Goal: Task Accomplishment & Management: Complete application form

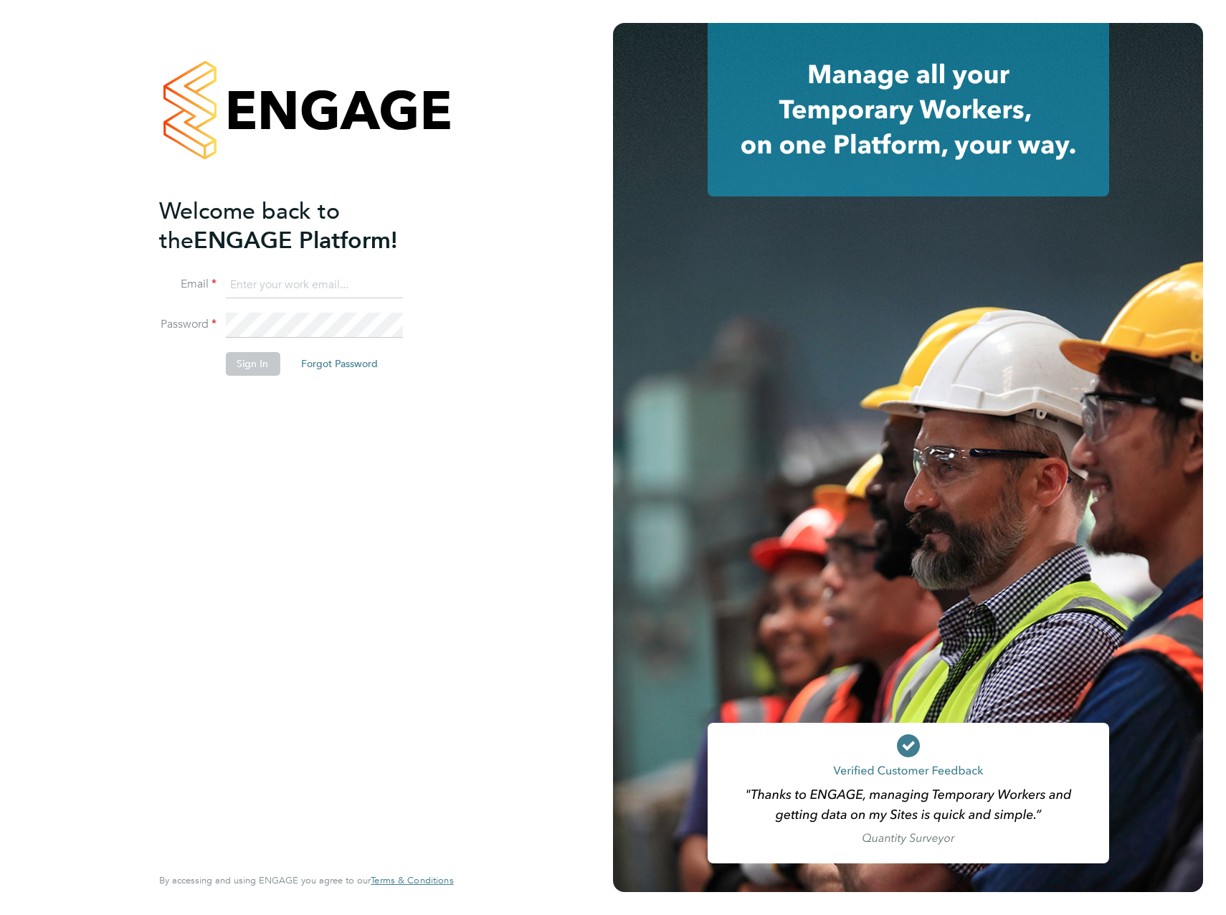
type input "[PERSON_NAME][EMAIL_ADDRESS][PERSON_NAME][DOMAIN_NAME]"
click at [328, 460] on div "Welcome back to the ENGAGE Platform! Email [PERSON_NAME][EMAIL_ADDRESS][PERSON_…" at bounding box center [299, 528] width 280 height 665
click at [254, 360] on button "Sign In" at bounding box center [252, 363] width 54 height 23
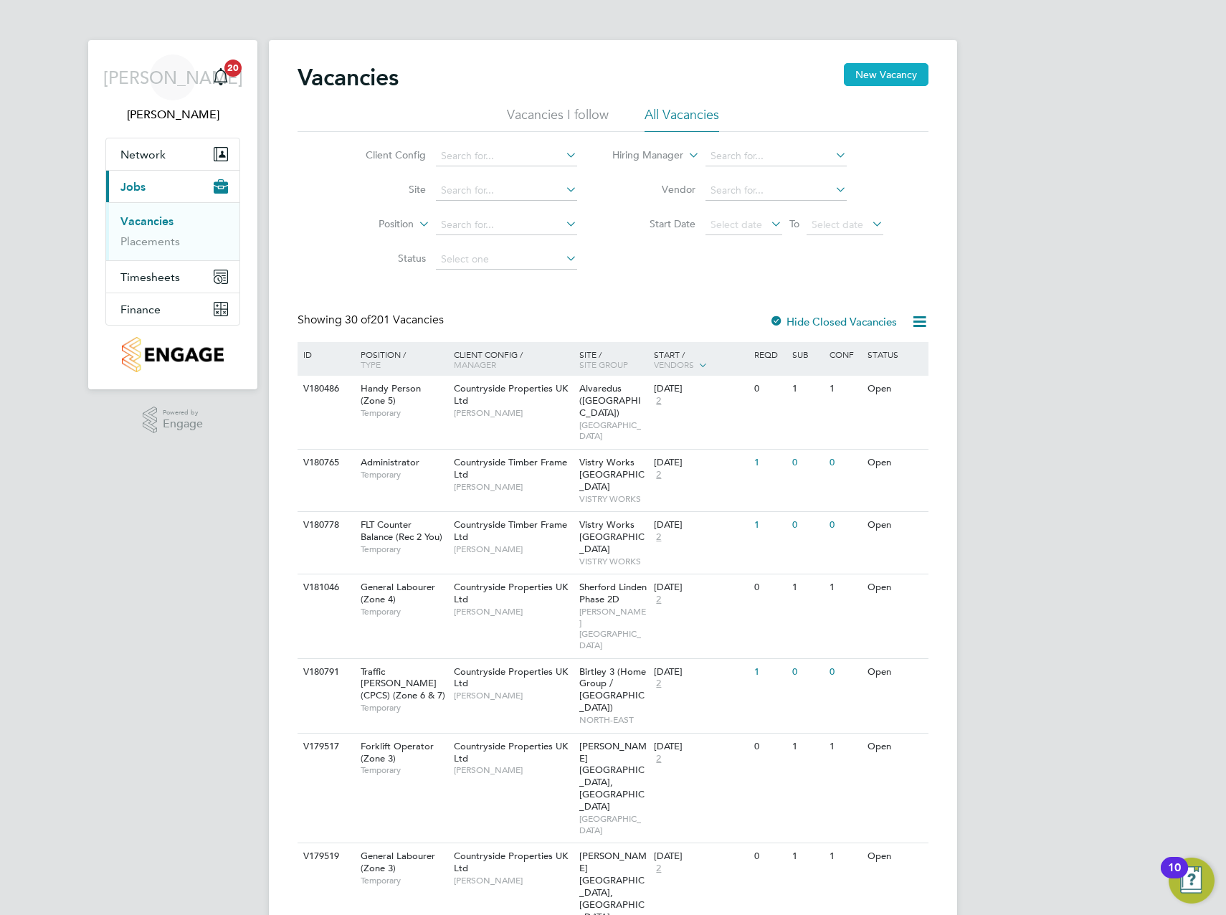
click at [888, 65] on button "New Vacancy" at bounding box center [886, 74] width 85 height 23
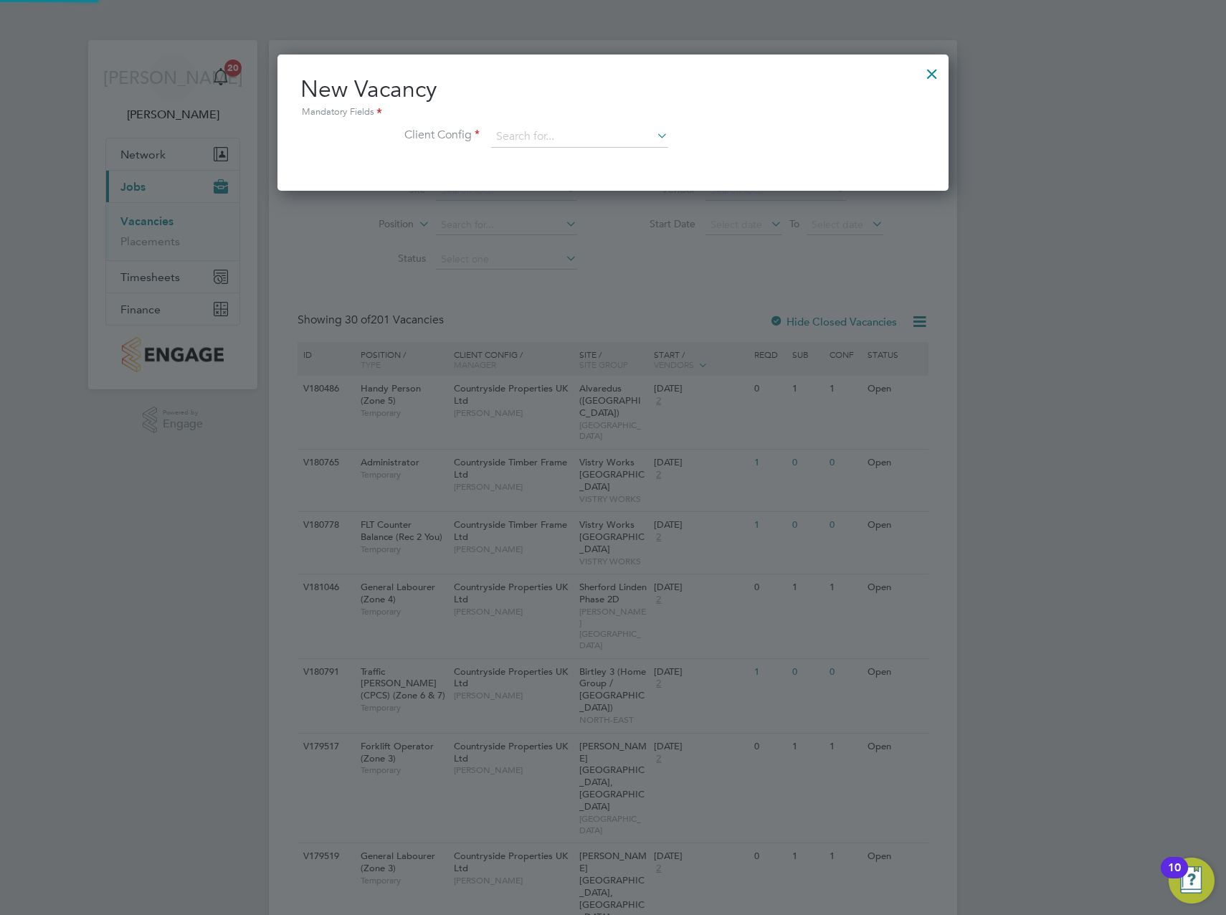
scroll to position [136, 672]
click at [930, 71] on div at bounding box center [932, 70] width 26 height 26
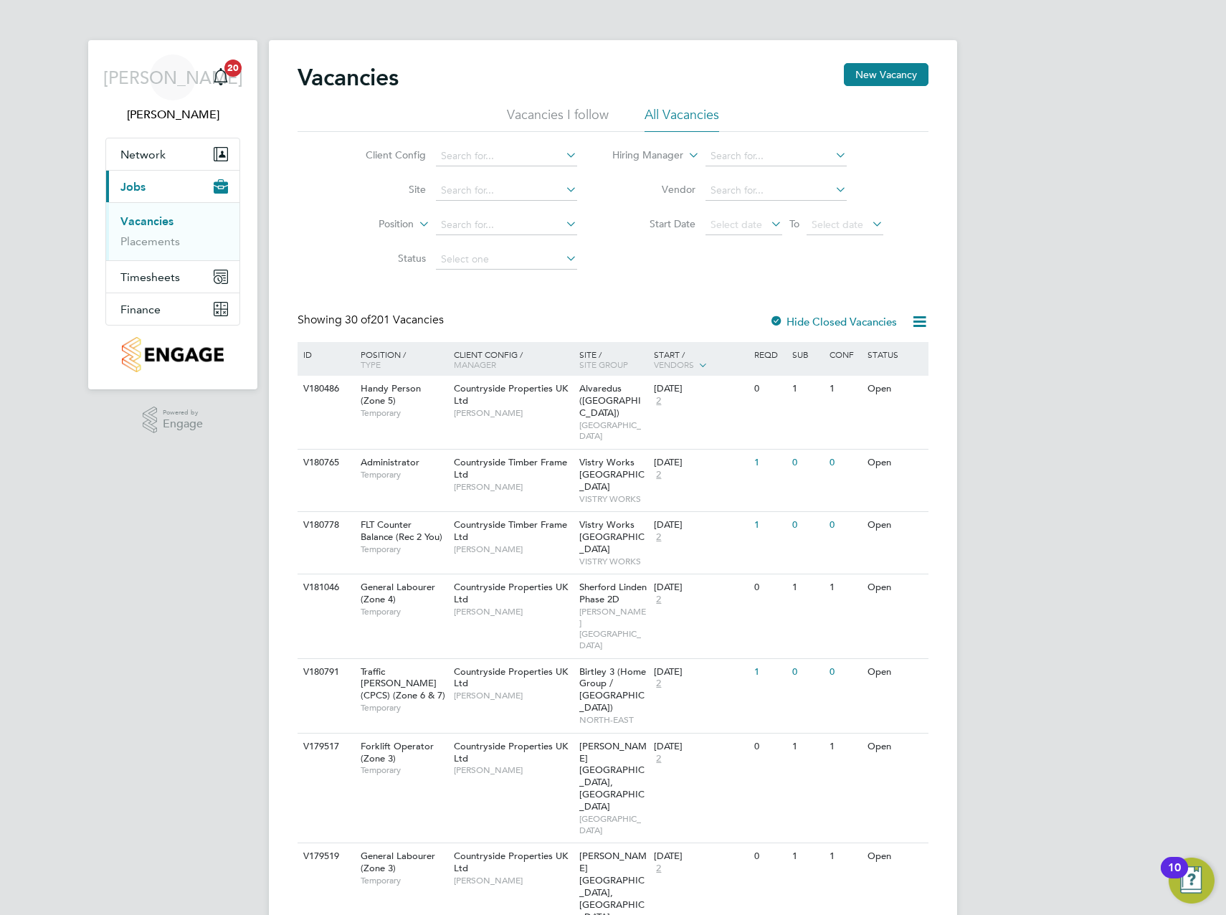
click at [148, 221] on link "Vacancies" at bounding box center [146, 221] width 53 height 14
click at [153, 226] on link "Vacancies" at bounding box center [146, 221] width 53 height 14
click at [884, 77] on button "New Vacancy" at bounding box center [886, 74] width 85 height 23
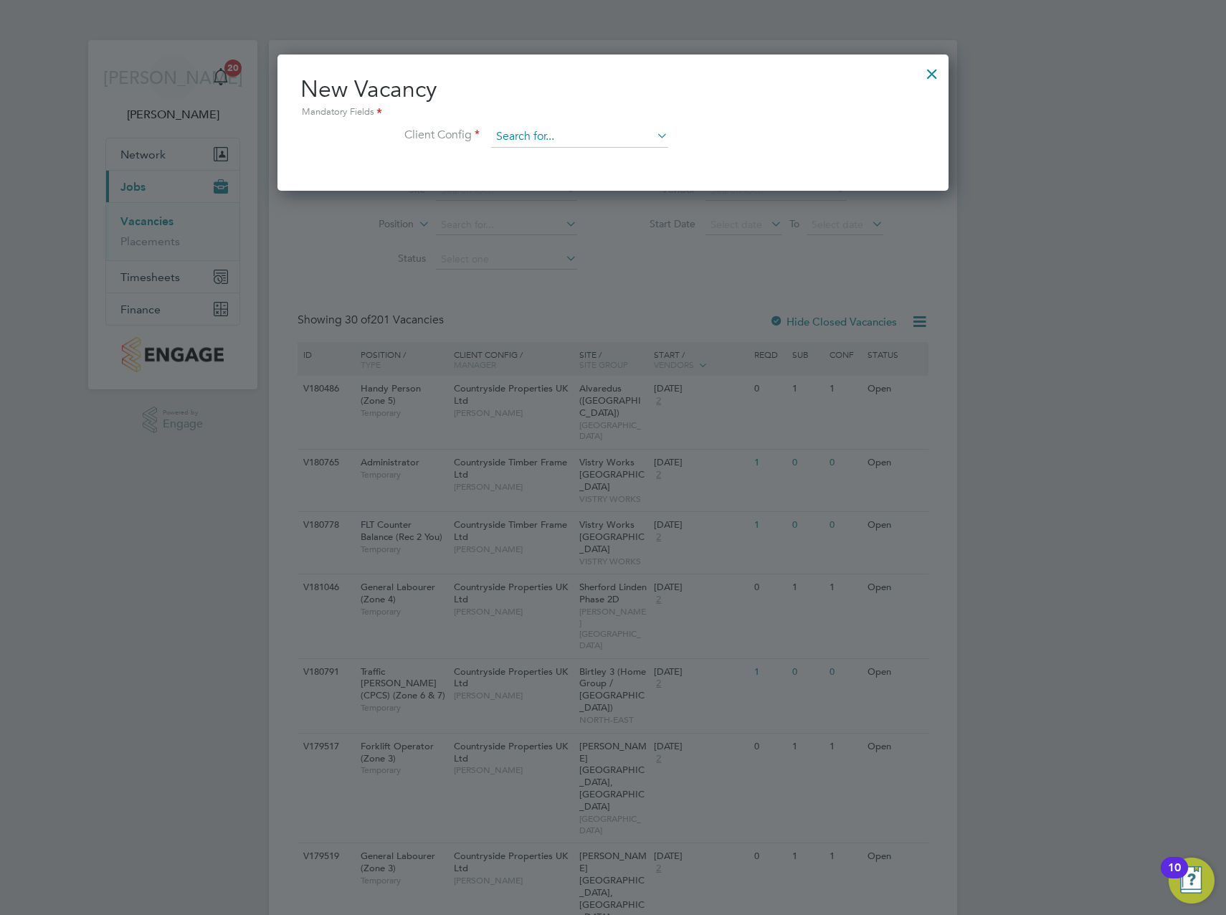
click at [588, 128] on input at bounding box center [579, 137] width 177 height 22
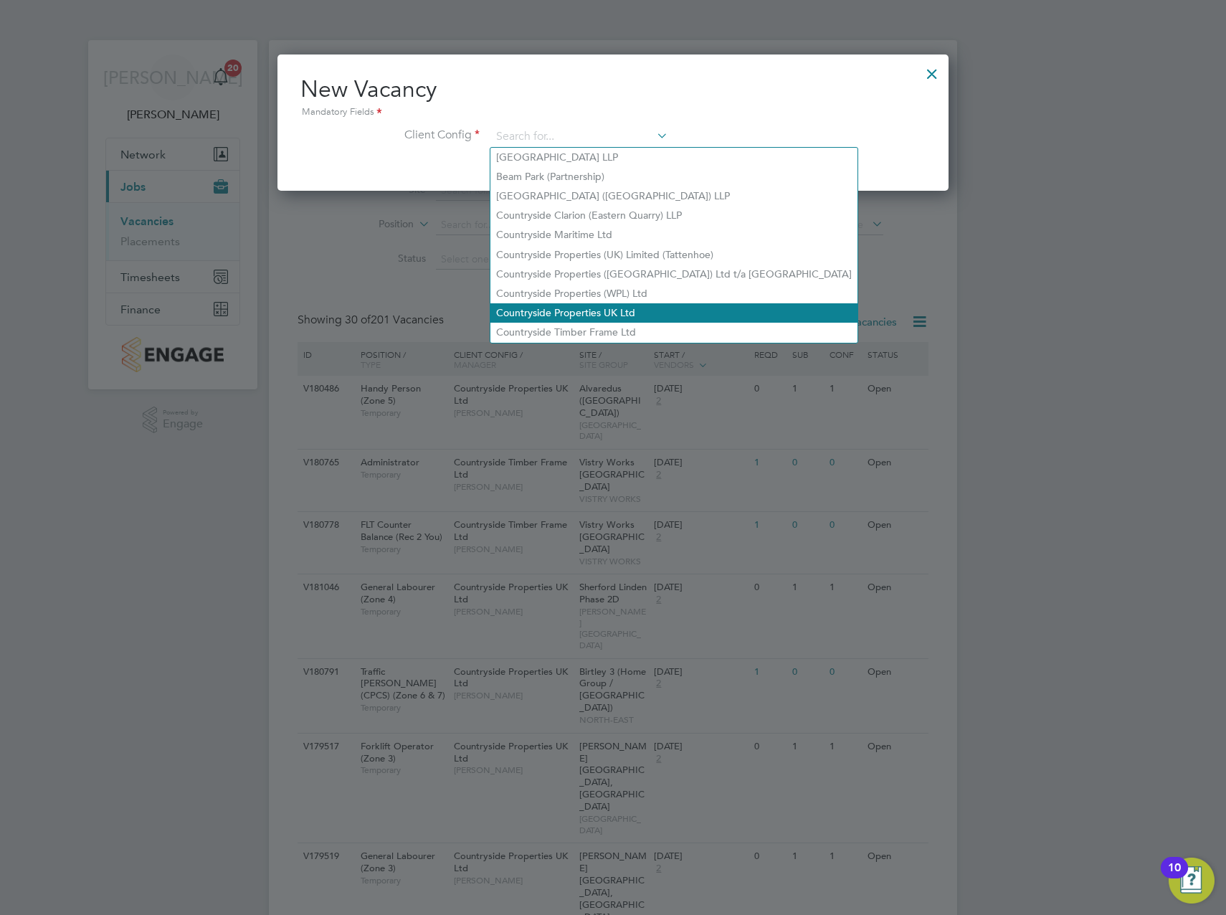
drag, startPoint x: 576, startPoint y: 305, endPoint x: 586, endPoint y: 305, distance: 9.3
click at [577, 305] on li "Countryside Properties UK Ltd" at bounding box center [673, 312] width 367 height 19
type input "Countryside Properties UK Ltd"
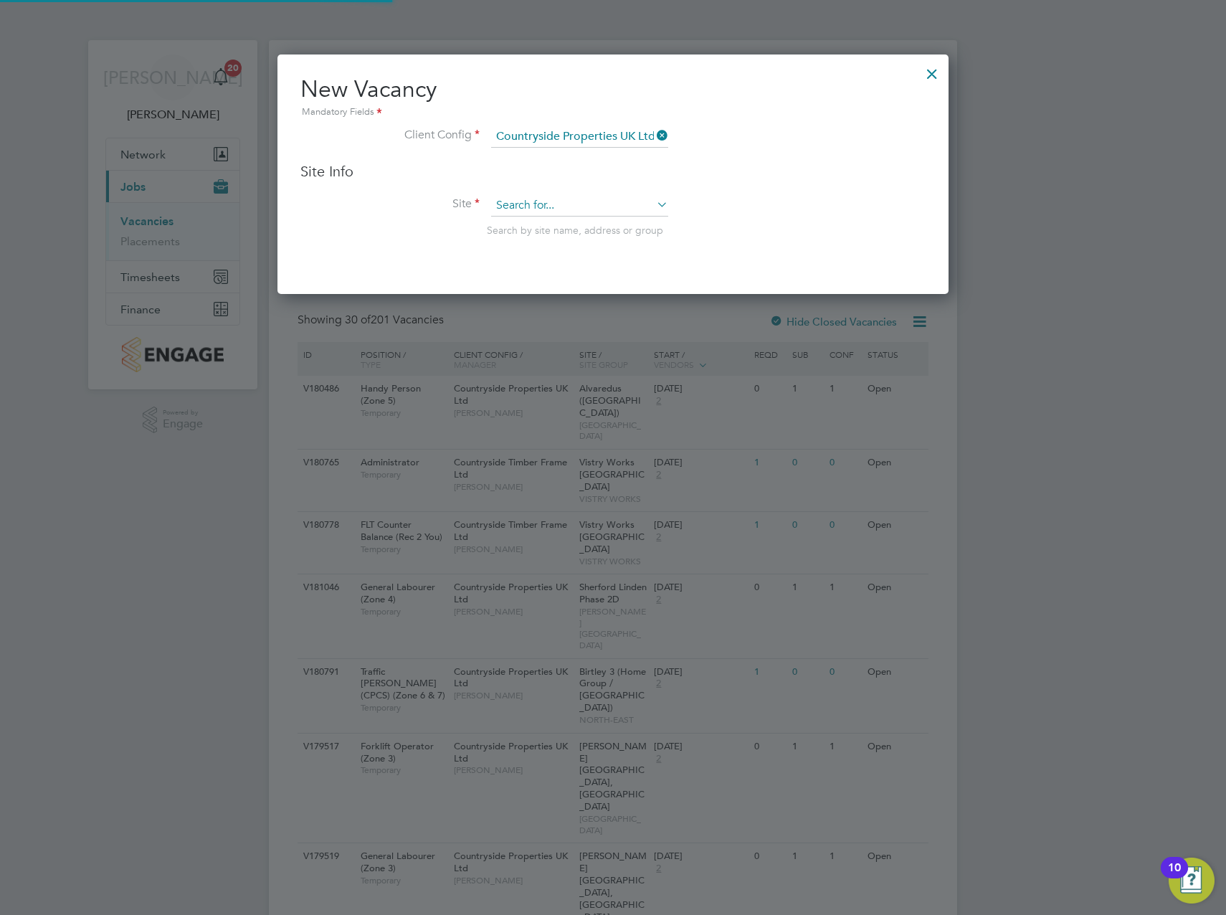
click at [541, 199] on input at bounding box center [579, 206] width 177 height 22
click at [561, 226] on b "Bestw" at bounding box center [552, 226] width 28 height 12
type input "Padstow, Bestwood"
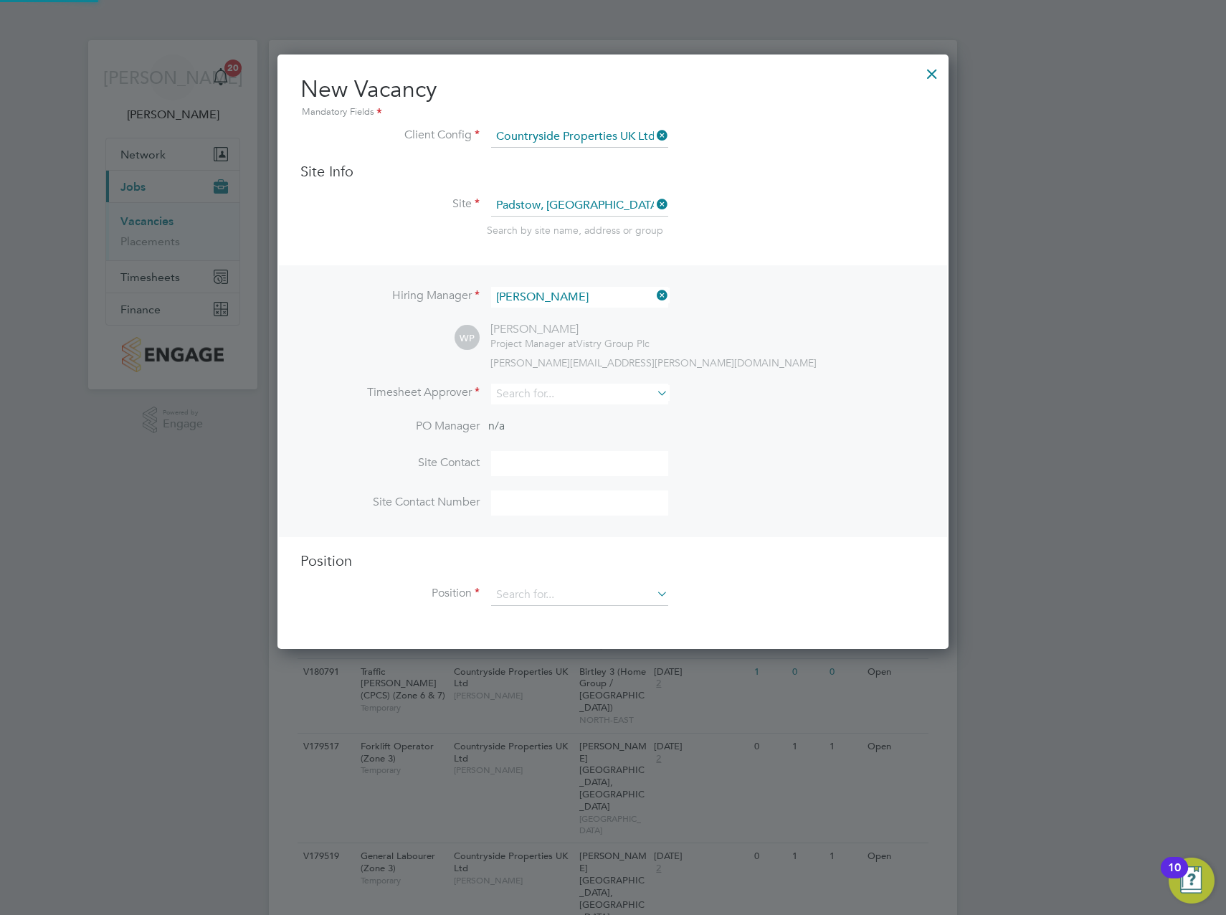
scroll to position [595, 672]
click at [654, 300] on icon at bounding box center [654, 295] width 0 height 20
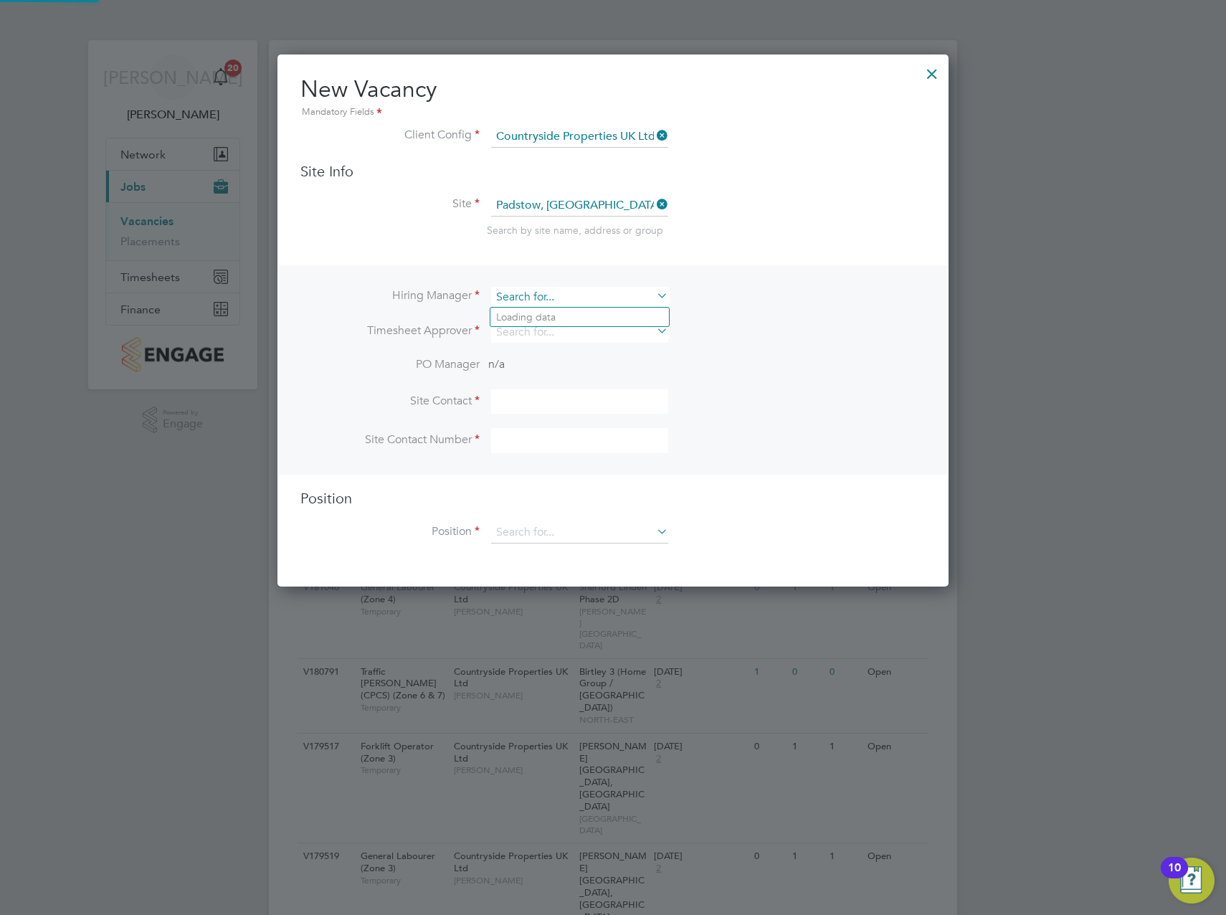
click at [558, 291] on input at bounding box center [579, 297] width 177 height 21
type input "calum"
click at [548, 307] on ul "Calum Madden" at bounding box center [580, 317] width 180 height 21
click at [541, 314] on li "Hiring Manager" at bounding box center [612, 304] width 625 height 35
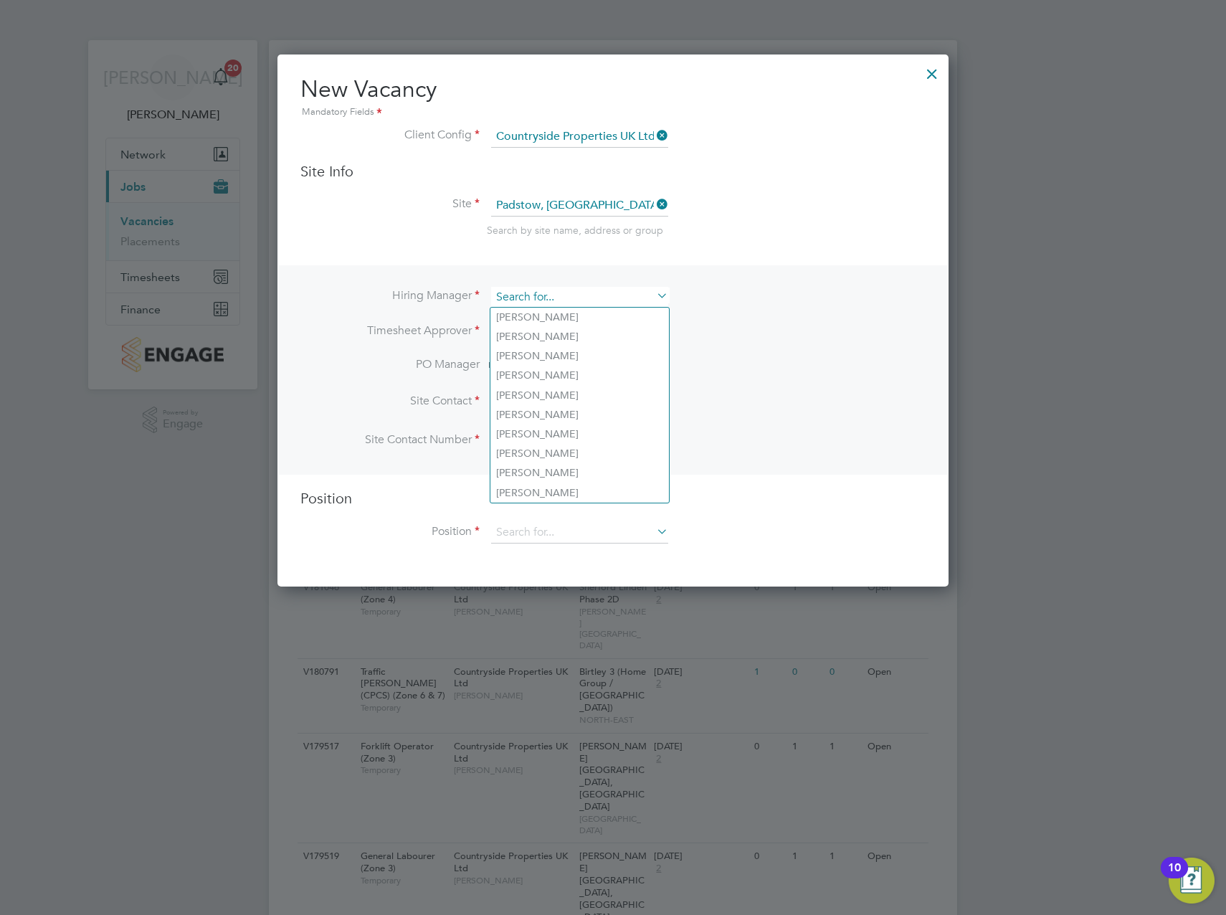
click at [560, 297] on input at bounding box center [579, 297] width 177 height 21
click at [553, 324] on li "Calum Madden" at bounding box center [579, 316] width 178 height 19
type input "Calum Madden"
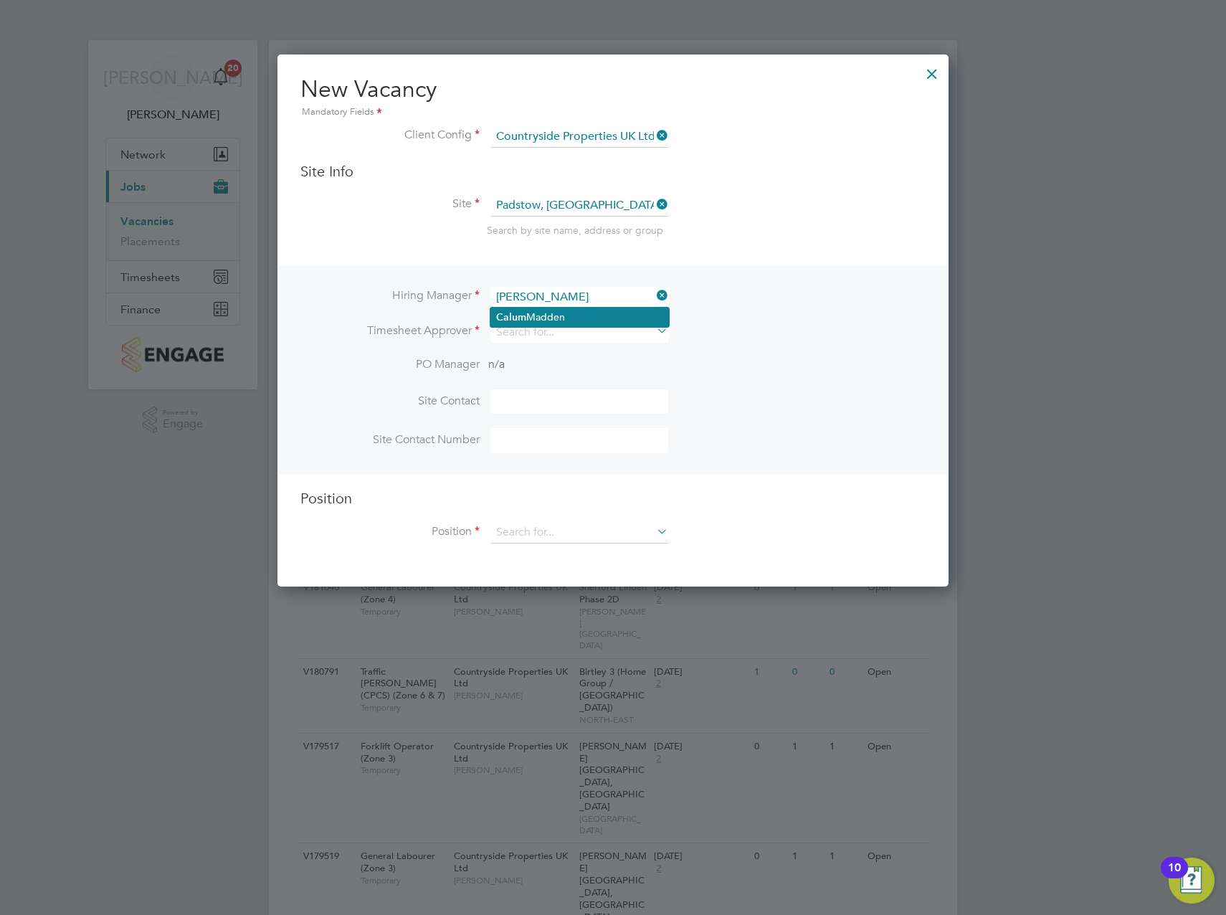
scroll to position [595, 672]
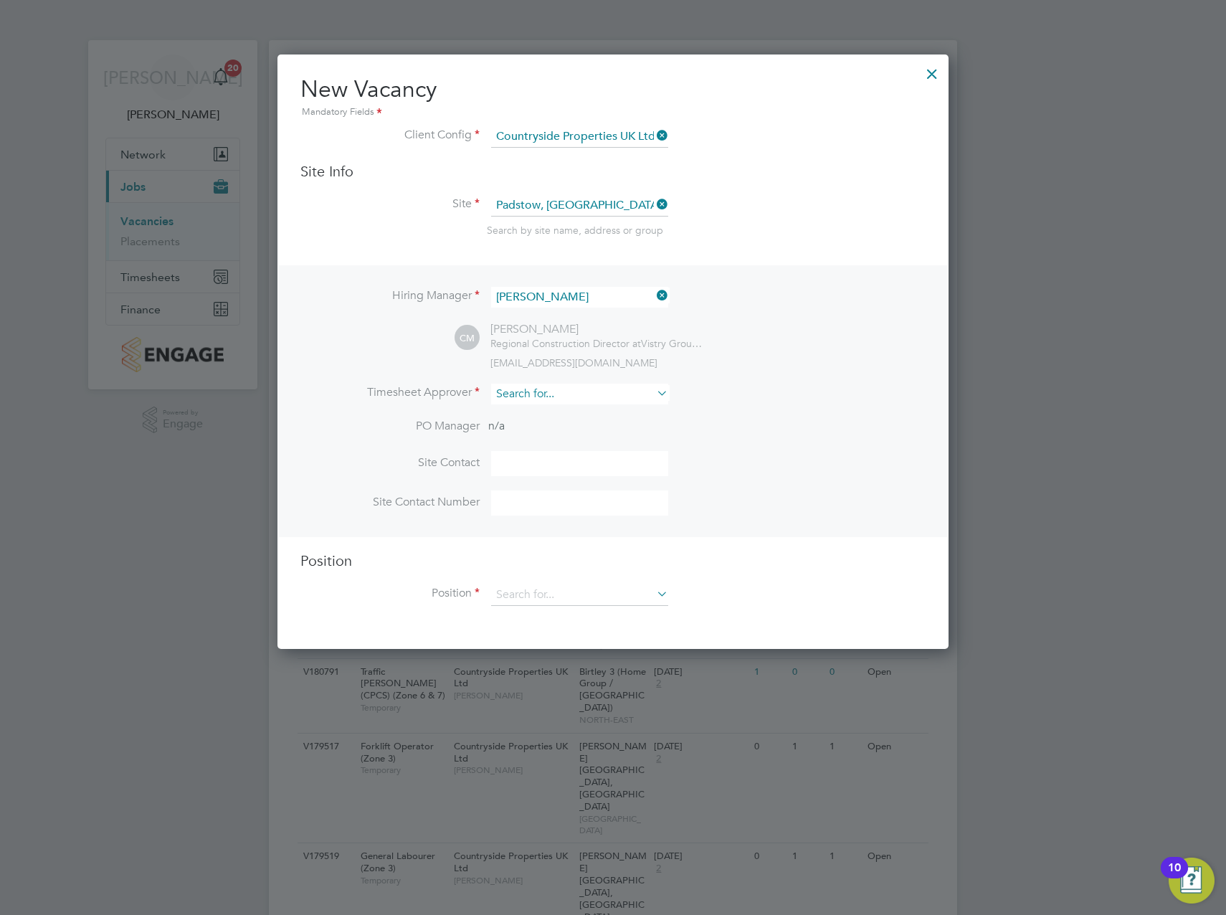
click at [524, 387] on input at bounding box center [579, 393] width 177 height 21
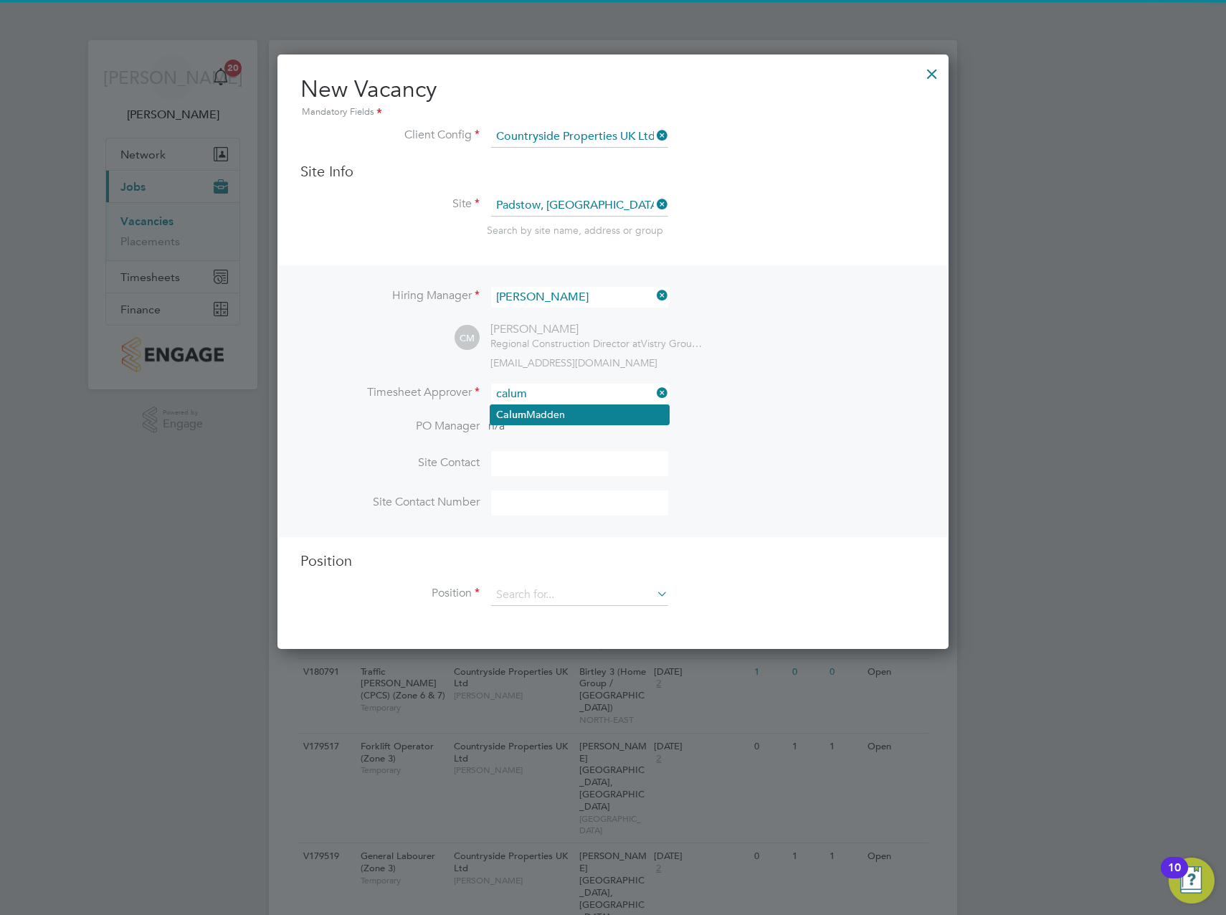
click at [554, 414] on li "Calum Madden" at bounding box center [579, 414] width 178 height 19
type input "Calum Madden"
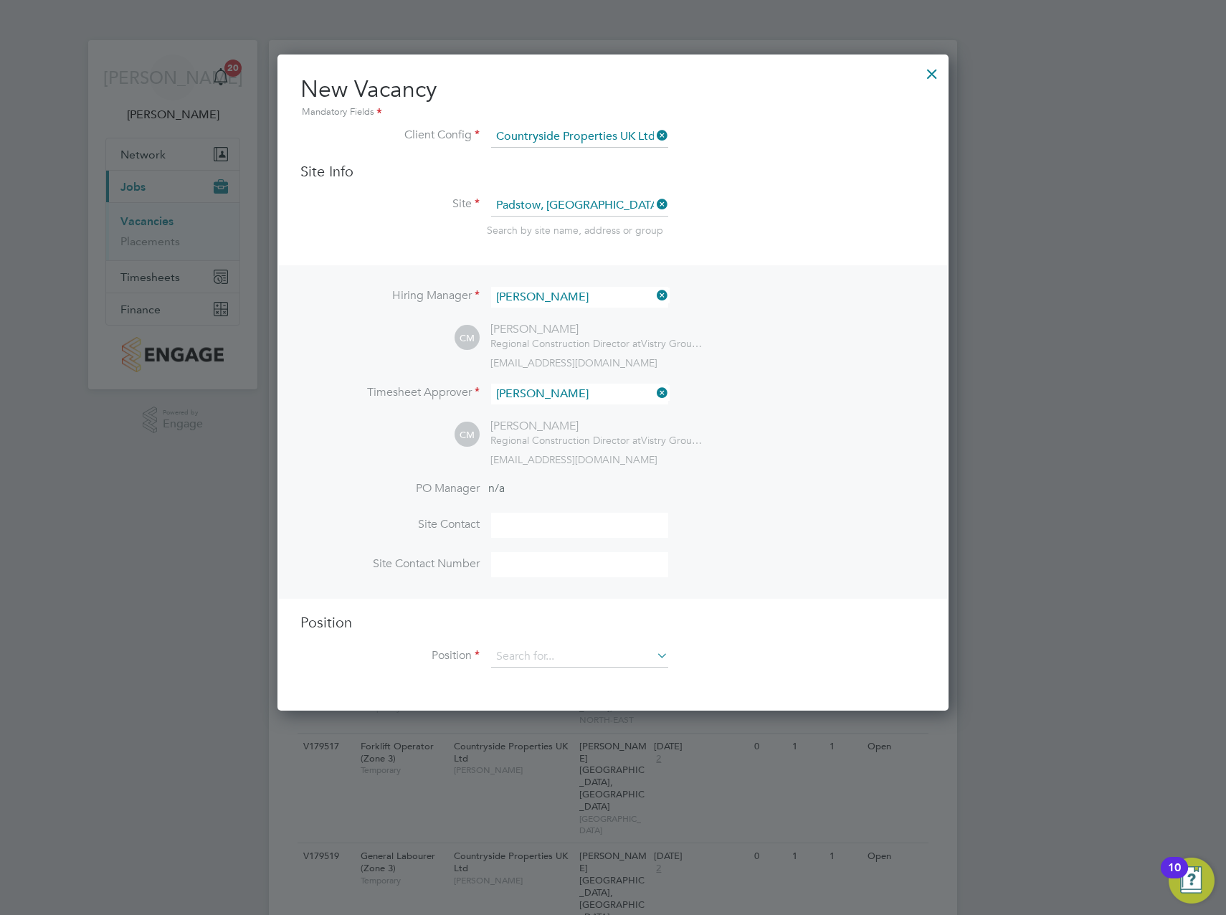
click at [842, 431] on div "CM Calum Madden Regional Construction Director at Vistry Group Plc calum.madden…" at bounding box center [689, 442] width 471 height 47
click at [571, 656] on input at bounding box center [579, 657] width 177 height 22
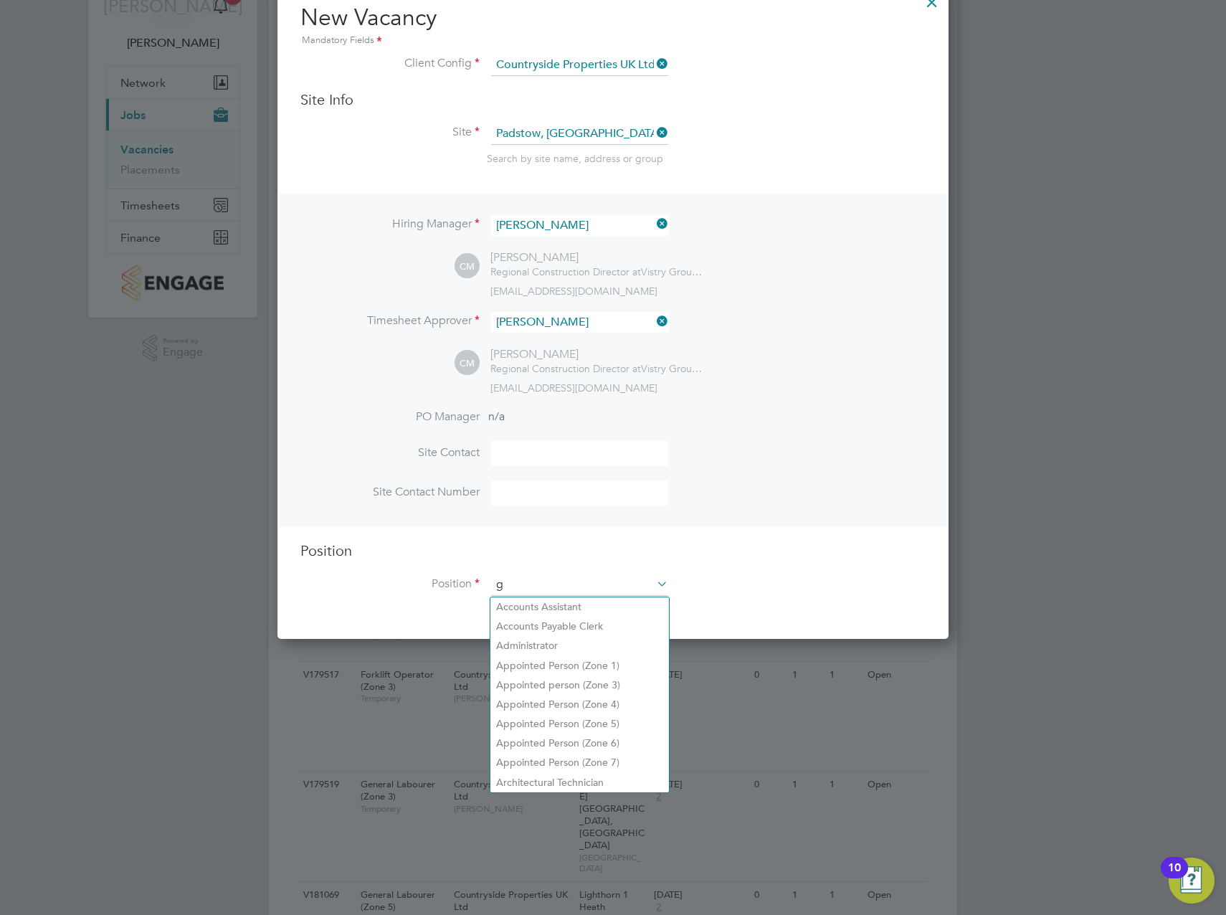
scroll to position [2060, 672]
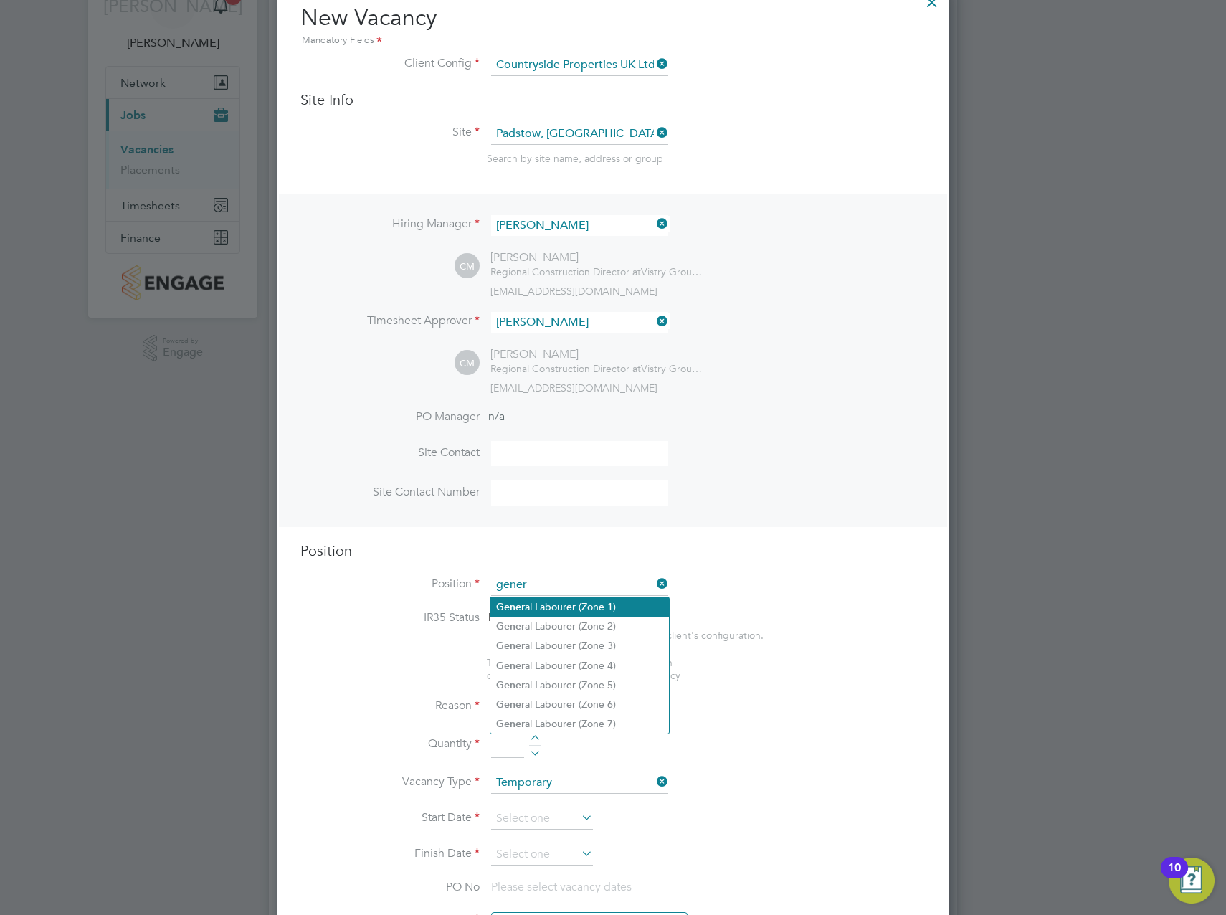
click at [587, 606] on li "Gener al Labourer (Zone 1)" at bounding box center [579, 606] width 178 height 19
type input "General Labourer (Zone 1)"
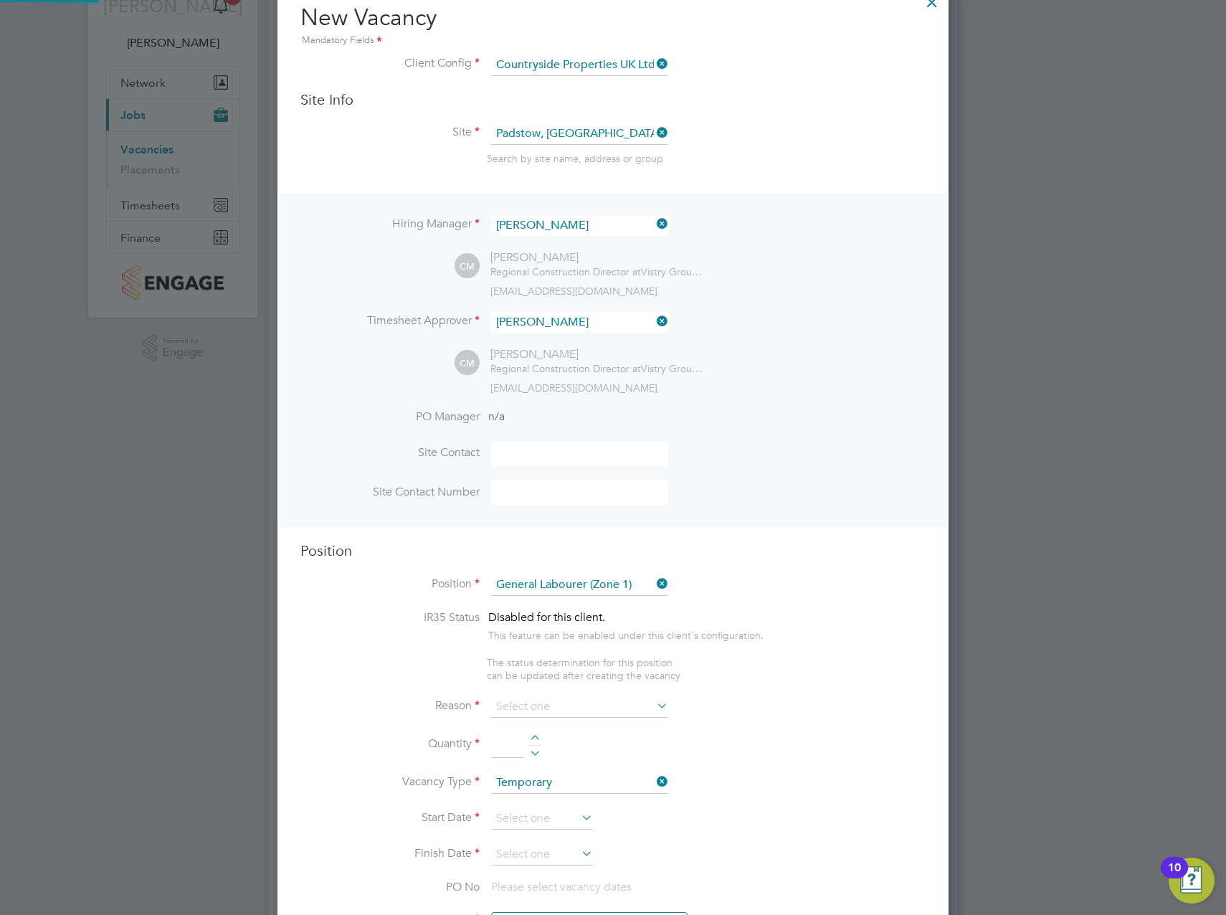
type textarea "- General labouring duties - Supporting the trades on site - Moving materials a…"
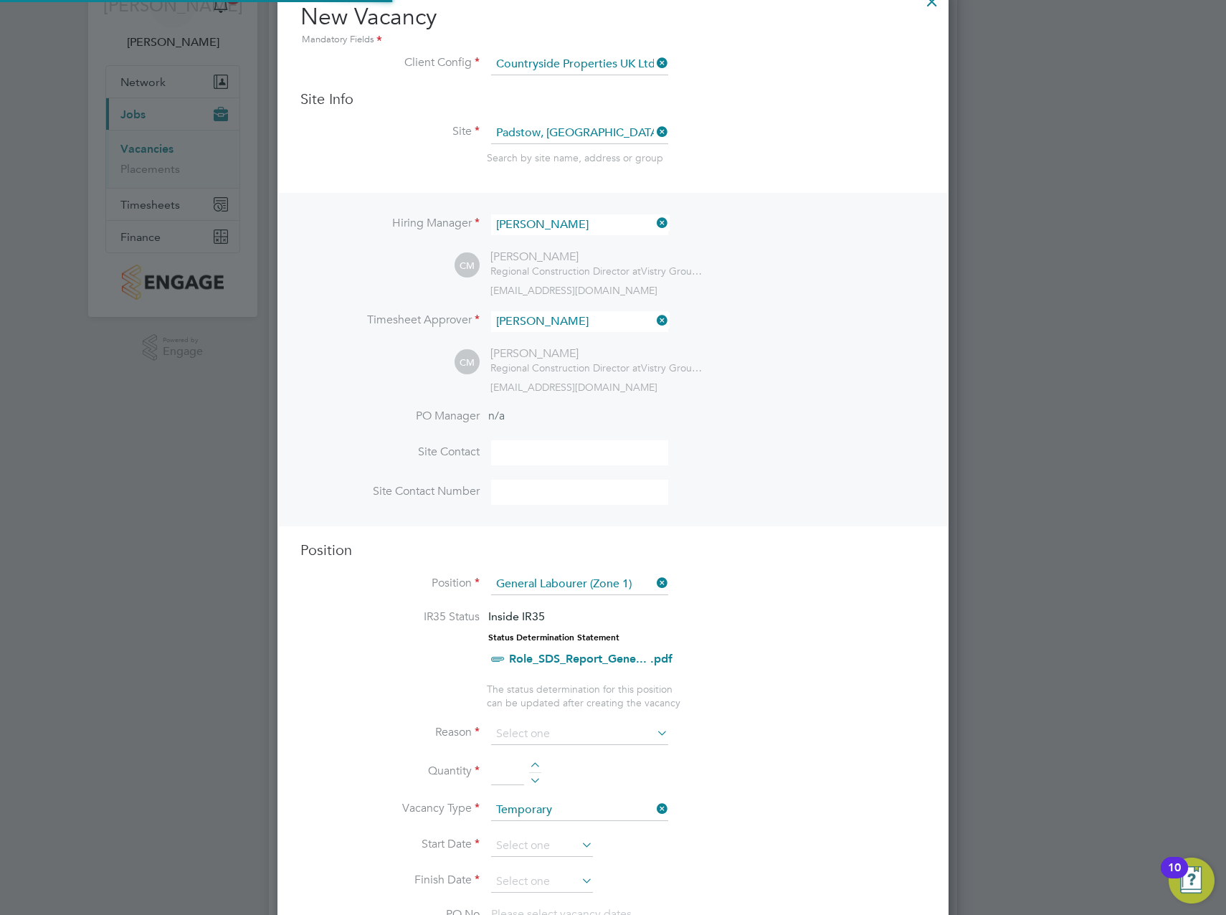
scroll to position [42, 75]
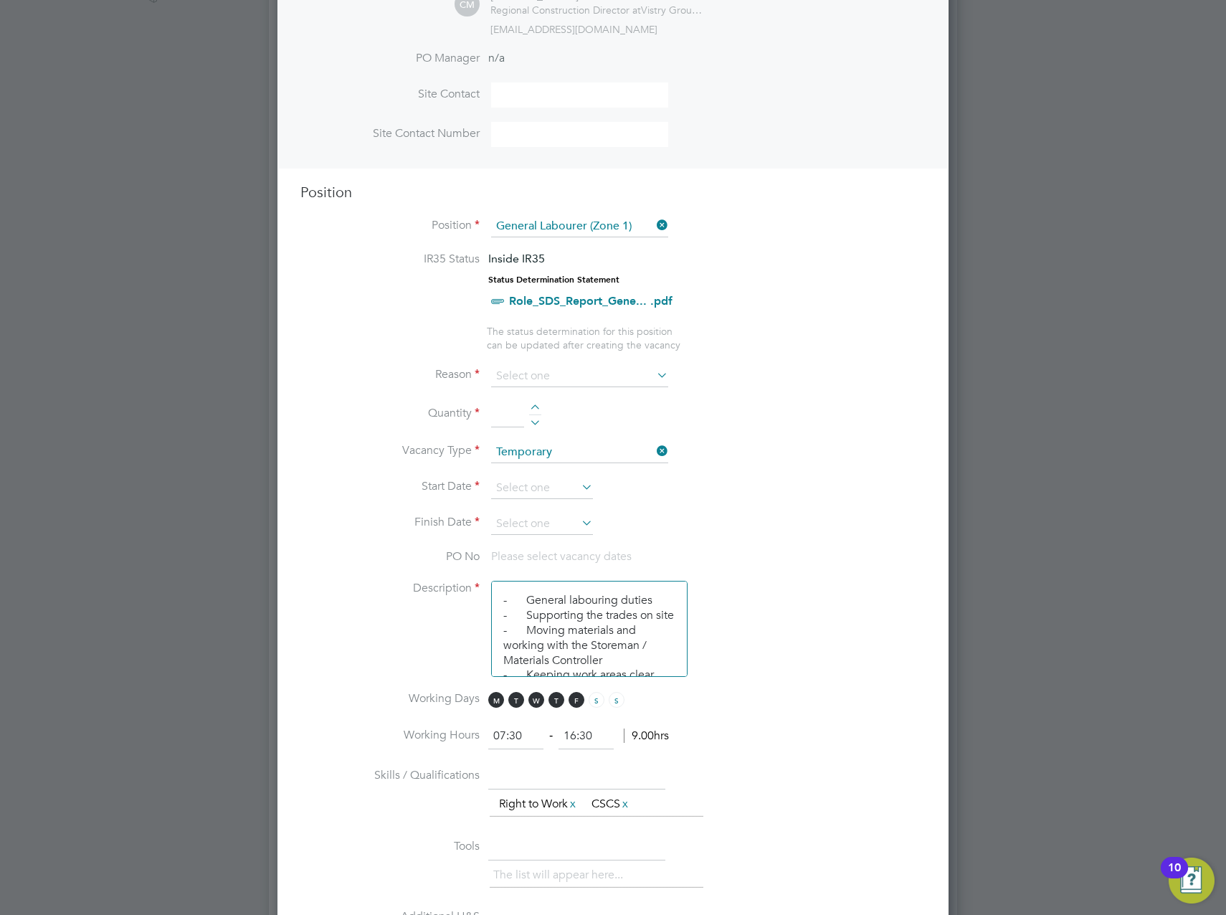
click at [536, 411] on div at bounding box center [535, 409] width 12 height 10
type input "1"
click at [551, 375] on input at bounding box center [579, 377] width 177 height 22
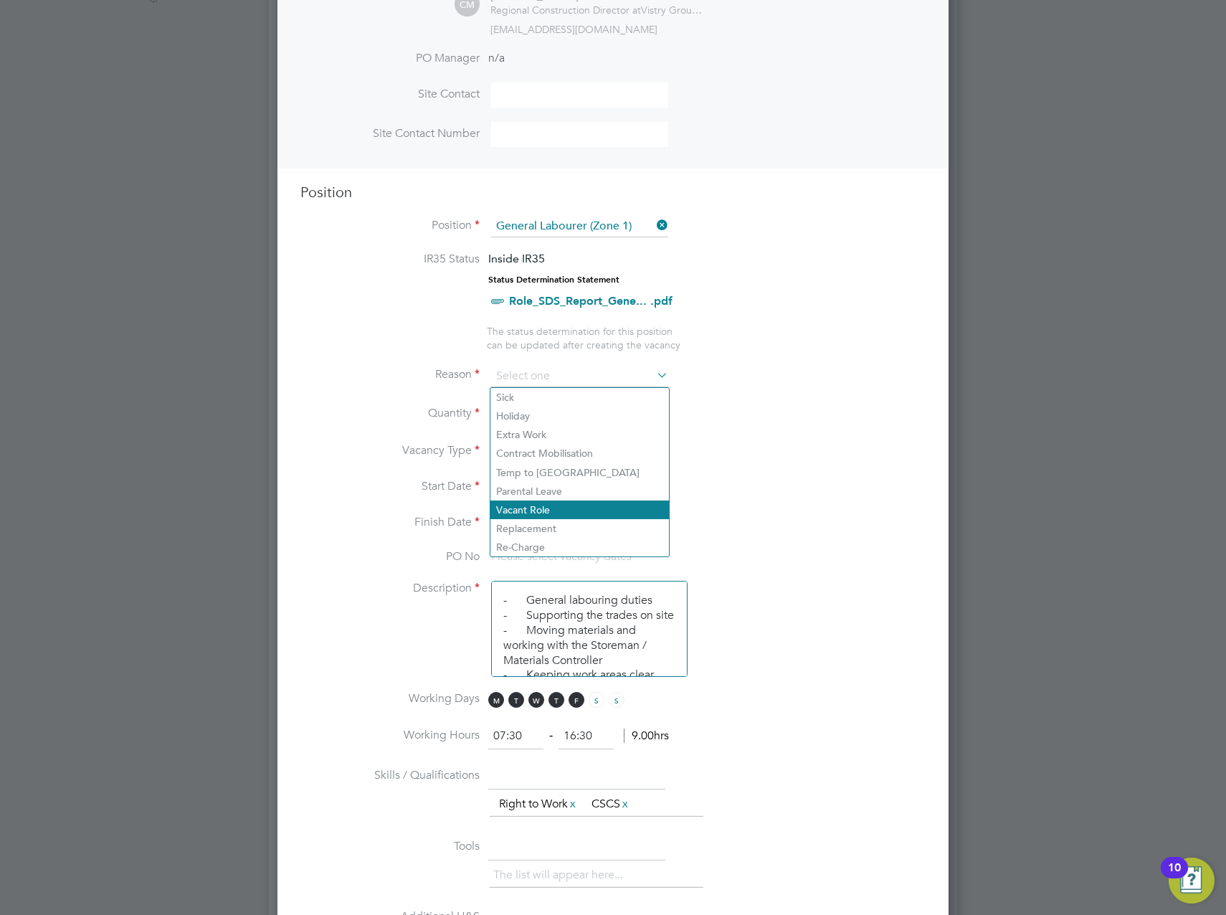
click at [540, 504] on li "Vacant Role" at bounding box center [579, 509] width 178 height 19
type input "Vacant Role"
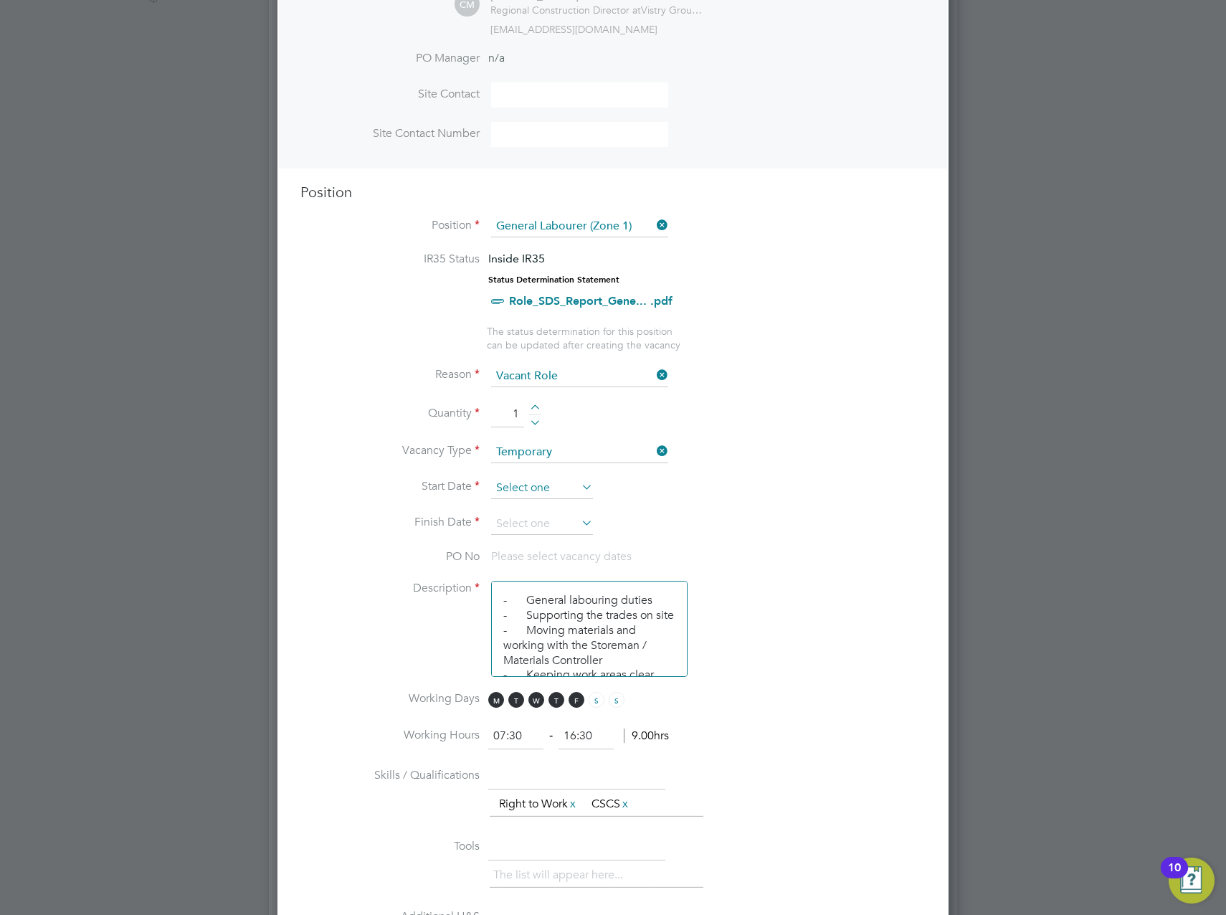
click at [559, 485] on input at bounding box center [542, 488] width 102 height 22
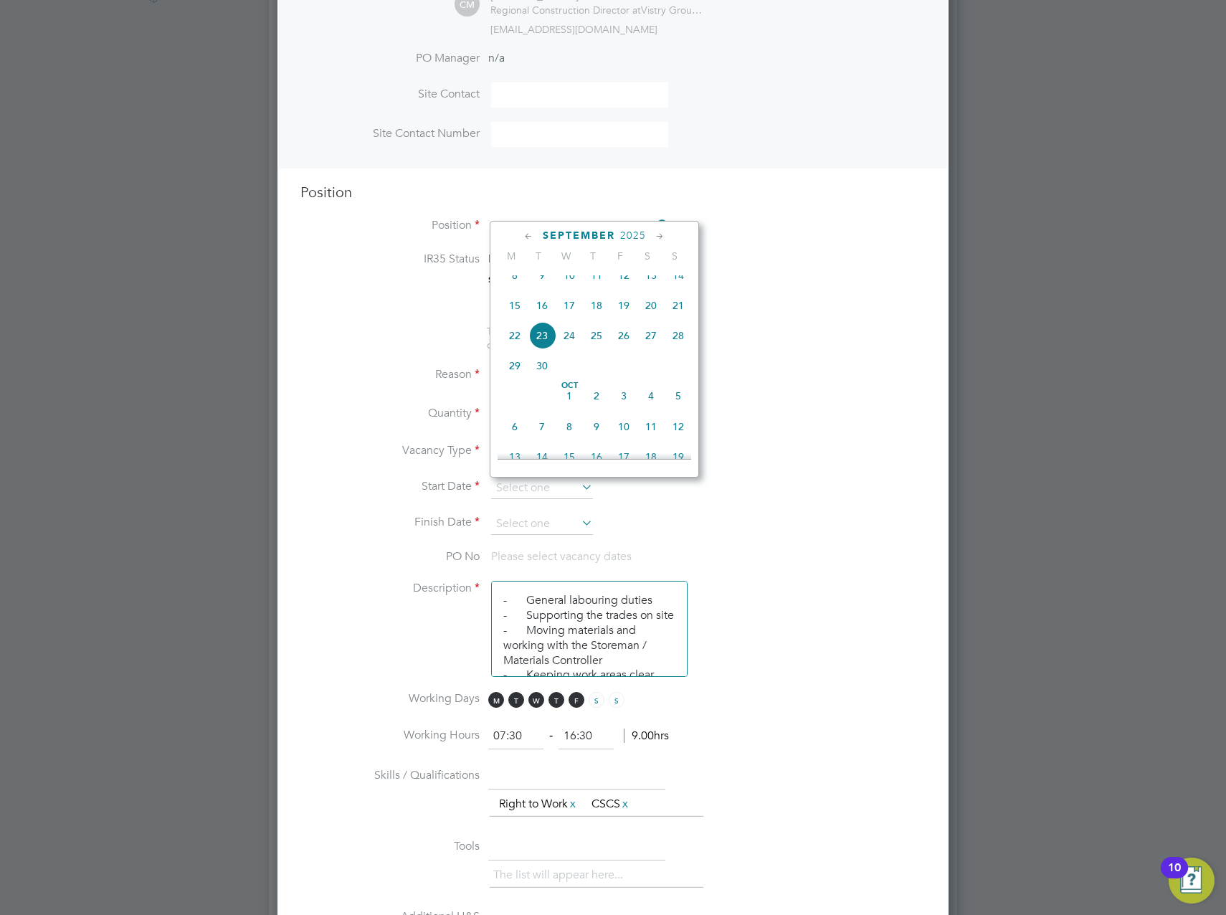
click at [522, 312] on span "15" at bounding box center [514, 305] width 27 height 27
type input "15 Sep 2025"
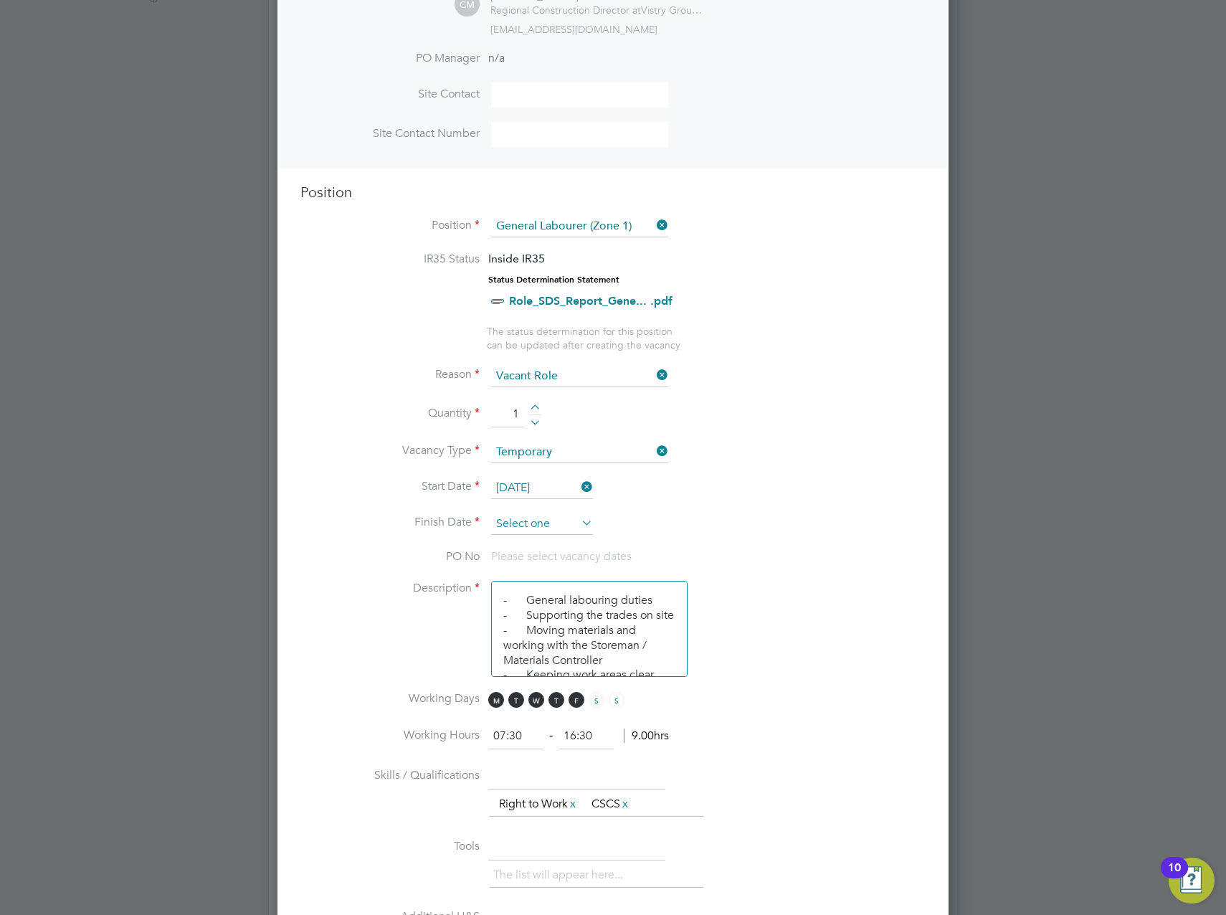
click at [525, 523] on input at bounding box center [542, 524] width 102 height 22
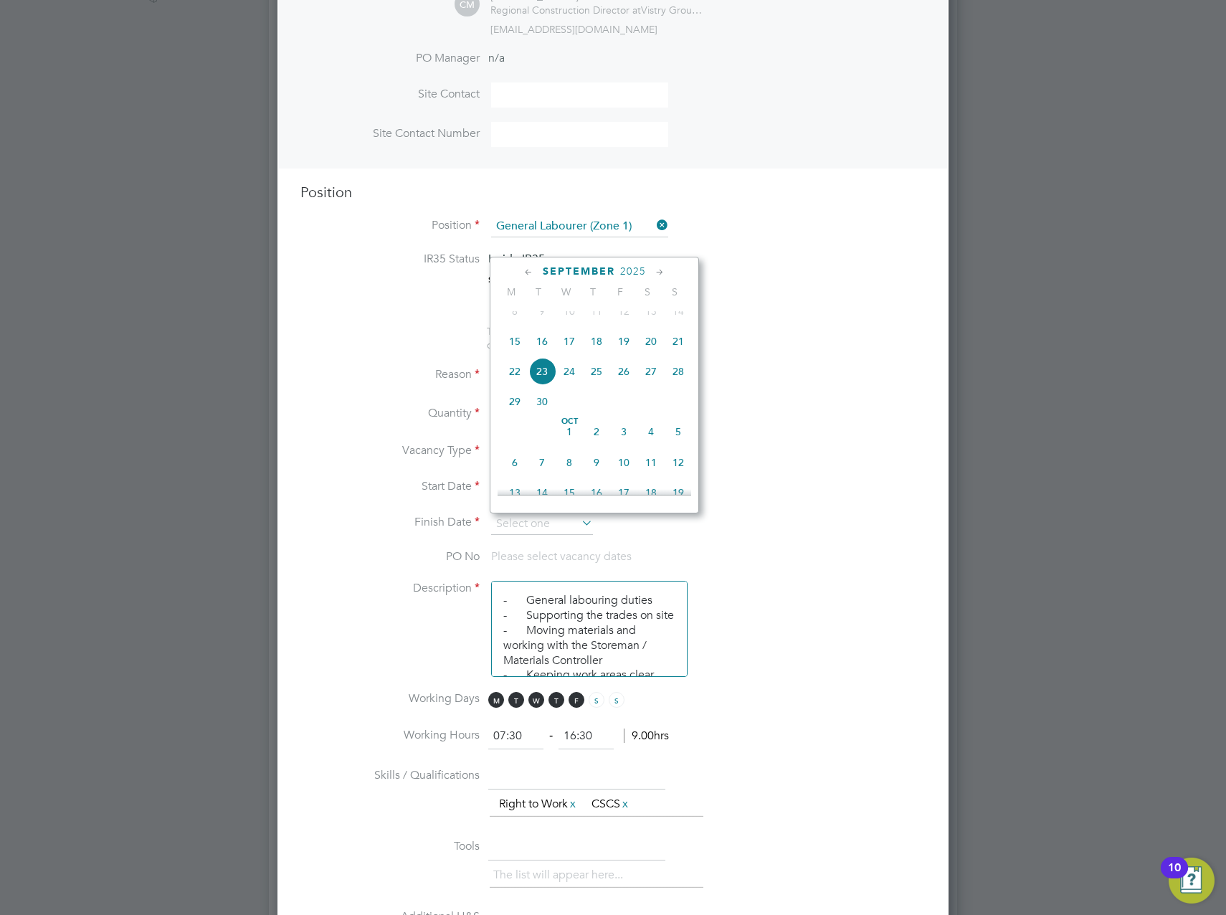
click at [627, 350] on span "19" at bounding box center [623, 341] width 27 height 27
type input "19 Sep 2025"
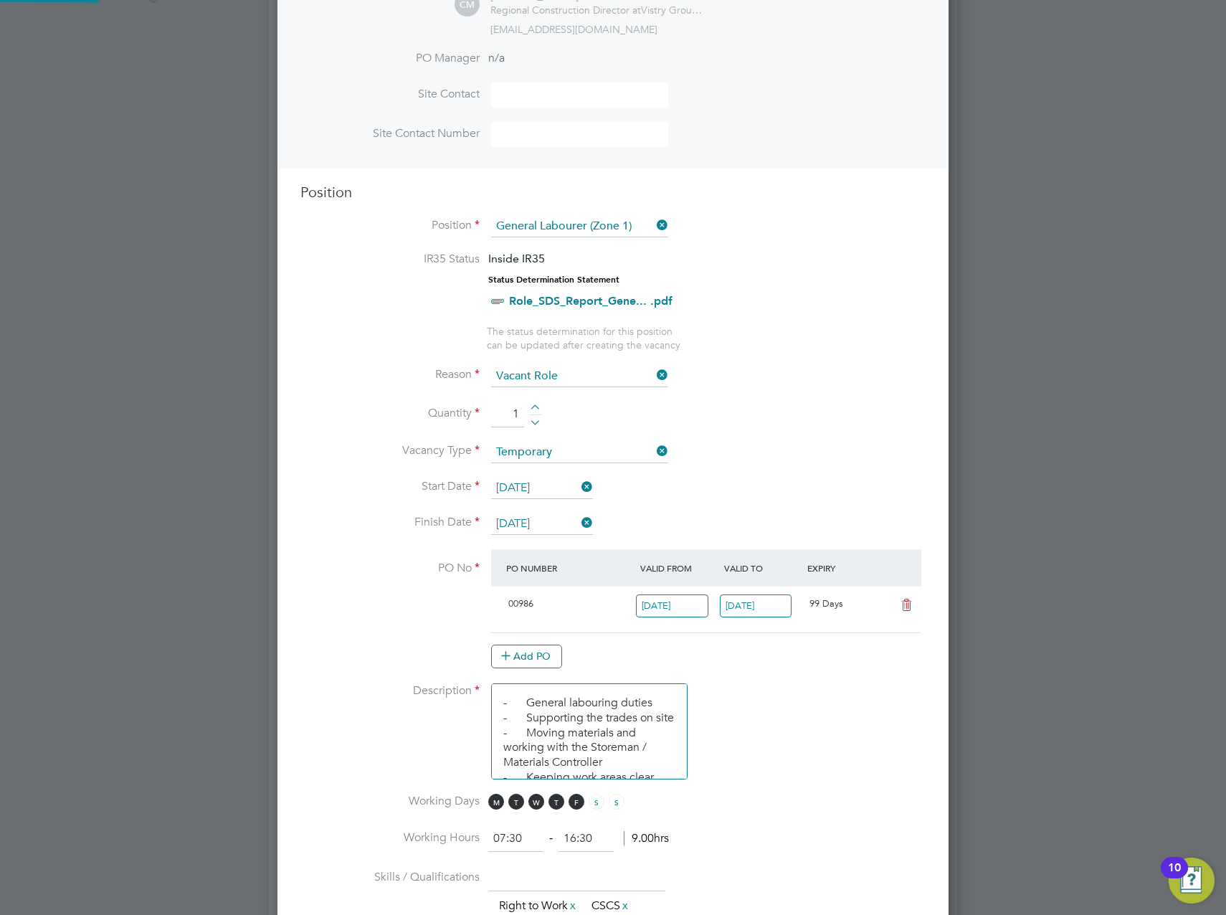
scroll to position [24, 135]
click at [840, 481] on ng-container "IR35 Status Inside IR35 Status Determination Statement Role_SDS_Report_Gene... …" at bounding box center [612, 758] width 625 height 1013
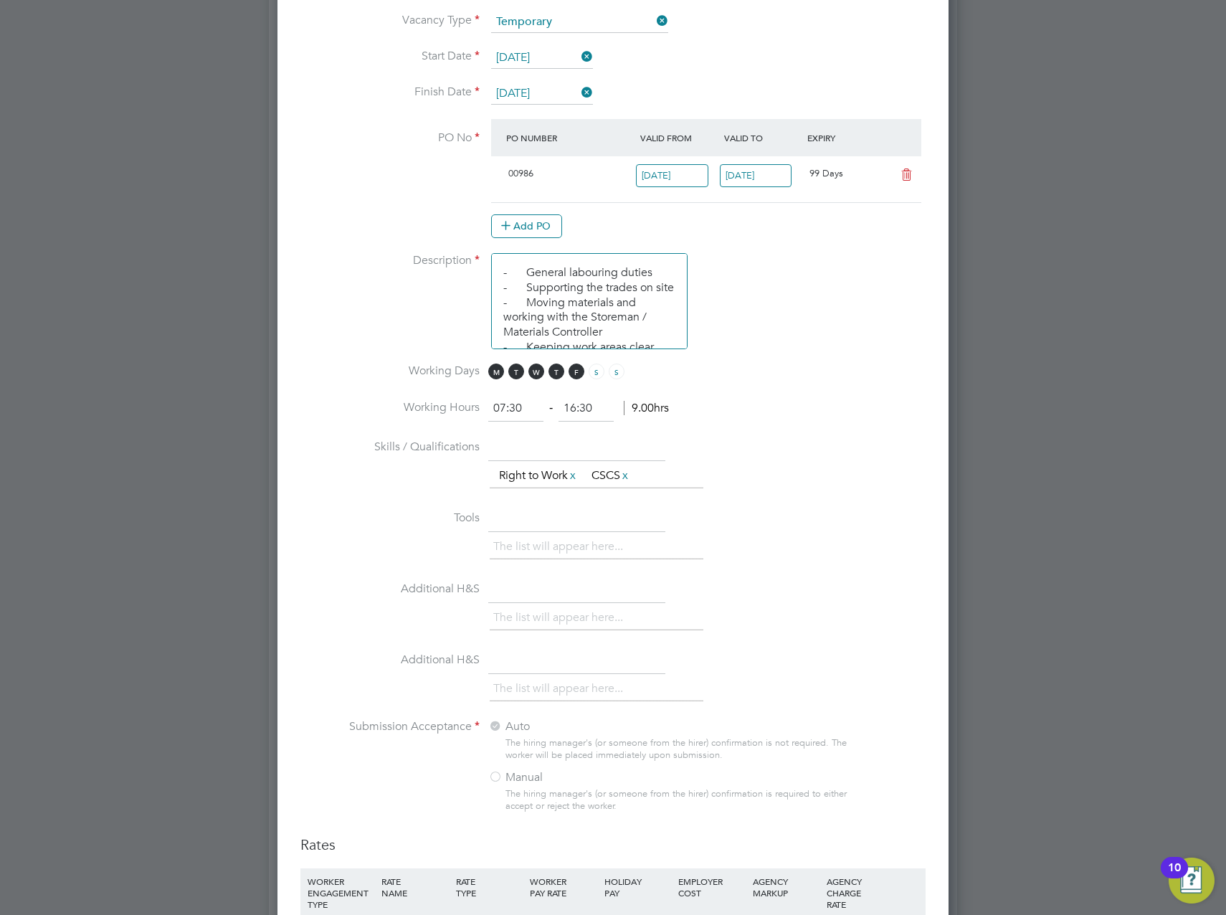
click at [845, 584] on li "Additional H&S The list will appear here..." at bounding box center [612, 612] width 625 height 71
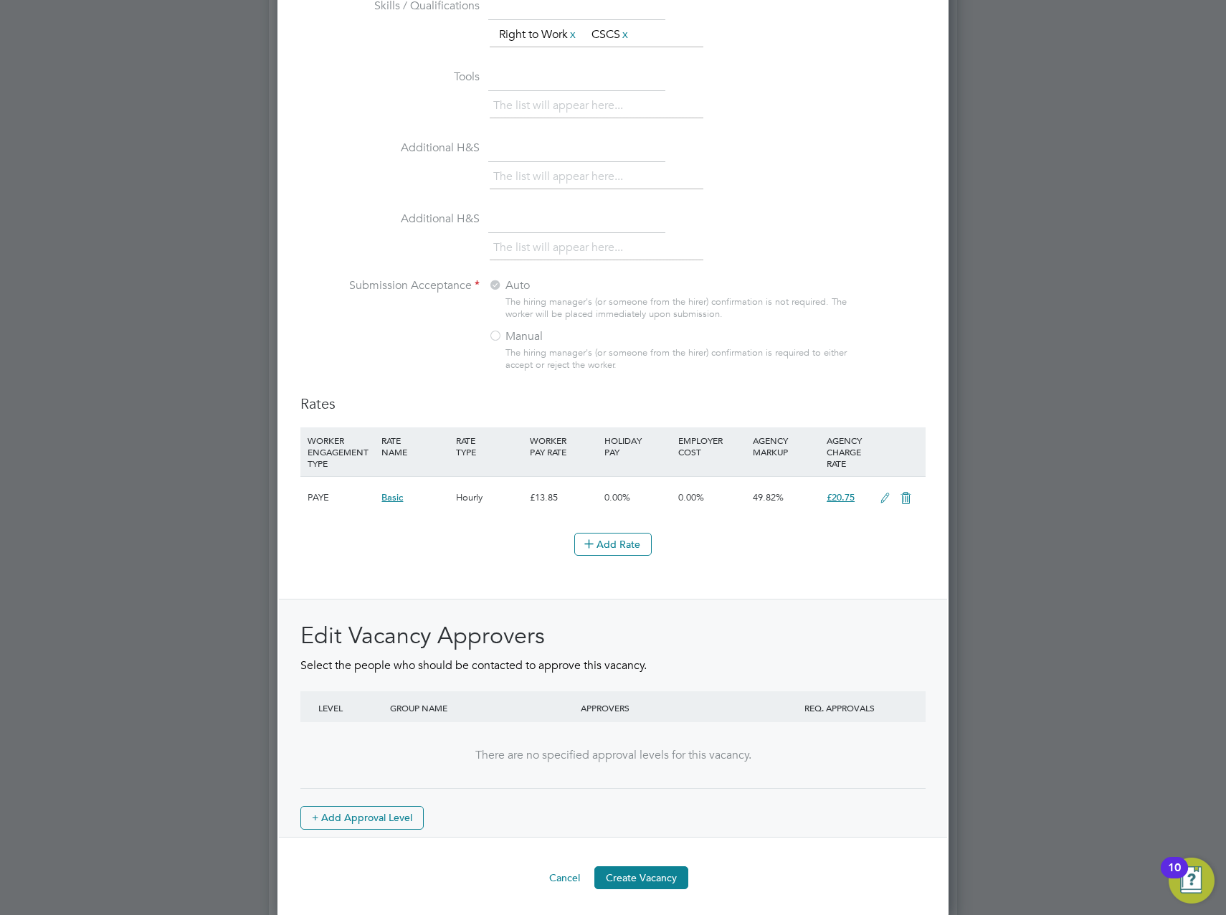
scroll to position [1304, 0]
click at [639, 874] on button "Create Vacancy" at bounding box center [641, 874] width 94 height 23
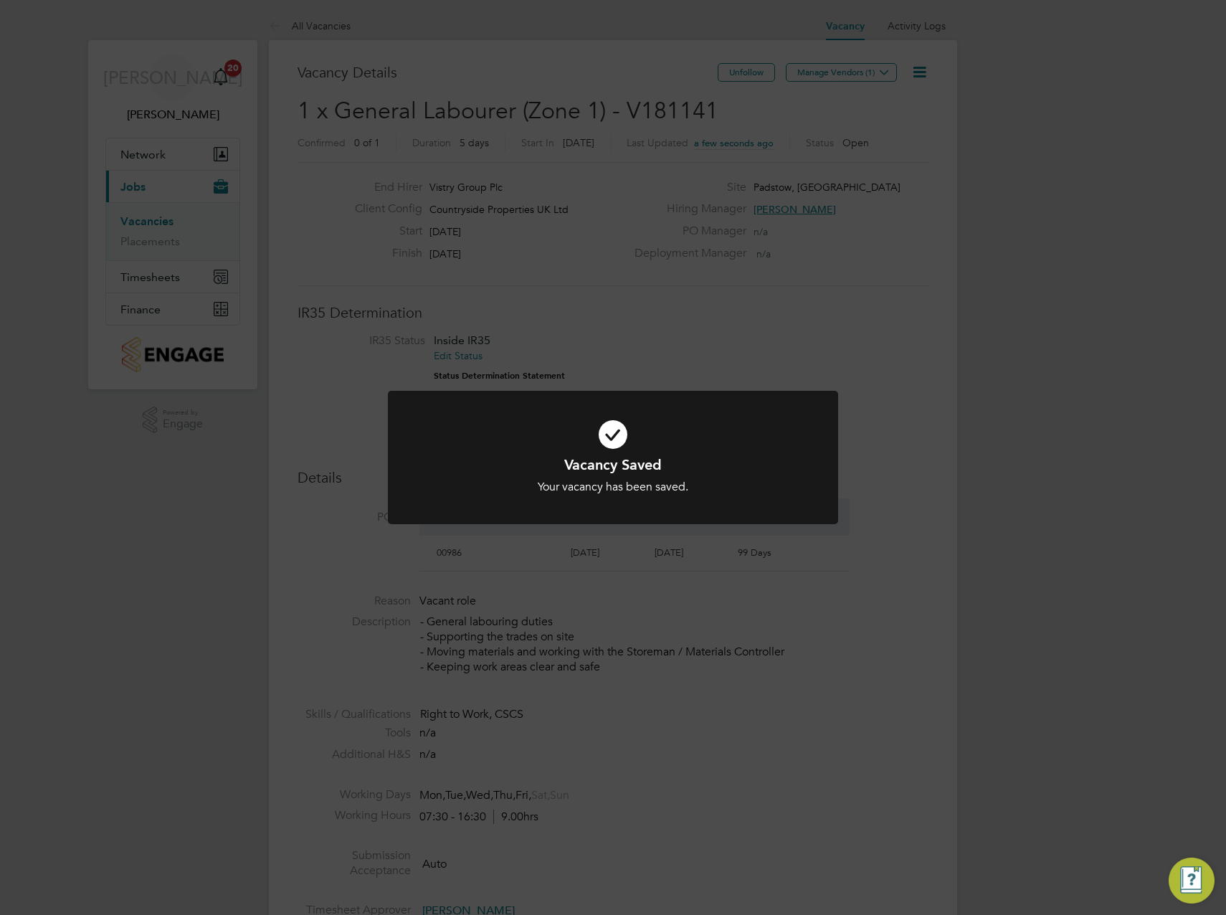
click at [946, 346] on div "Vacancy Saved Your vacancy has been saved. Cancel Okay" at bounding box center [613, 457] width 1226 height 915
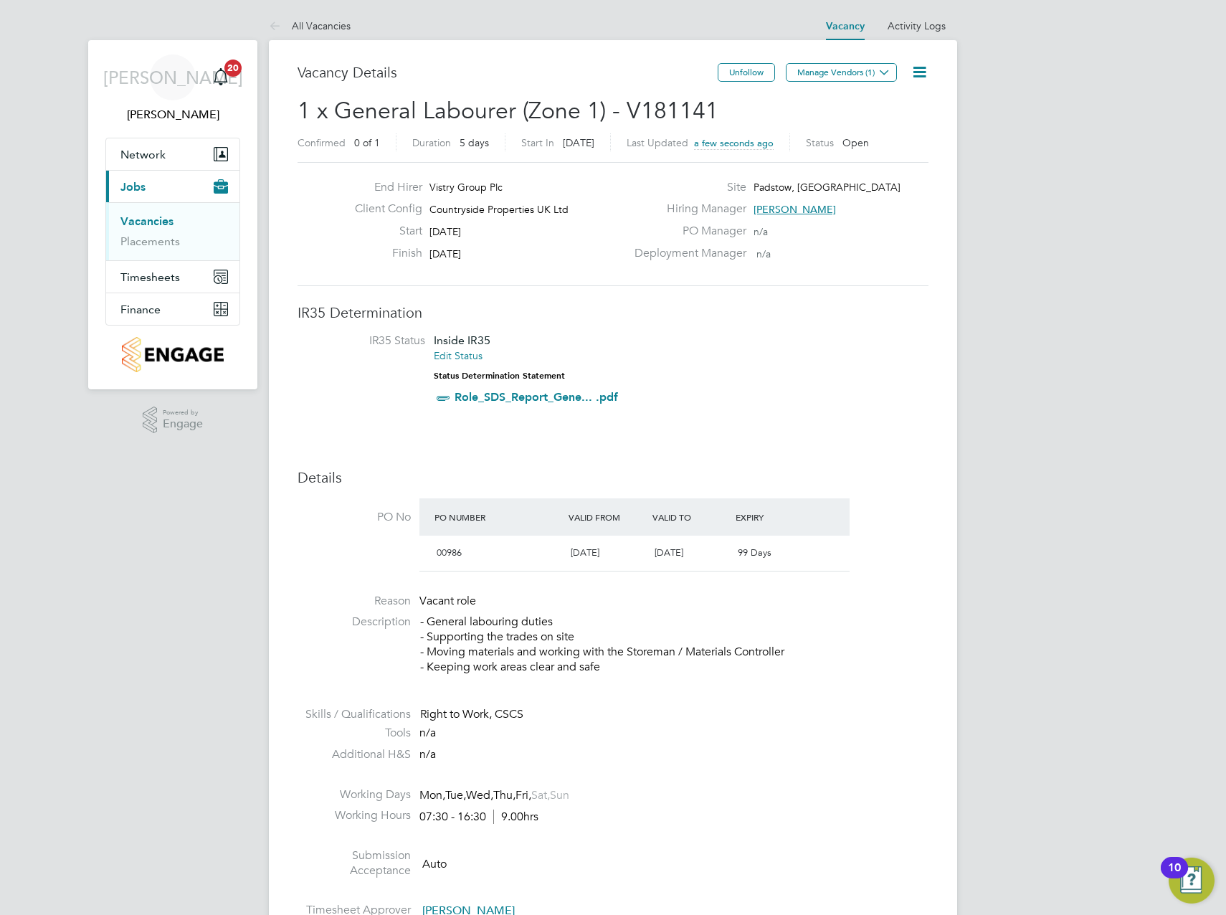
drag, startPoint x: 873, startPoint y: 70, endPoint x: 857, endPoint y: 145, distance: 77.0
click at [873, 77] on button "Manage Vendors (1)" at bounding box center [841, 72] width 111 height 19
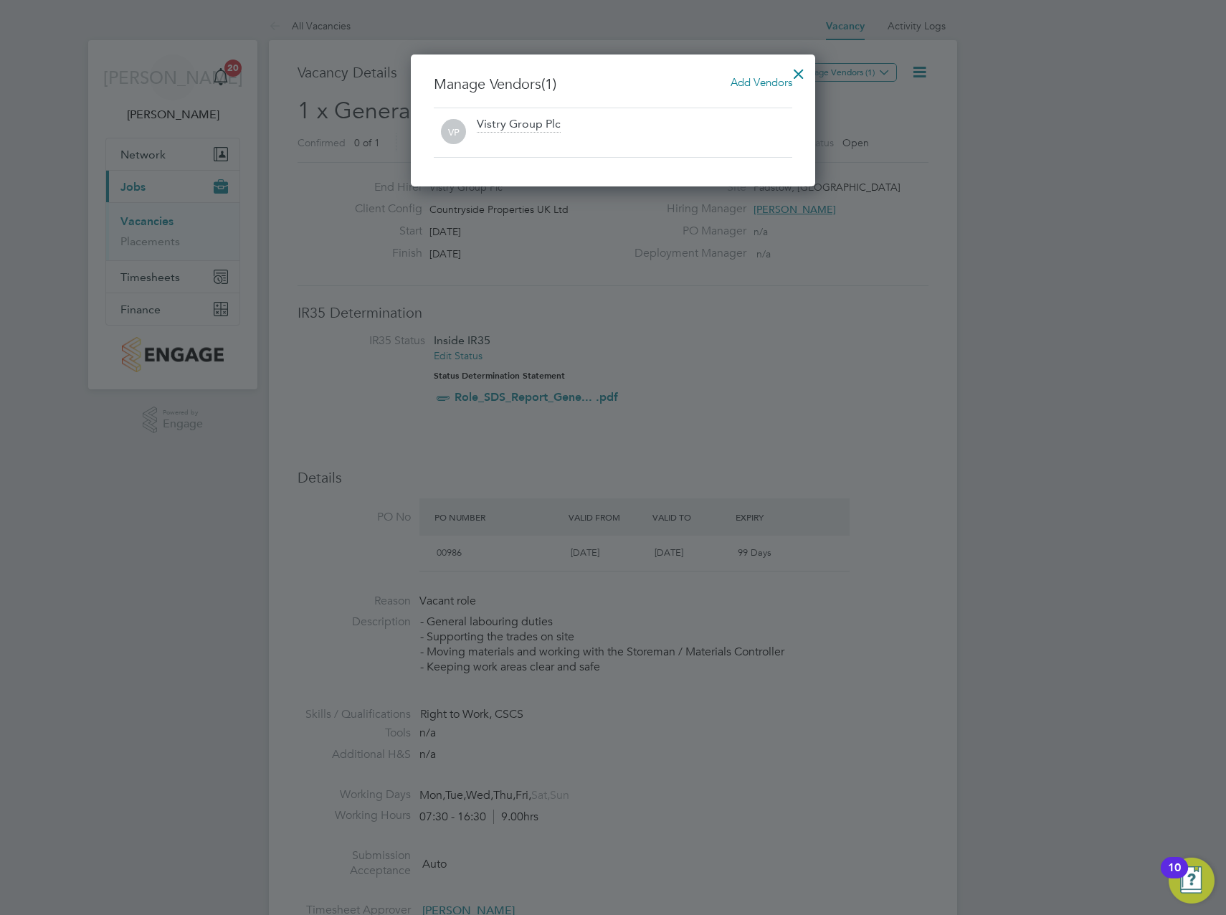
click at [760, 85] on span "Add Vendors" at bounding box center [761, 82] width 62 height 14
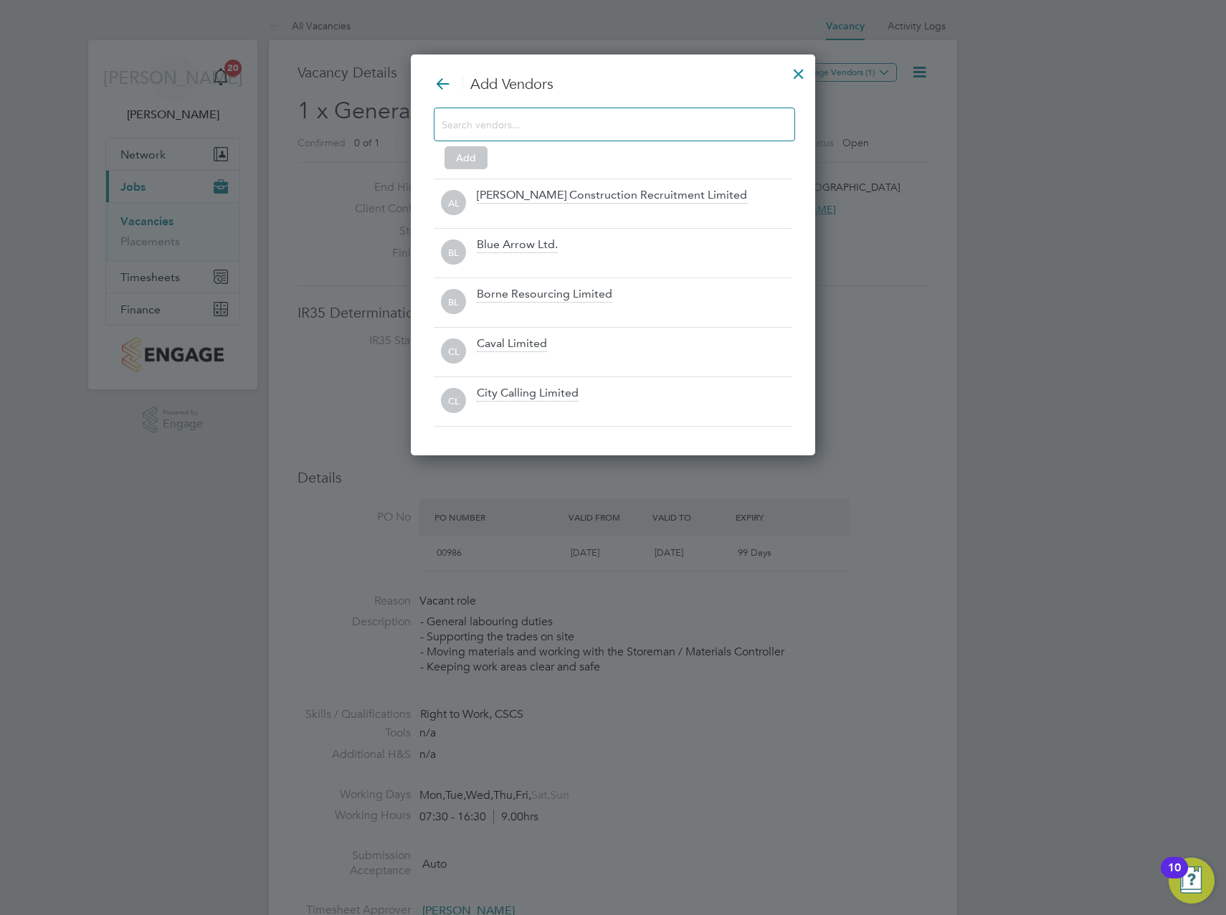
click at [553, 123] on input at bounding box center [603, 124] width 323 height 19
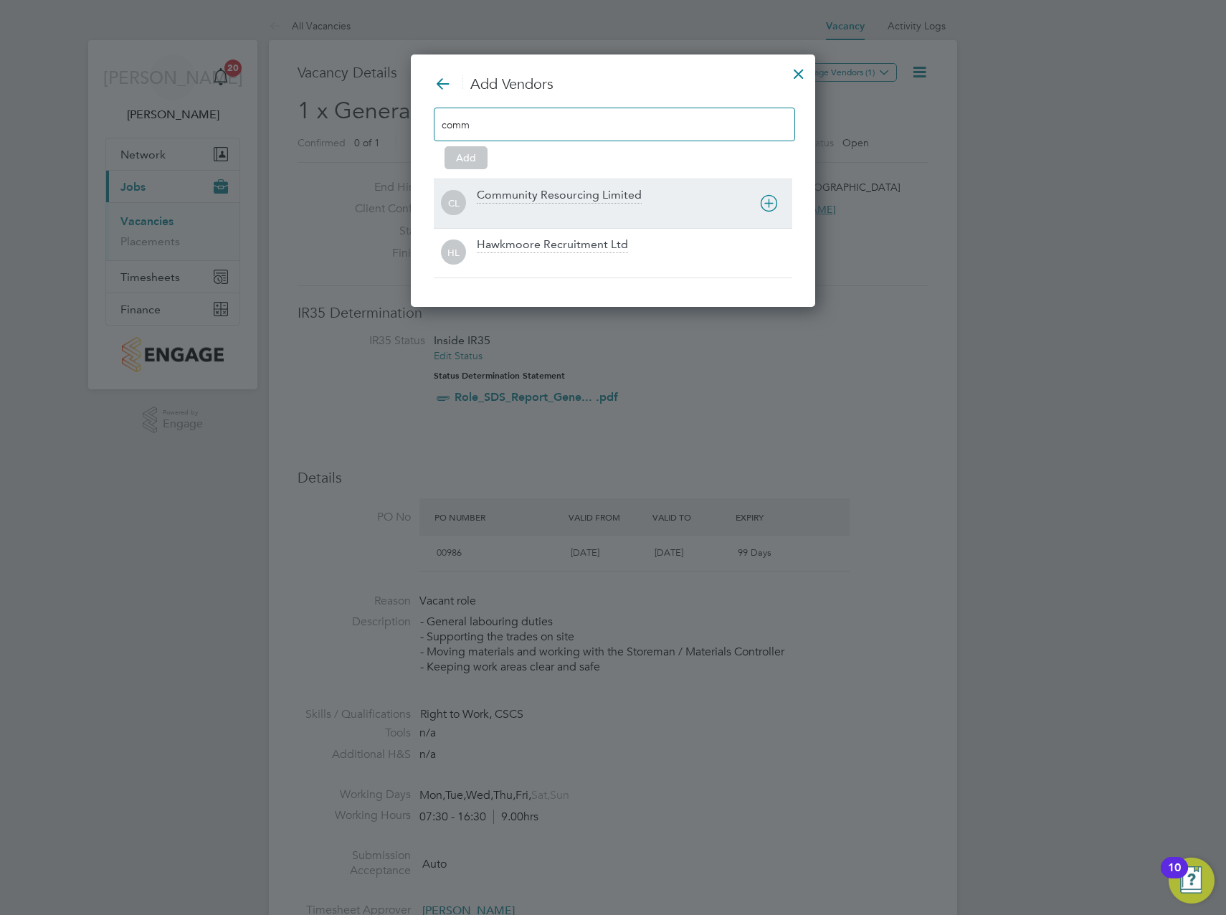
type input "comm"
click at [523, 211] on div at bounding box center [634, 213] width 315 height 14
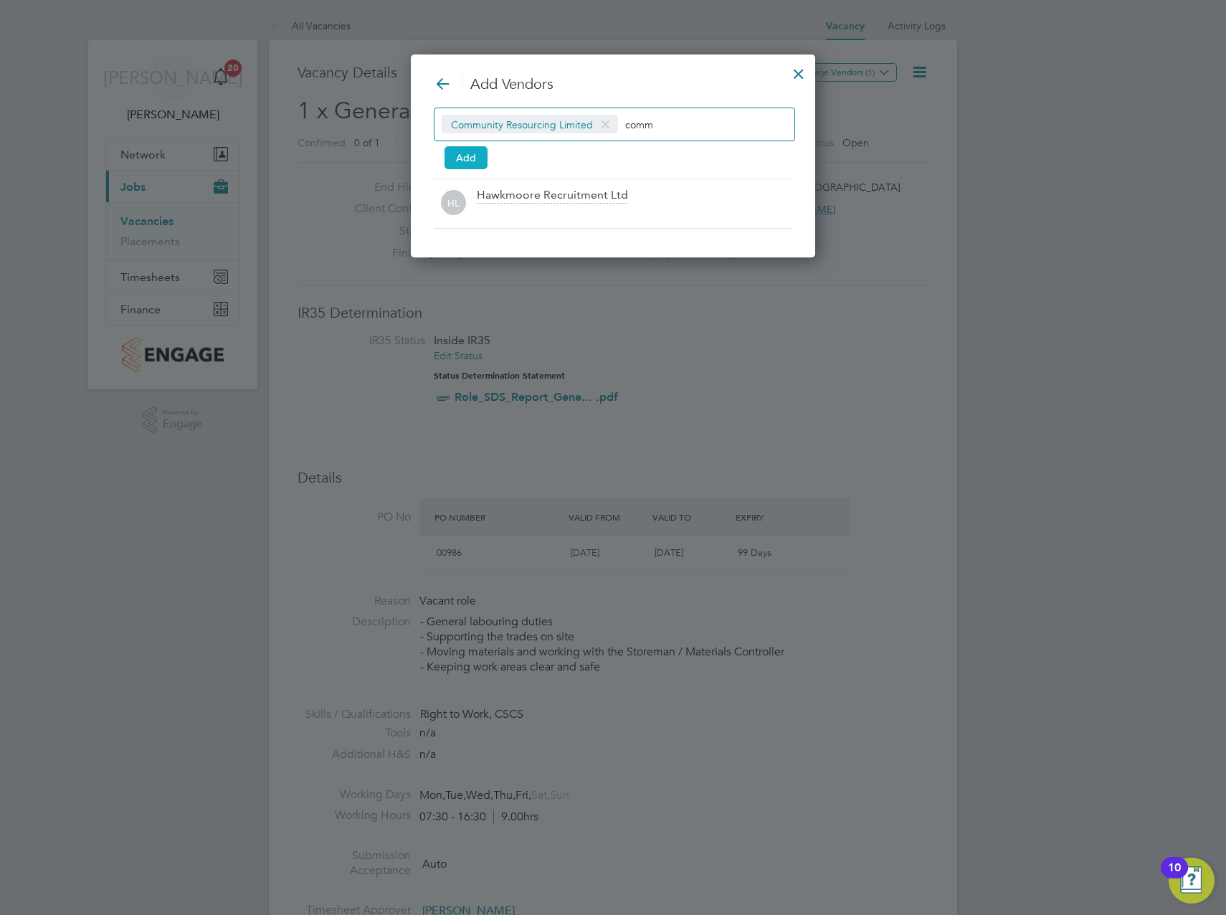
click at [463, 152] on button "Add" at bounding box center [465, 157] width 43 height 23
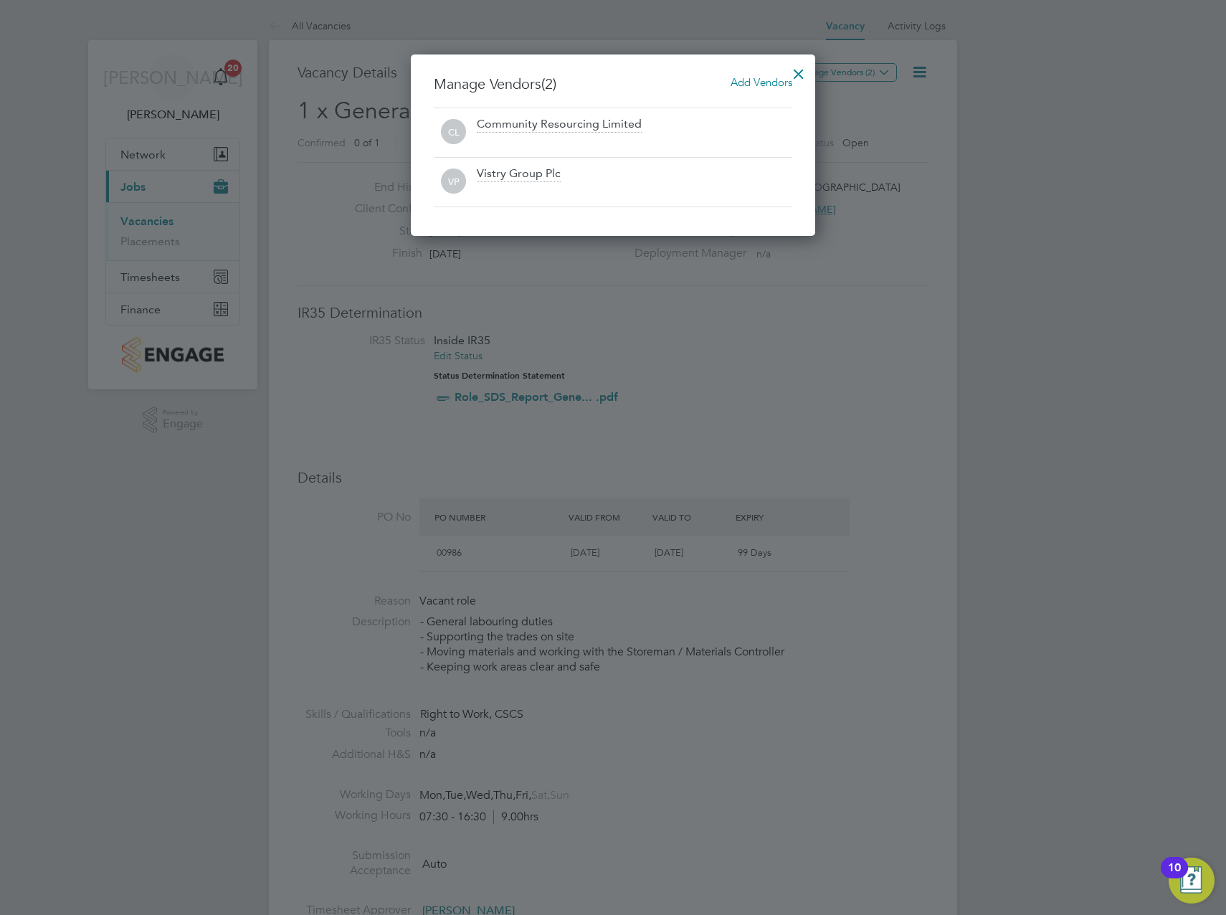
click at [800, 69] on div at bounding box center [799, 70] width 26 height 26
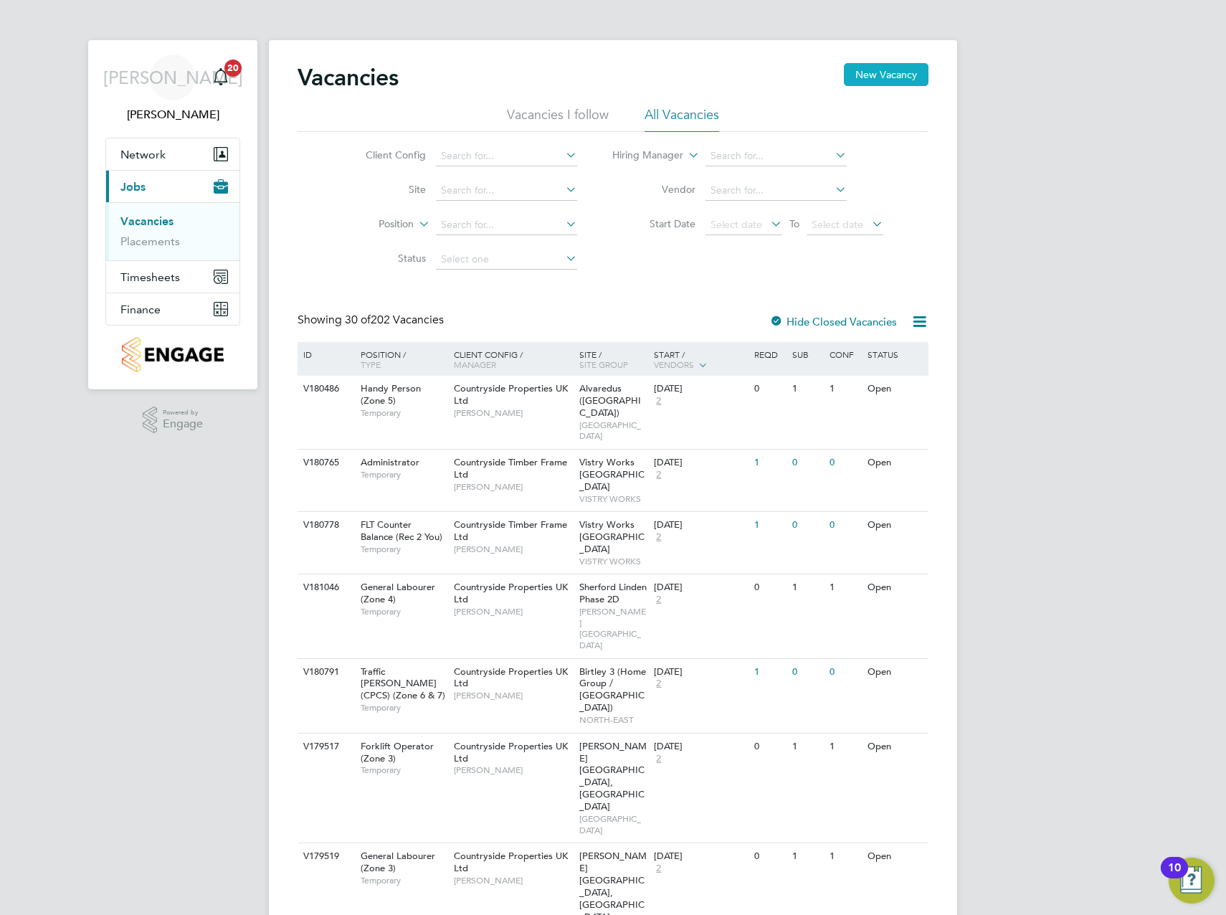
click at [882, 75] on button "New Vacancy" at bounding box center [886, 74] width 85 height 23
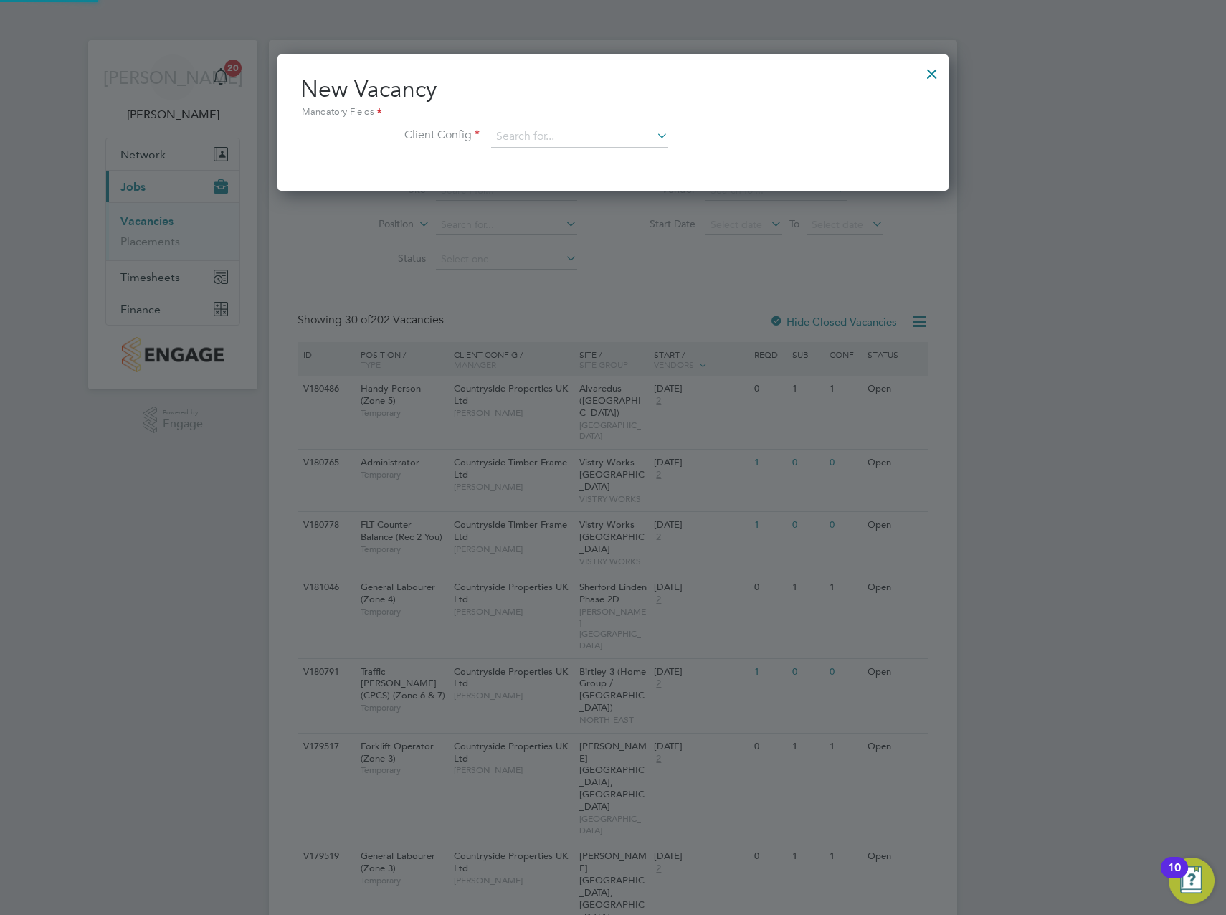
scroll to position [136, 672]
click at [591, 140] on input at bounding box center [579, 137] width 177 height 22
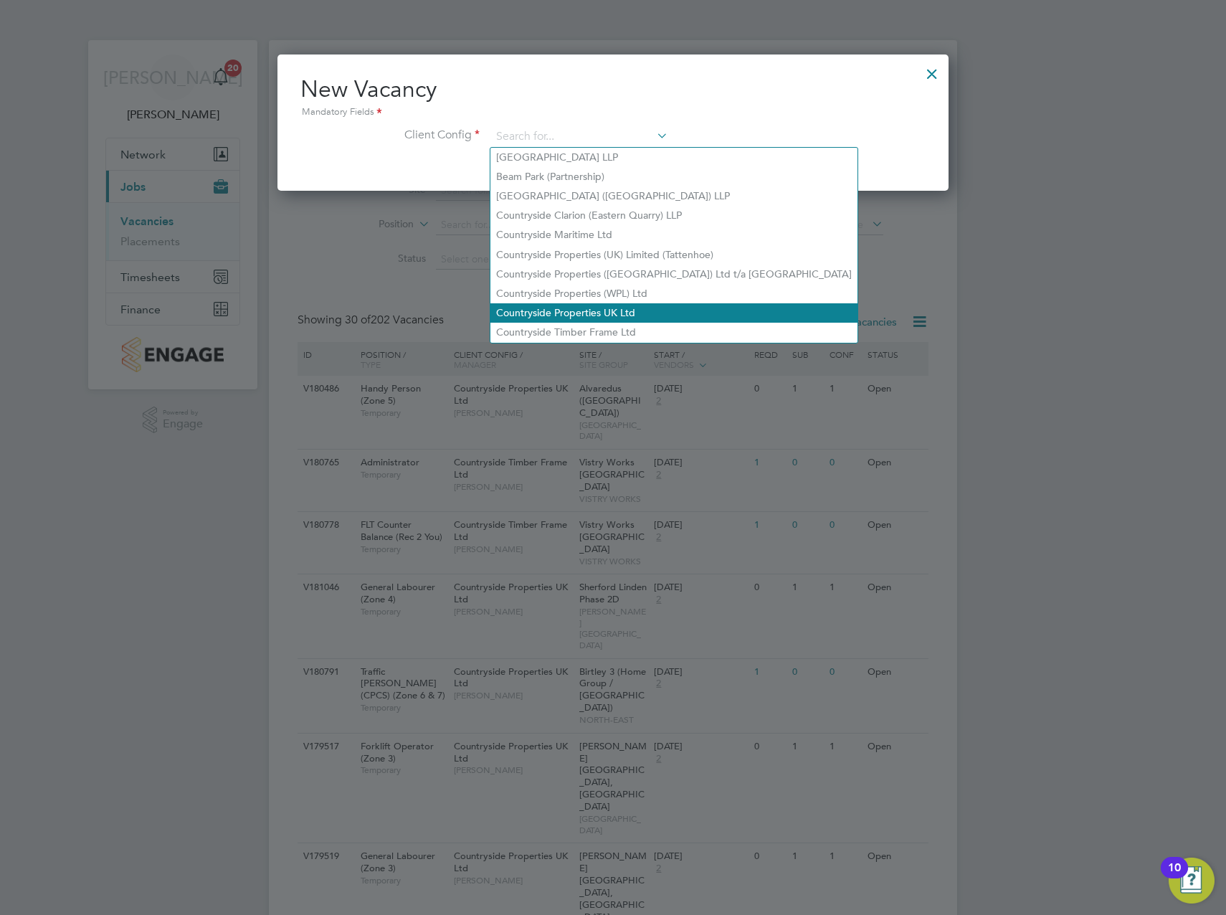
click at [591, 305] on li "Countryside Properties UK Ltd" at bounding box center [673, 312] width 367 height 19
type input "Countryside Properties UK Ltd"
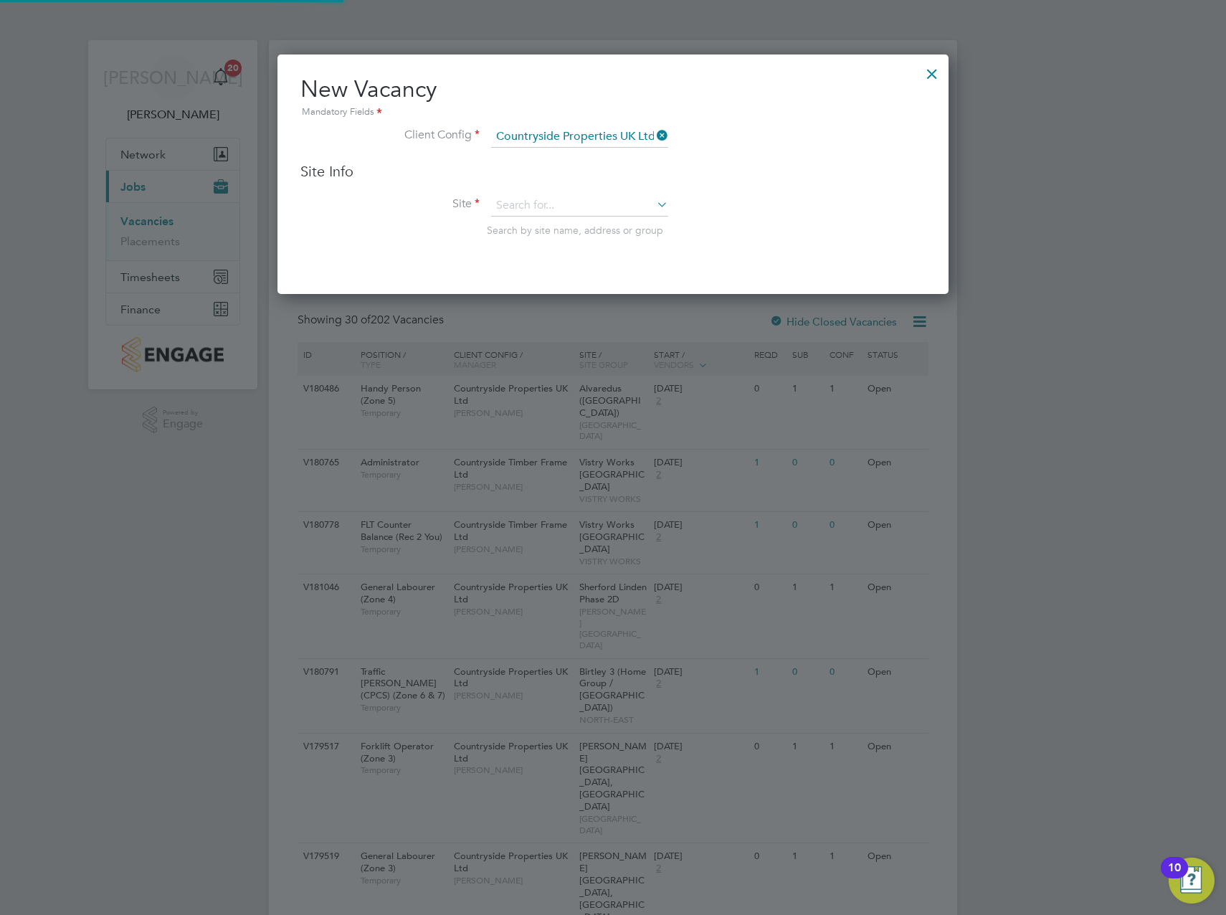
scroll to position [240, 672]
click at [545, 209] on input at bounding box center [579, 206] width 177 height 22
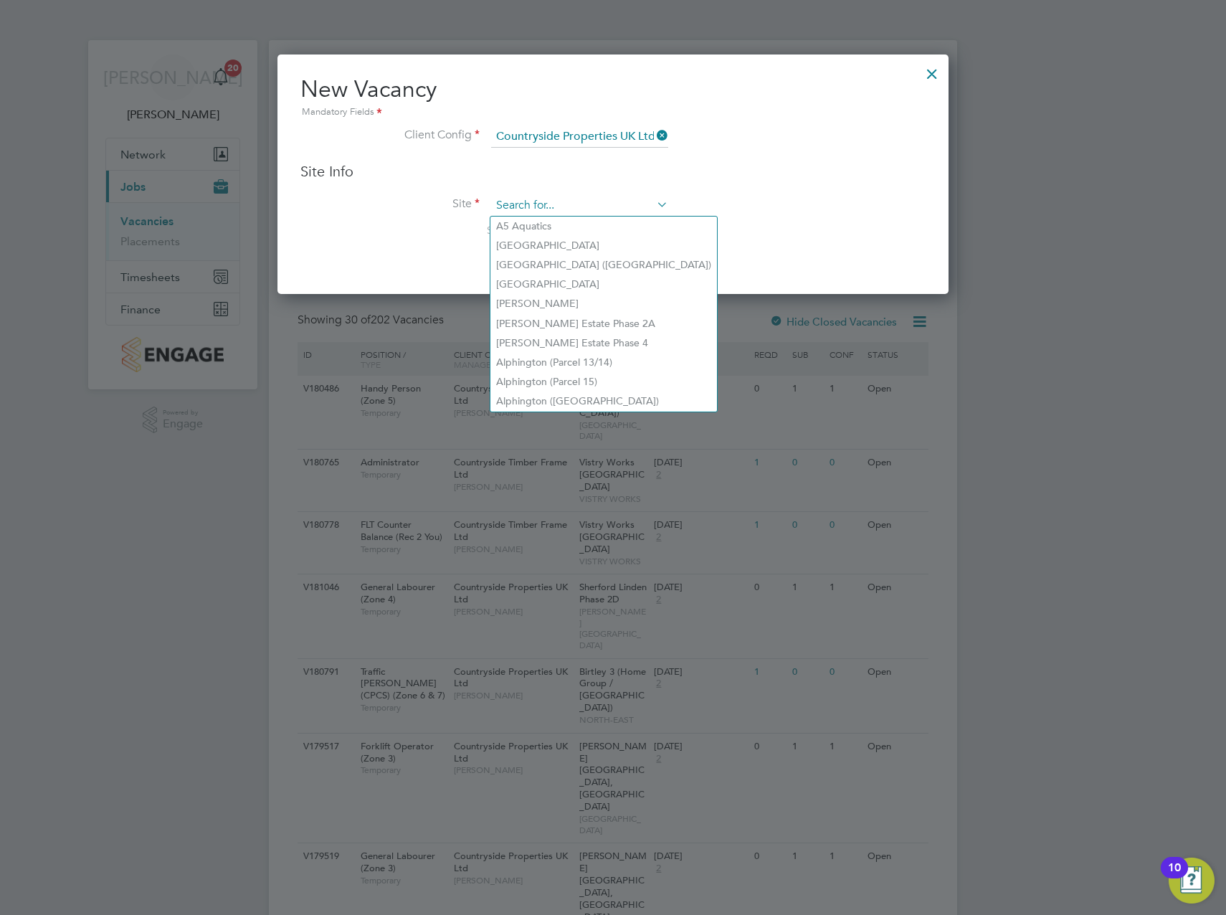
click at [539, 204] on input at bounding box center [579, 206] width 177 height 22
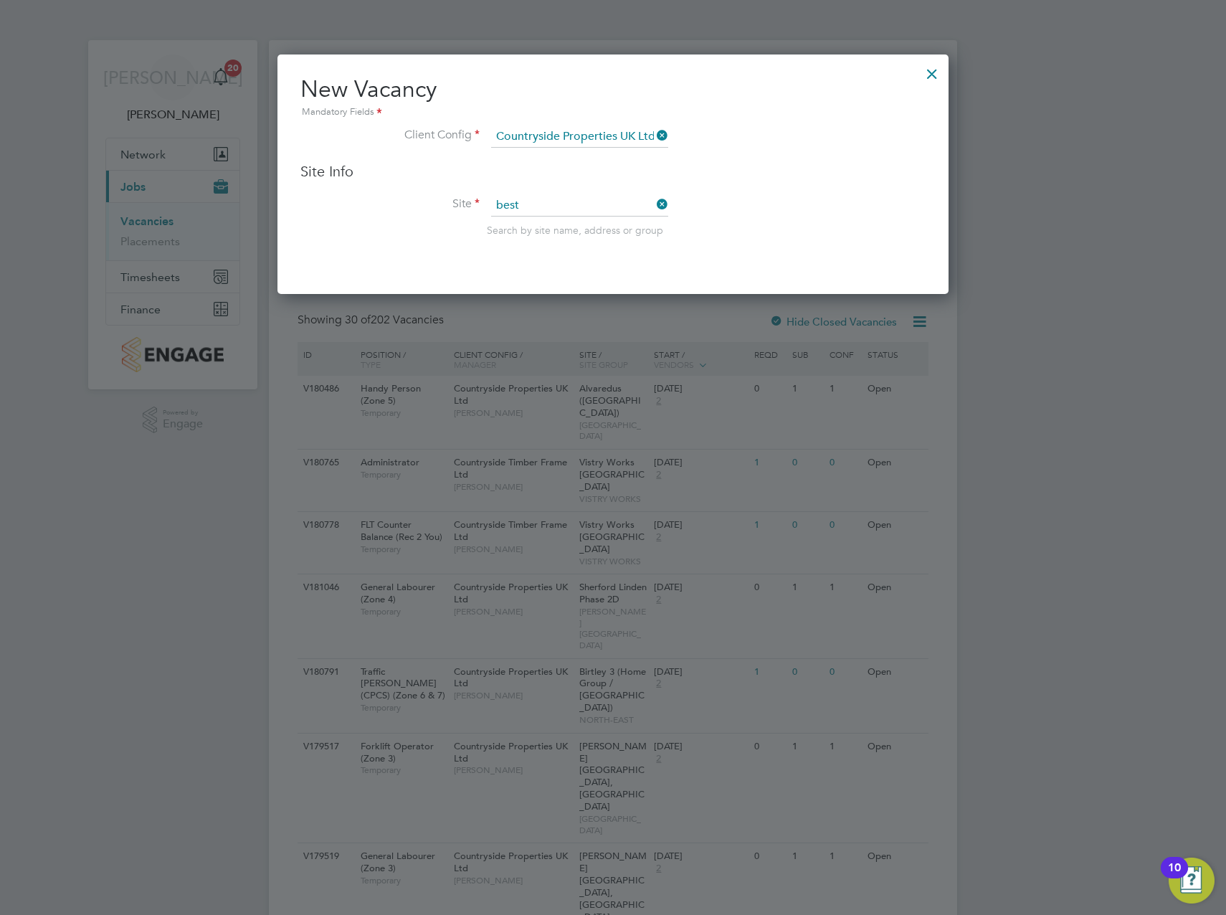
click at [545, 220] on b "Best" at bounding box center [548, 226] width 20 height 12
type input "Padstow, Bestwood"
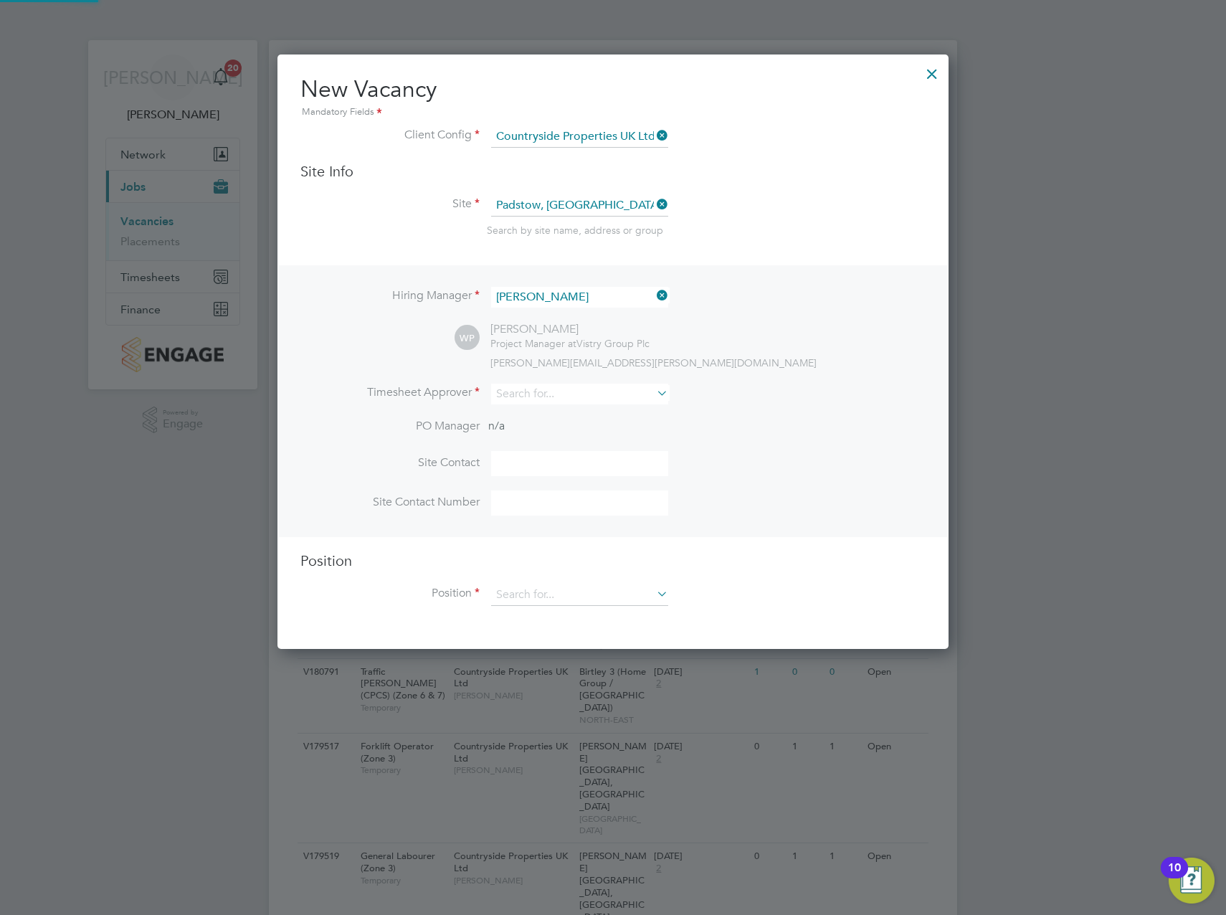
scroll to position [595, 672]
click at [654, 299] on icon at bounding box center [654, 295] width 0 height 20
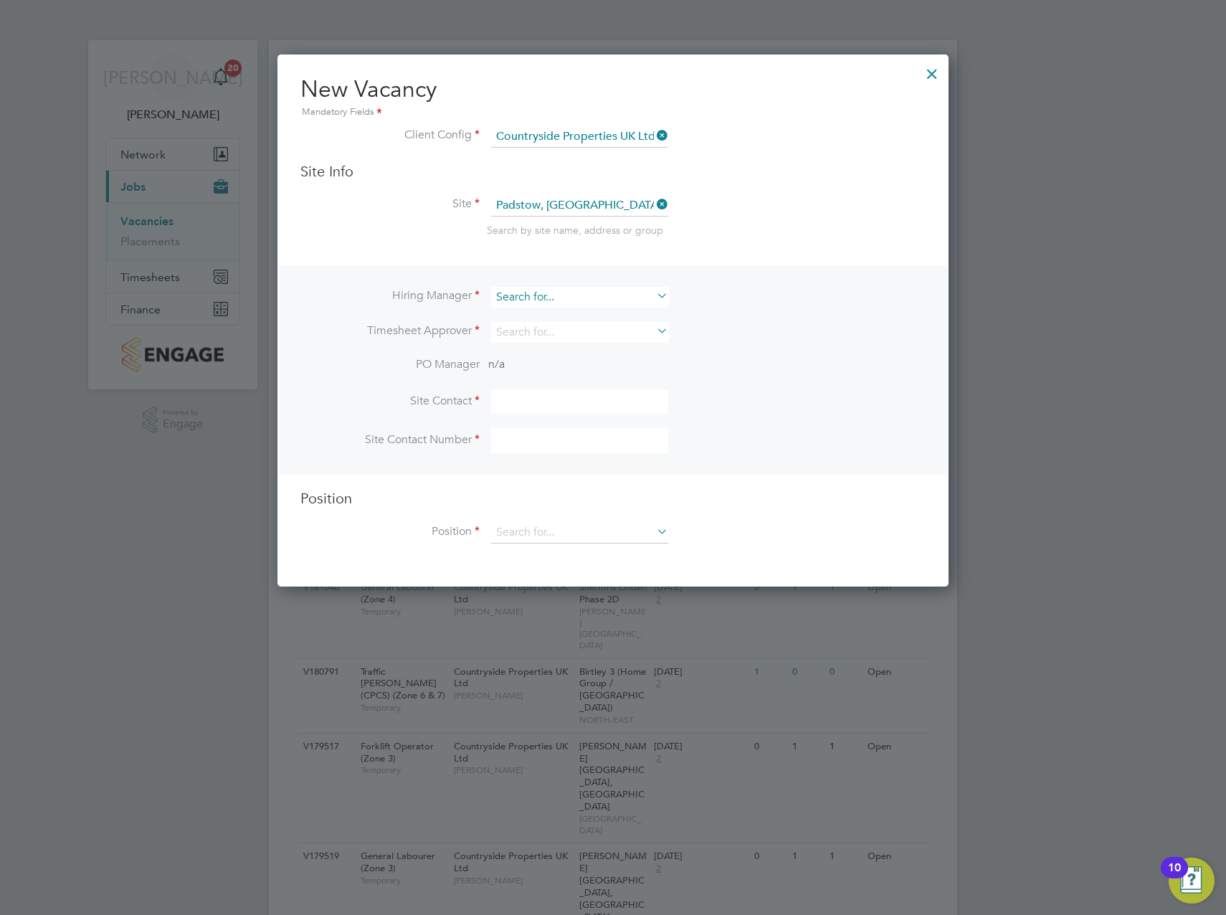
click at [540, 296] on input at bounding box center [579, 297] width 177 height 21
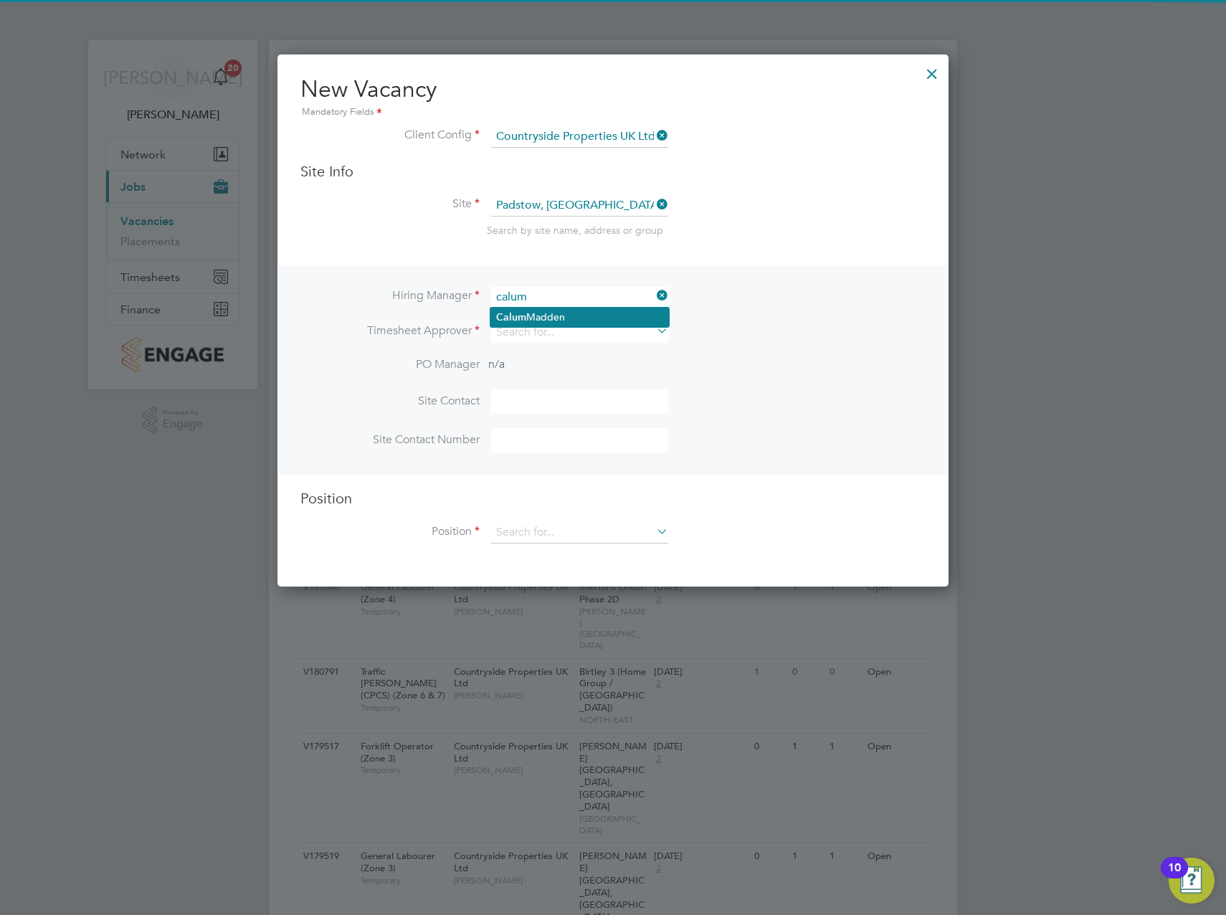
click at [523, 307] on li "Calum Madden" at bounding box center [579, 316] width 178 height 19
type input "Calum Madden"
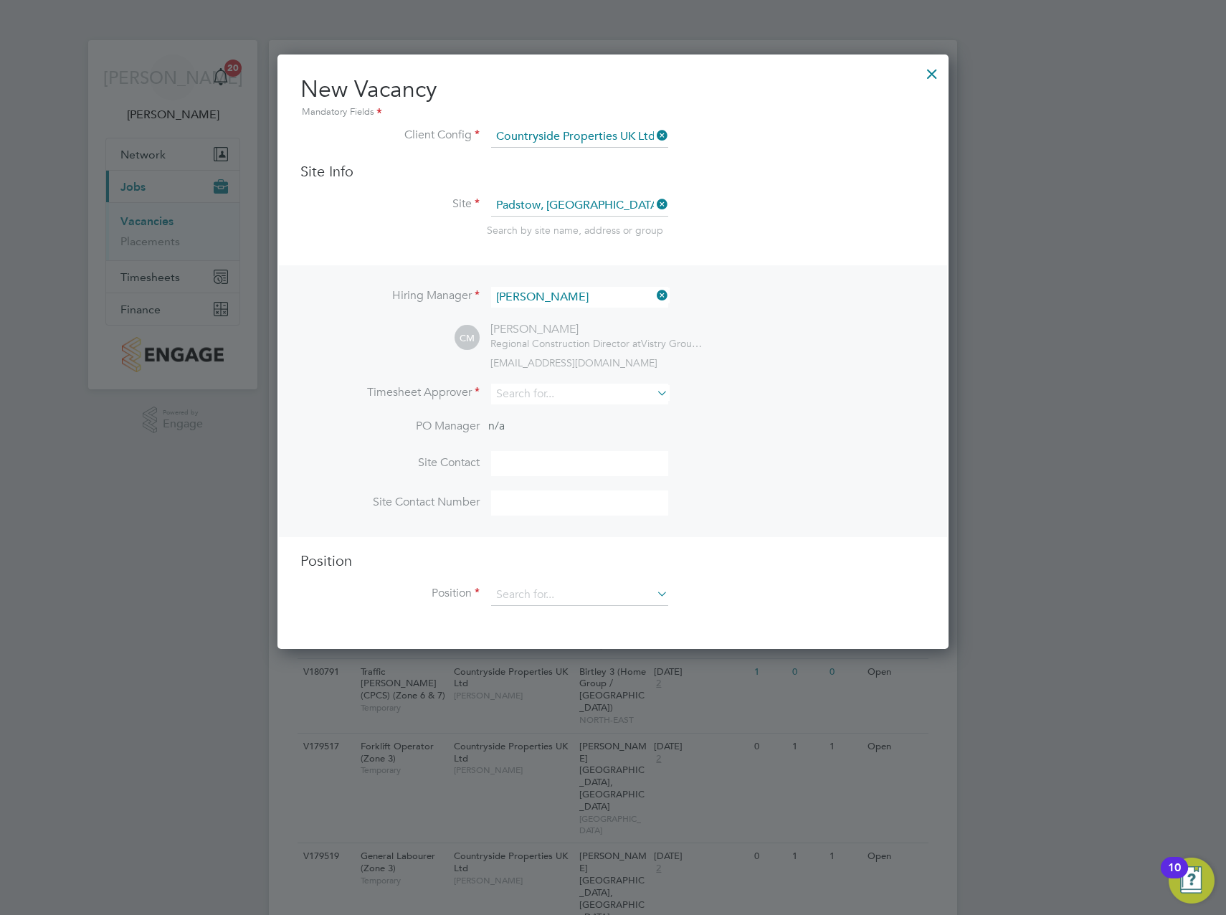
scroll to position [595, 672]
click at [530, 388] on input at bounding box center [579, 393] width 177 height 21
click at [567, 416] on li "Calum Madden" at bounding box center [579, 414] width 178 height 19
type input "Calum Madden"
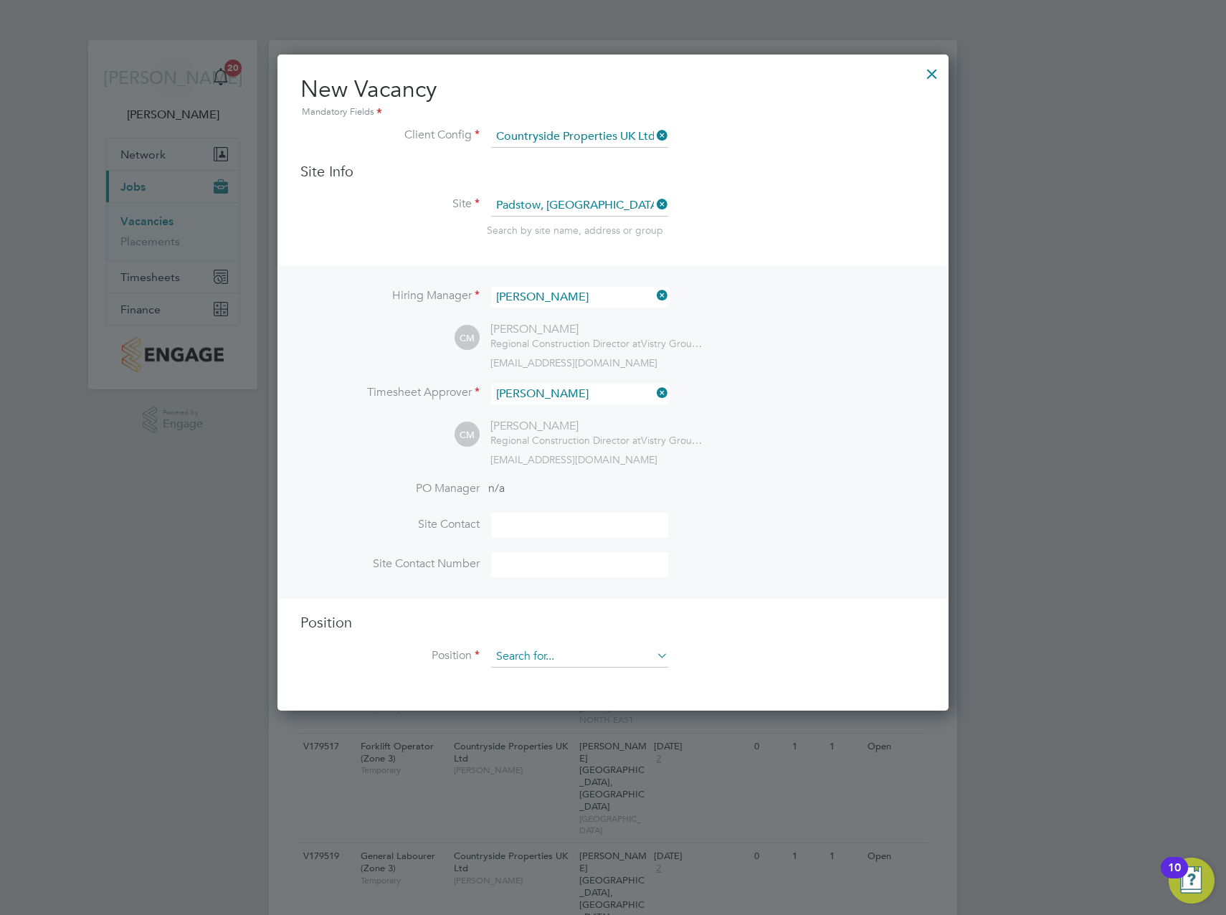
click at [544, 659] on input at bounding box center [579, 657] width 177 height 22
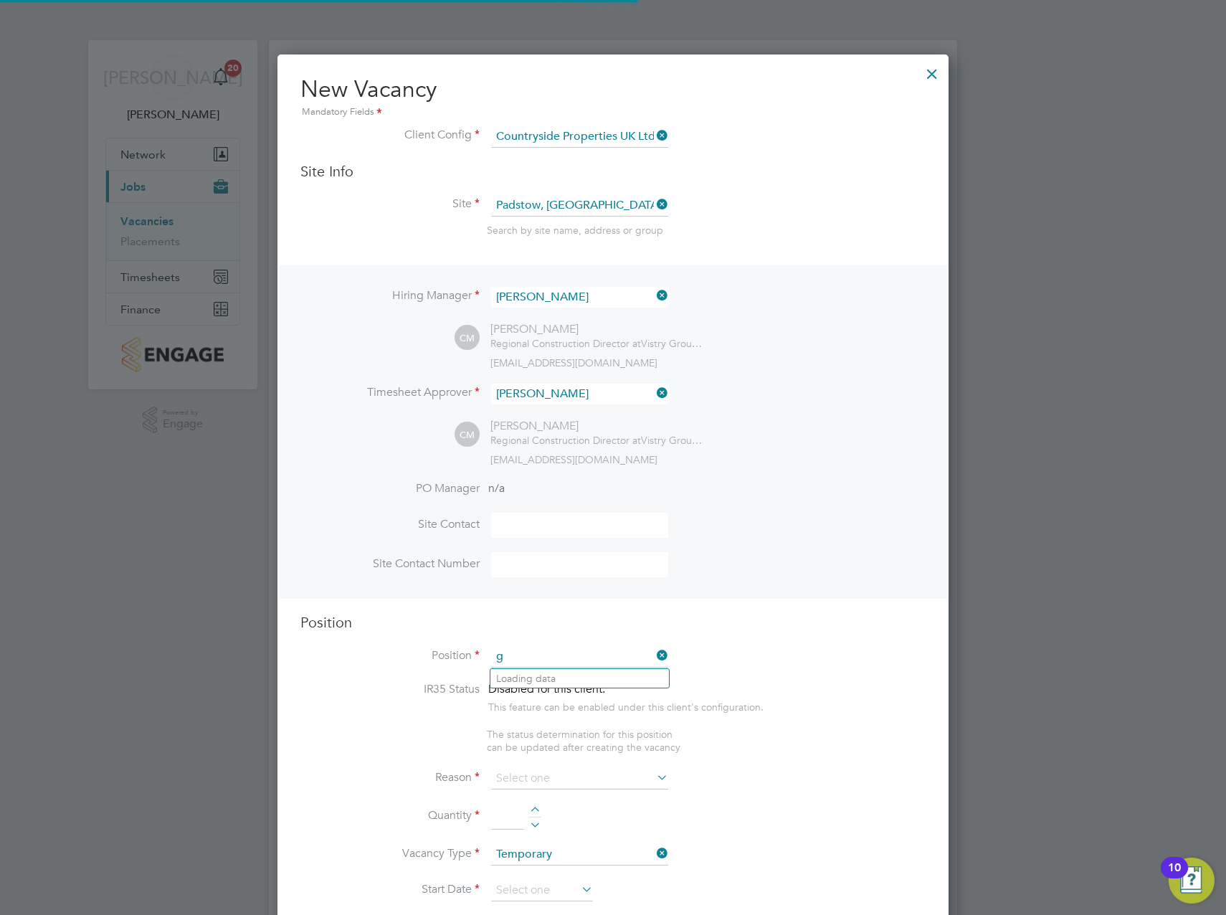
scroll to position [2060, 672]
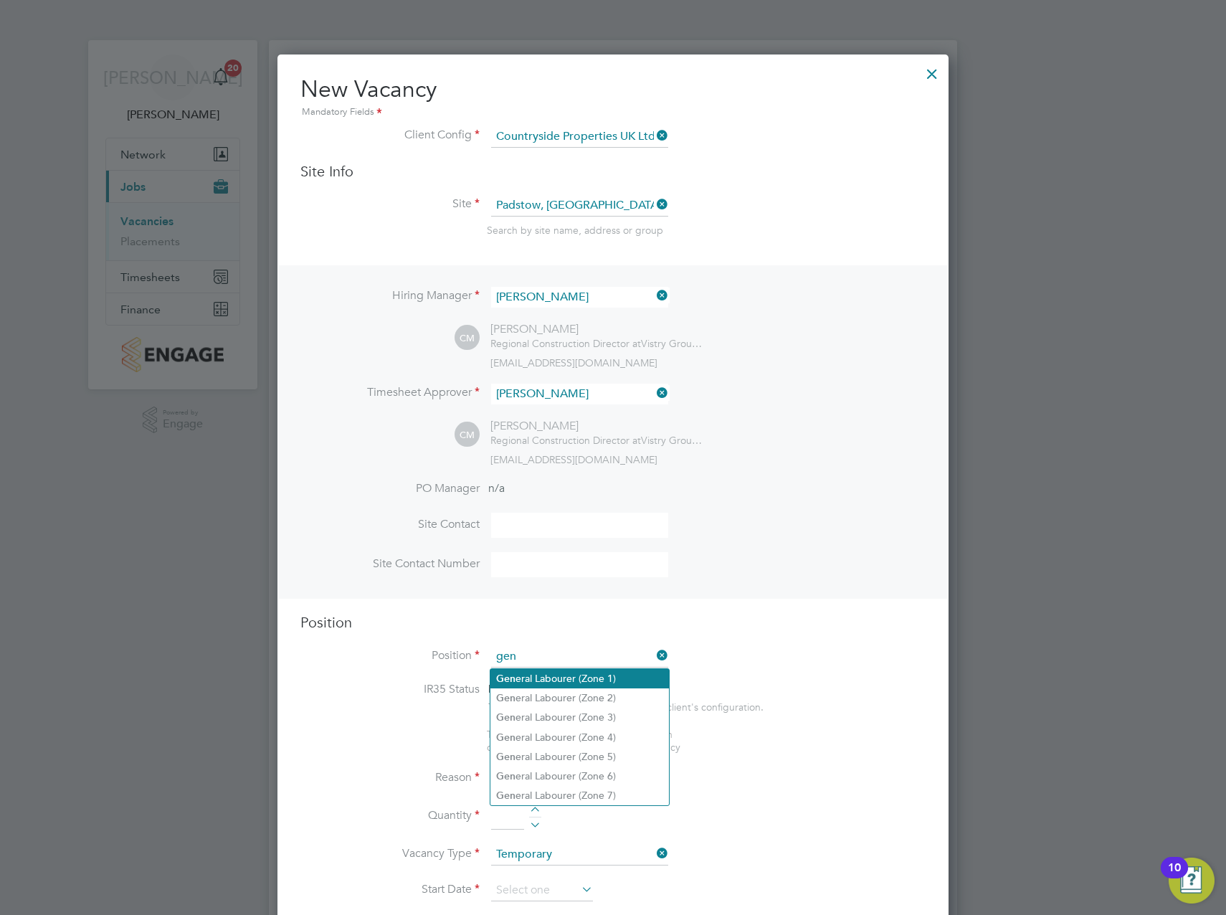
click at [593, 680] on li "Gen eral Labourer (Zone 1)" at bounding box center [579, 678] width 178 height 19
type input "General Labourer (Zone 1)"
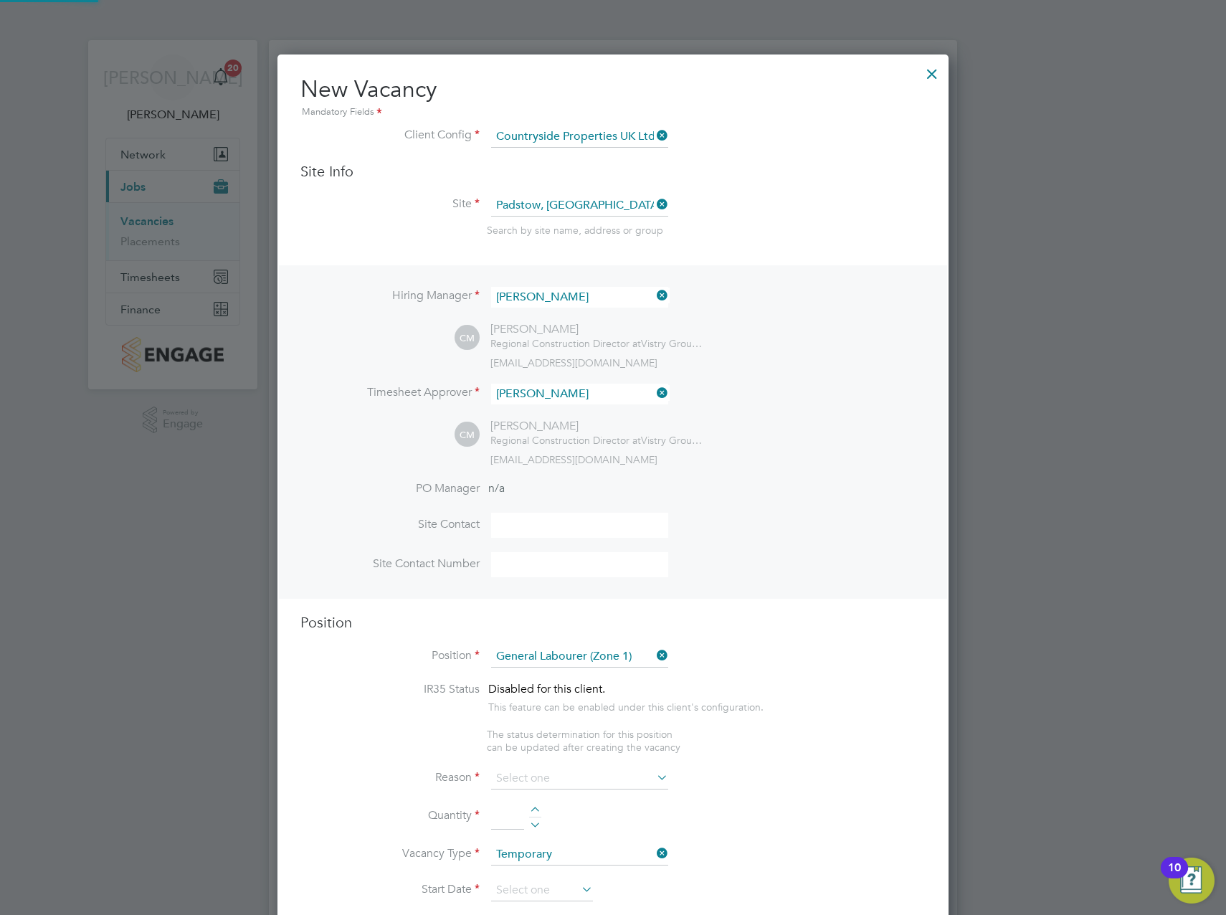
type textarea "- General labouring duties - Supporting the trades on site - Moving materials a…"
click at [752, 624] on h3 "Position" at bounding box center [612, 622] width 625 height 19
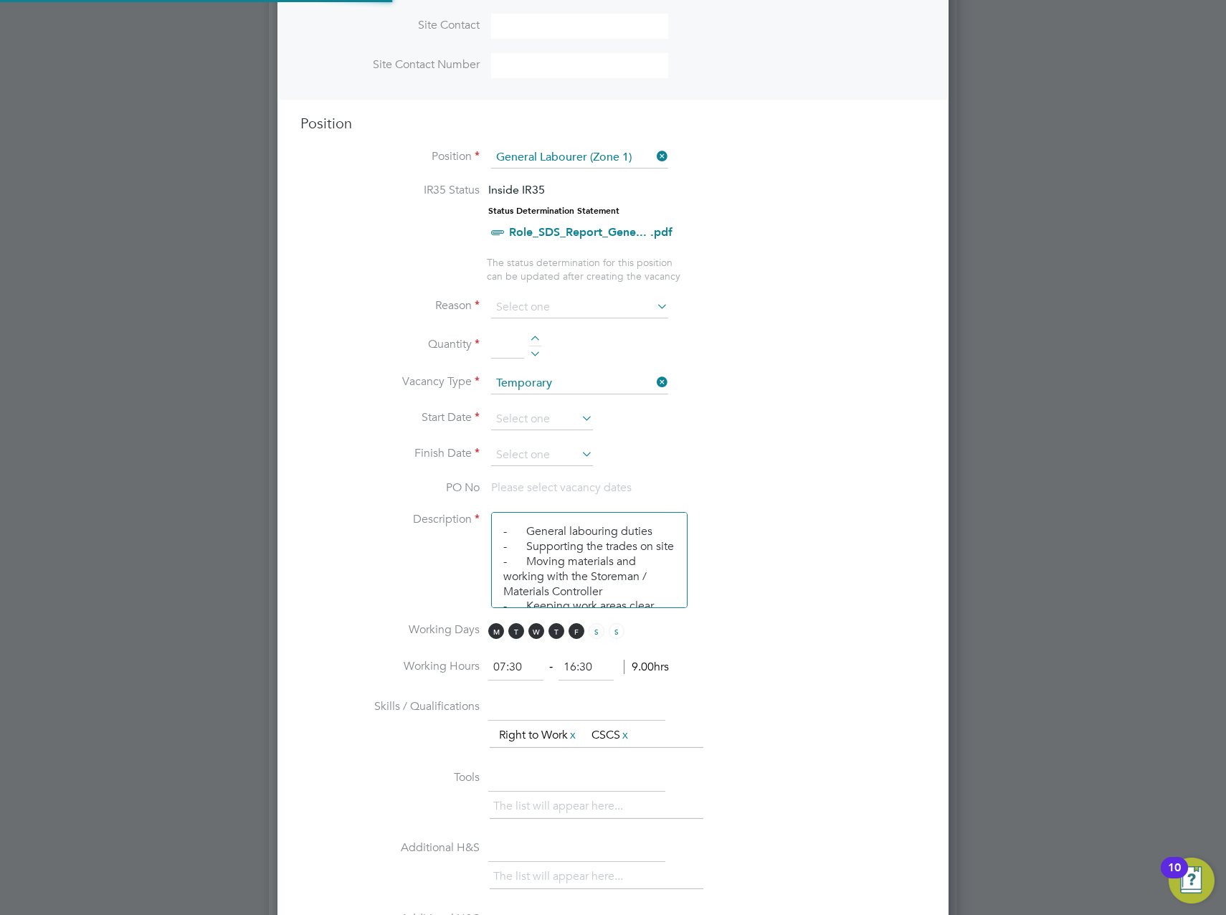
scroll to position [42, 75]
click at [538, 335] on div at bounding box center [535, 338] width 12 height 10
type input "1"
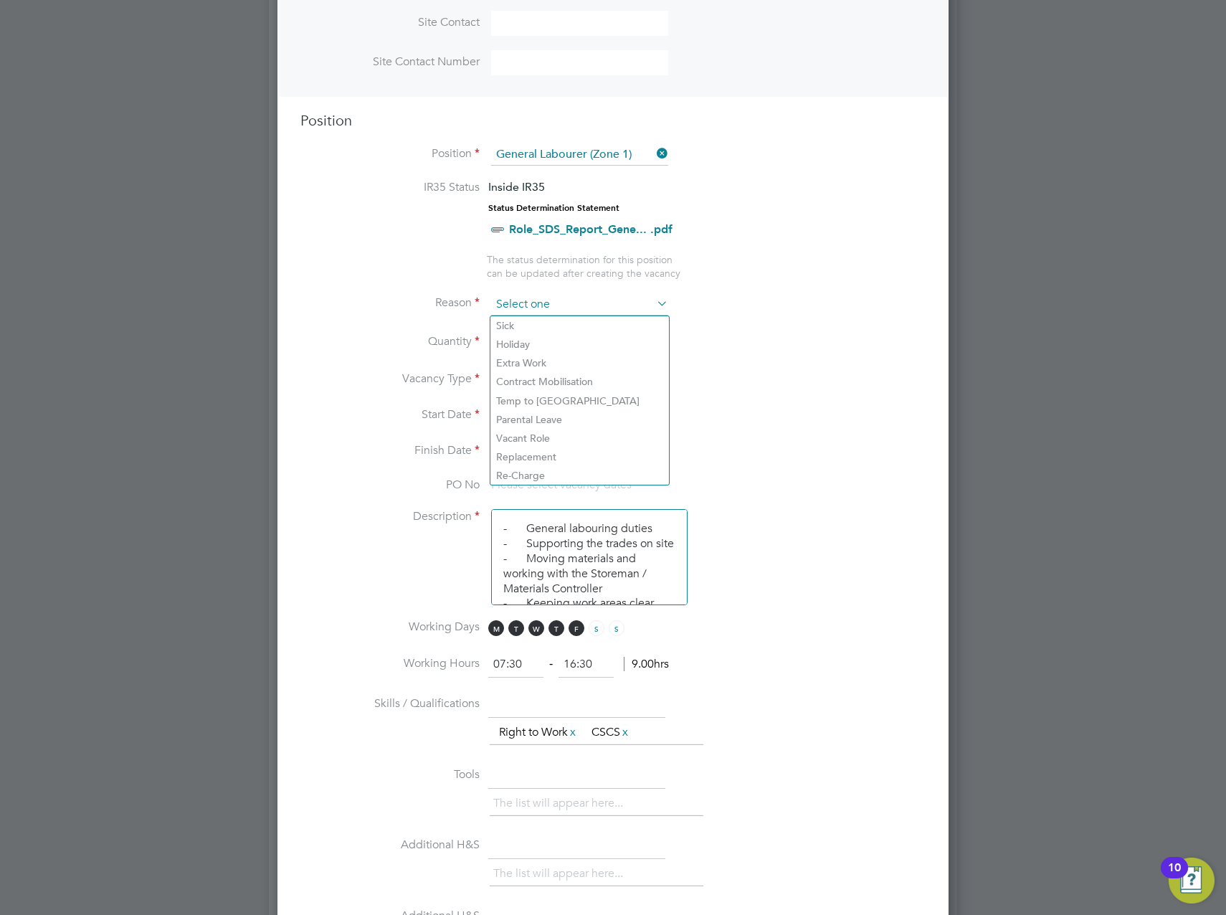
click at [559, 306] on input at bounding box center [579, 305] width 177 height 22
click at [538, 442] on li "Vacant Role" at bounding box center [579, 438] width 178 height 19
type input "Vacant Role"
click at [533, 419] on input at bounding box center [542, 417] width 102 height 22
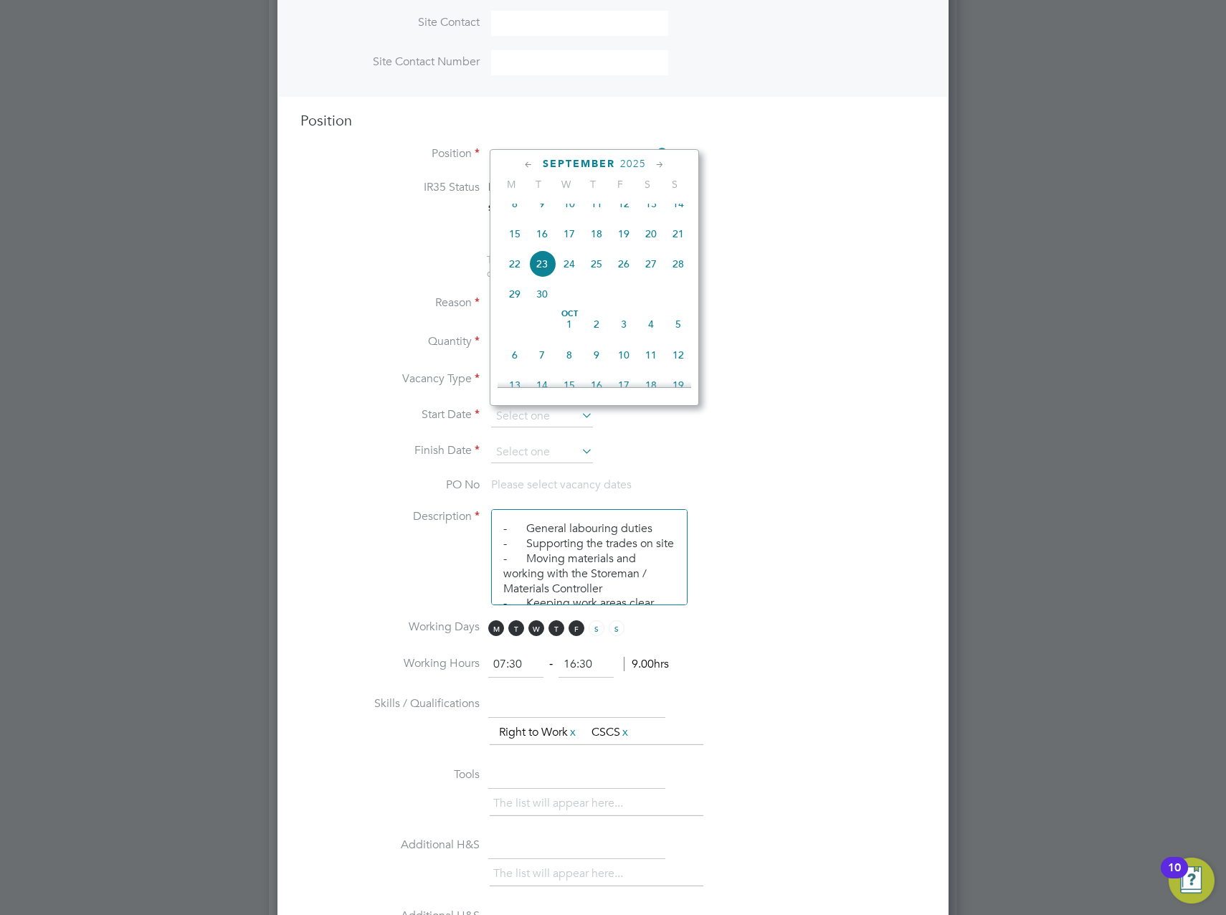
click at [523, 277] on span "22" at bounding box center [514, 263] width 27 height 27
type input "22 Sep 2025"
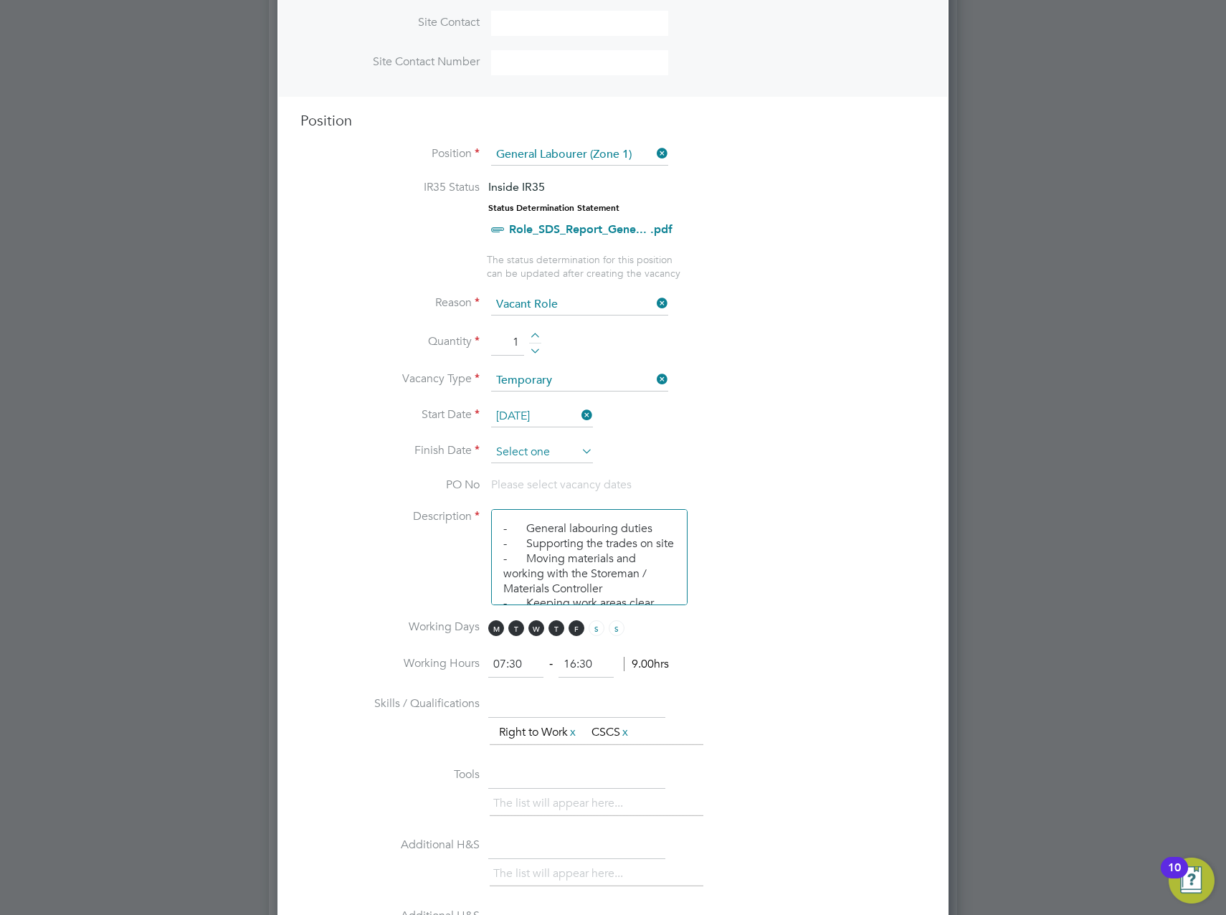
click at [548, 449] on input at bounding box center [542, 453] width 102 height 22
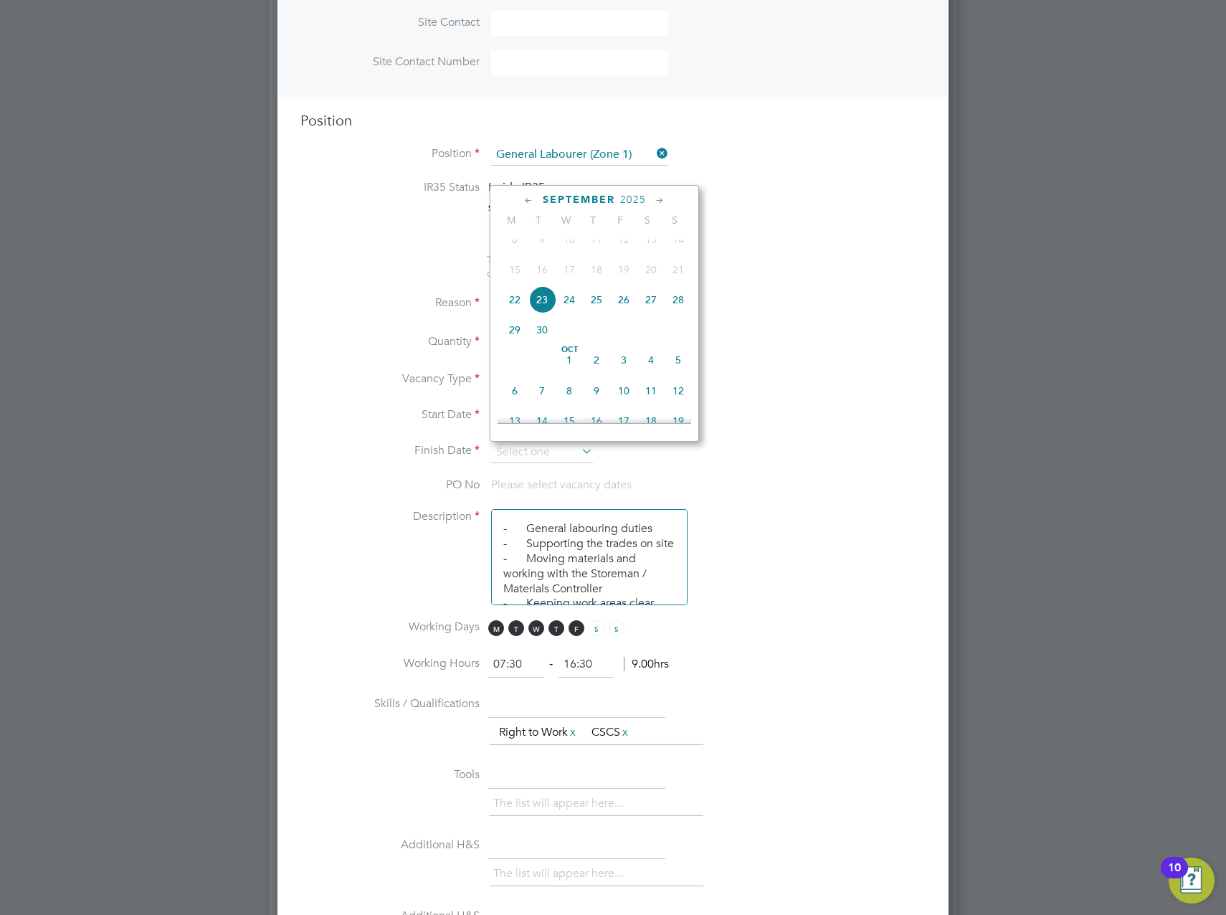
click at [660, 196] on icon at bounding box center [660, 201] width 14 height 16
click at [659, 197] on icon at bounding box center [660, 201] width 14 height 16
click at [669, 201] on div "November 2025" at bounding box center [594, 200] width 194 height 14
click at [659, 191] on div "November 2025 M T W T F S S Jun 1 2 3 4 5 6 7 8 9 10 11 12 13 14 15 16 17 18 19…" at bounding box center [594, 313] width 209 height 257
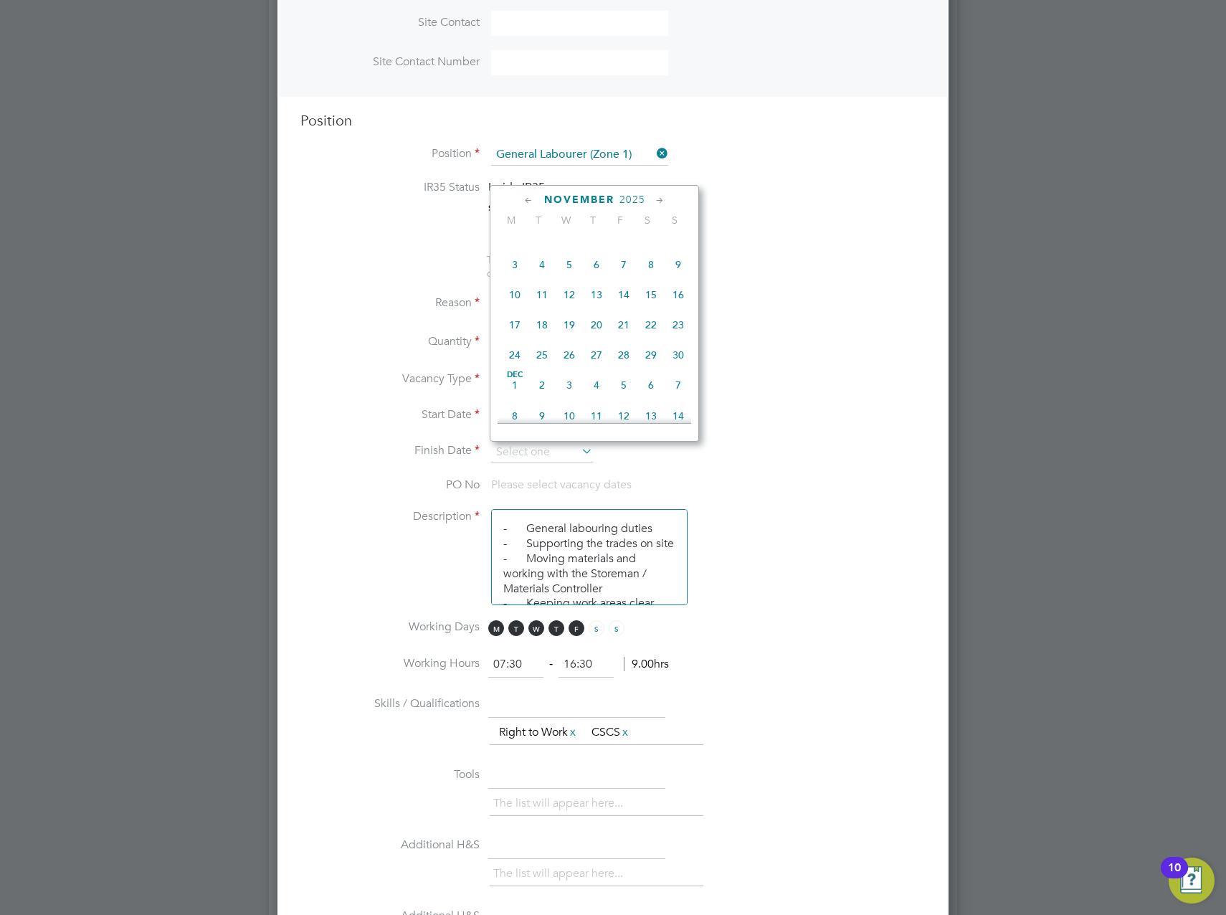
click at [654, 199] on icon at bounding box center [660, 201] width 14 height 16
click at [566, 365] on span "31" at bounding box center [568, 351] width 27 height 27
type input "31 Dec 2025"
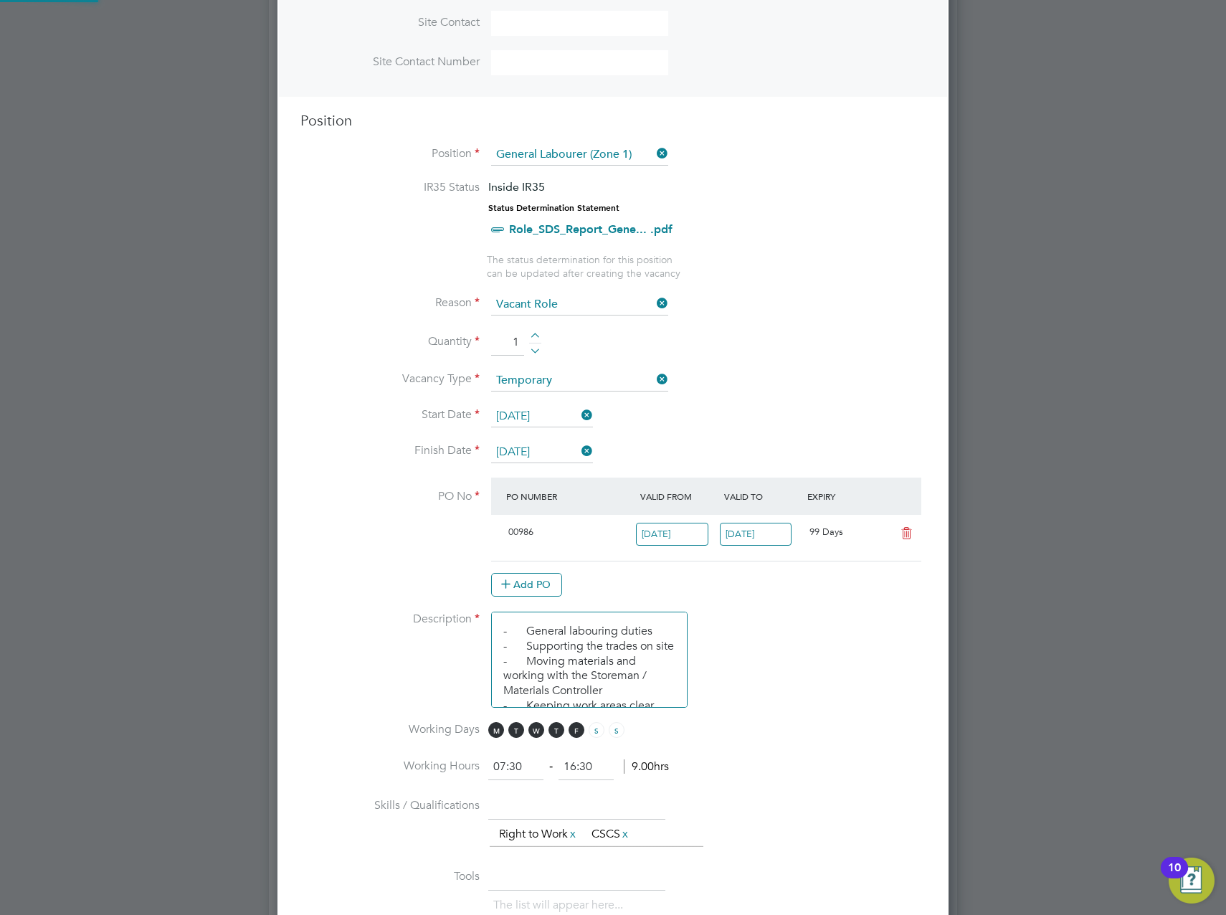
scroll to position [24, 135]
click at [844, 361] on li "Quantity 1" at bounding box center [612, 350] width 625 height 40
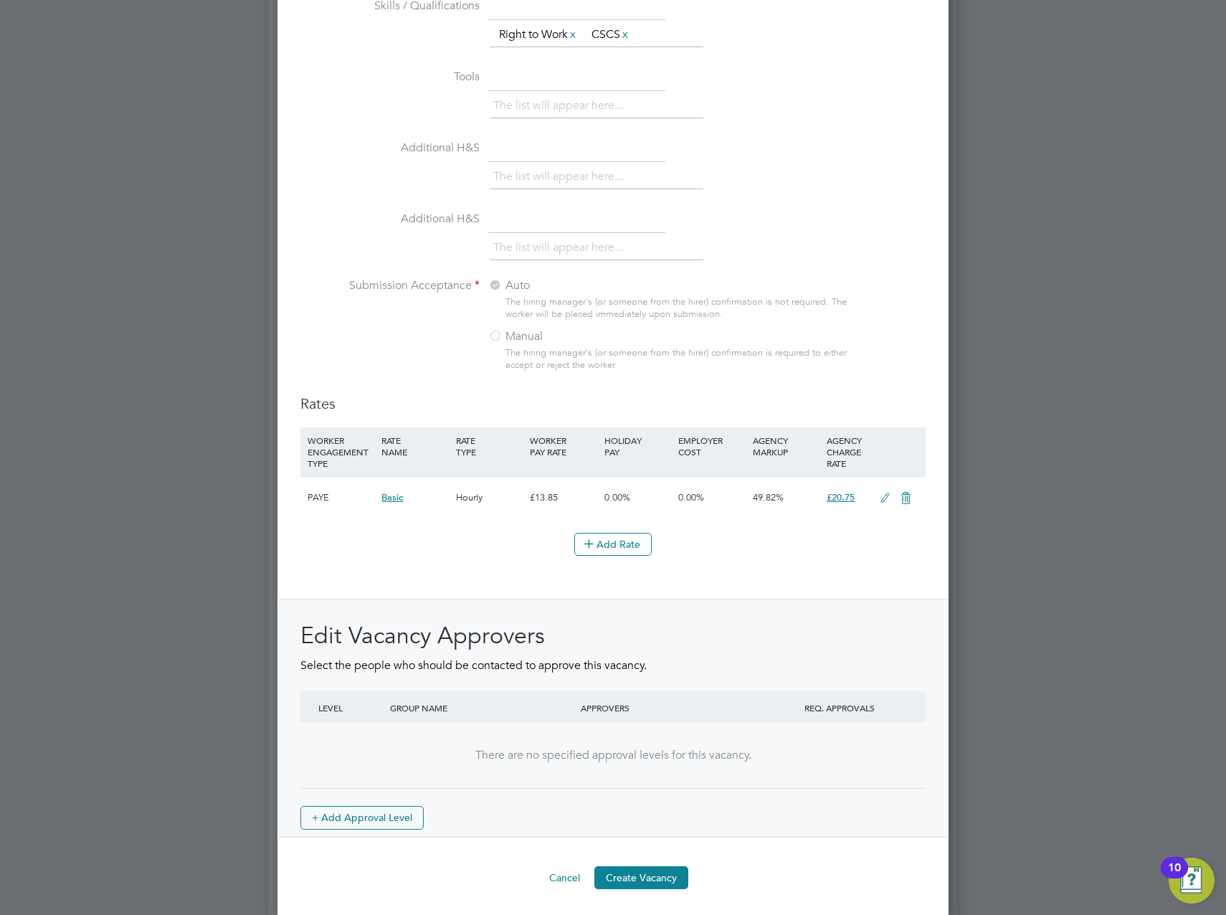
scroll to position [1304, 0]
click at [633, 874] on button "Create Vacancy" at bounding box center [641, 874] width 94 height 23
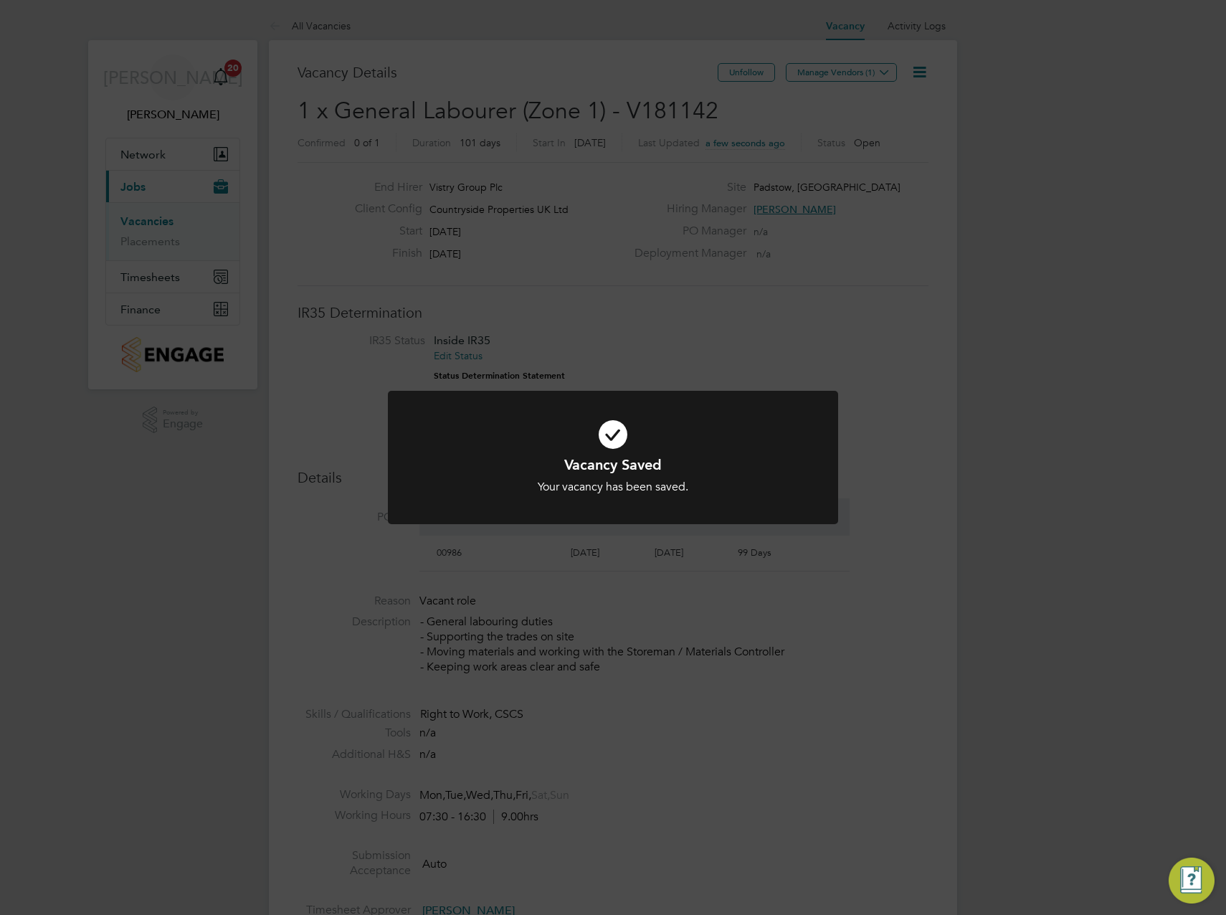
click at [955, 228] on div "Vacancy Saved Your vacancy has been saved. Cancel Okay" at bounding box center [613, 457] width 1226 height 915
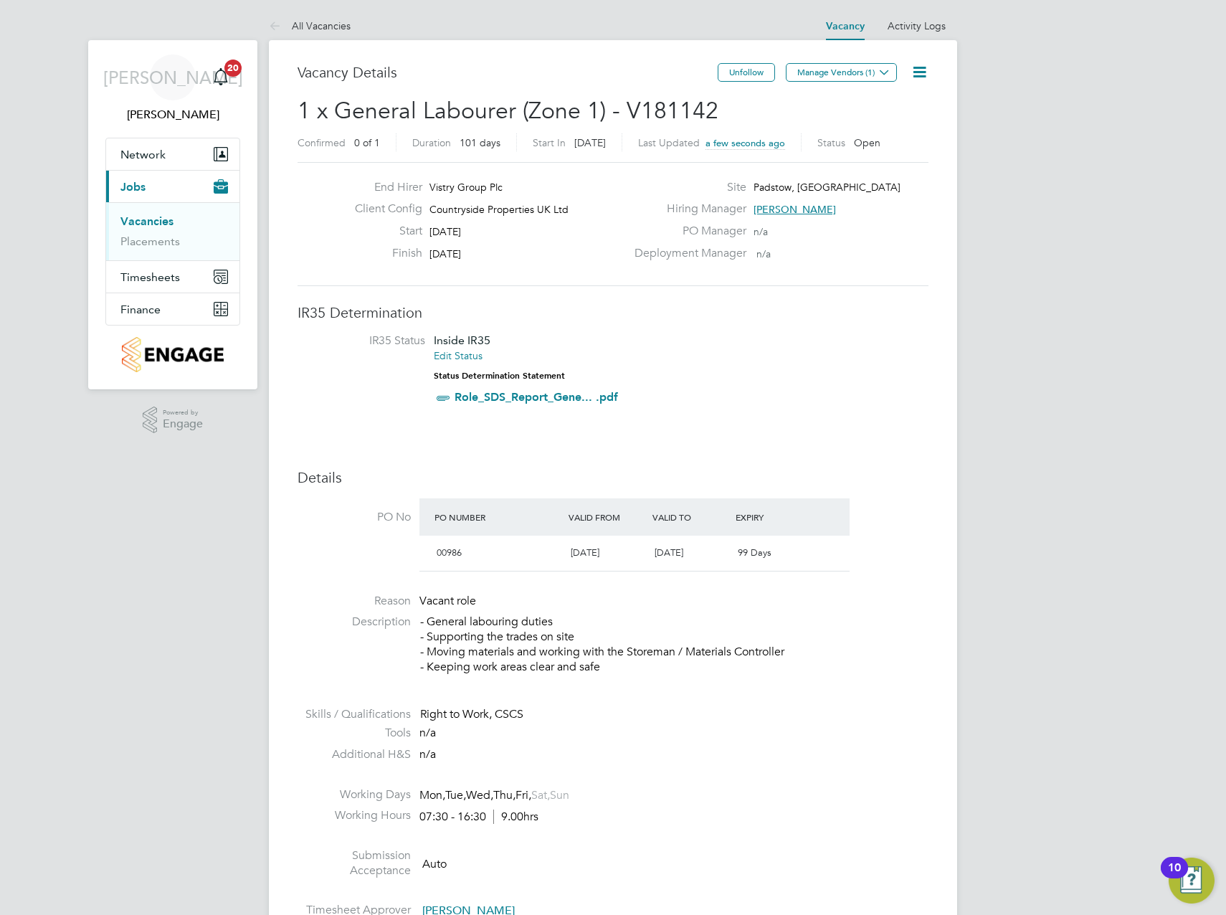
click at [886, 71] on icon at bounding box center [884, 72] width 11 height 11
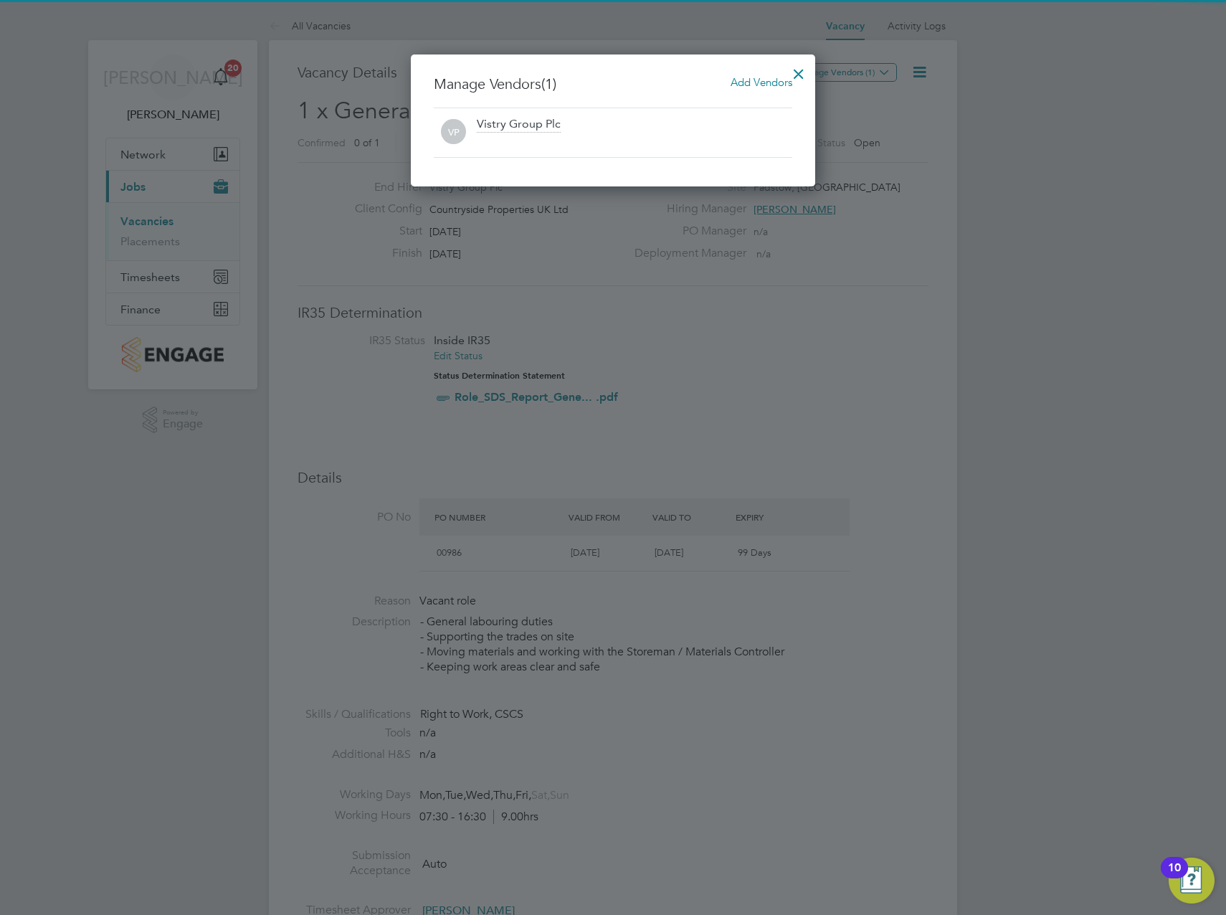
click at [738, 80] on span "Add Vendors" at bounding box center [761, 82] width 62 height 14
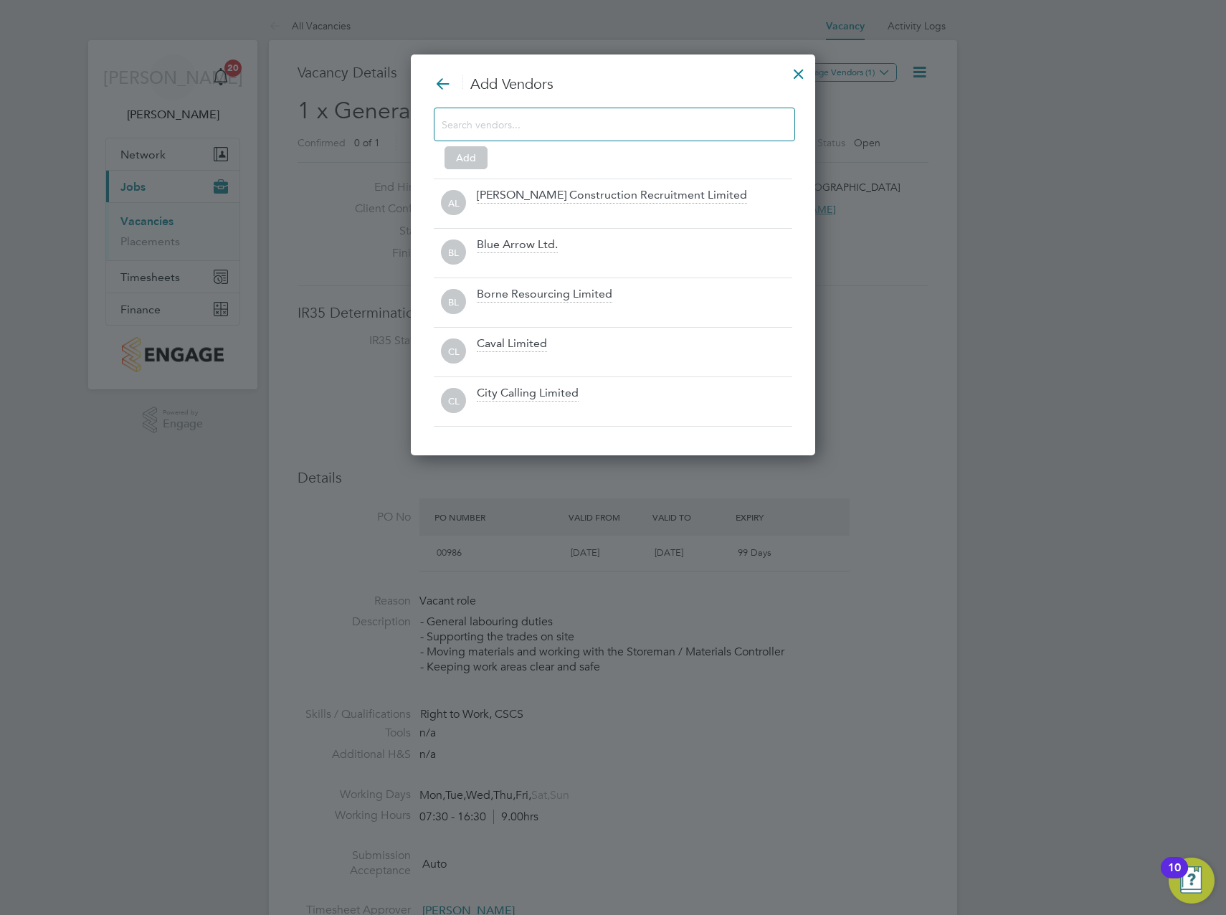
click at [507, 115] on input at bounding box center [603, 124] width 323 height 19
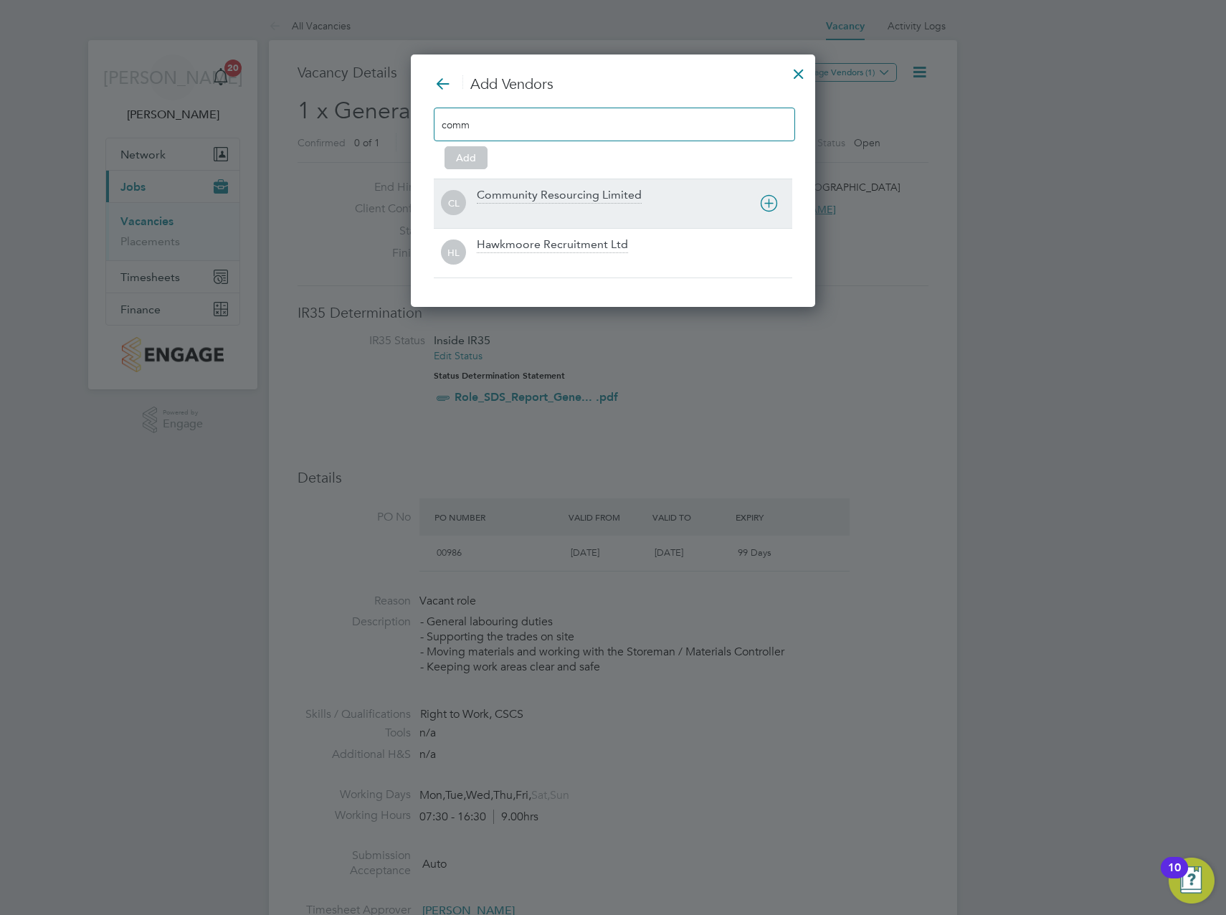
type input "comm"
click at [579, 204] on div "Community Resourcing Limited" at bounding box center [634, 204] width 315 height 32
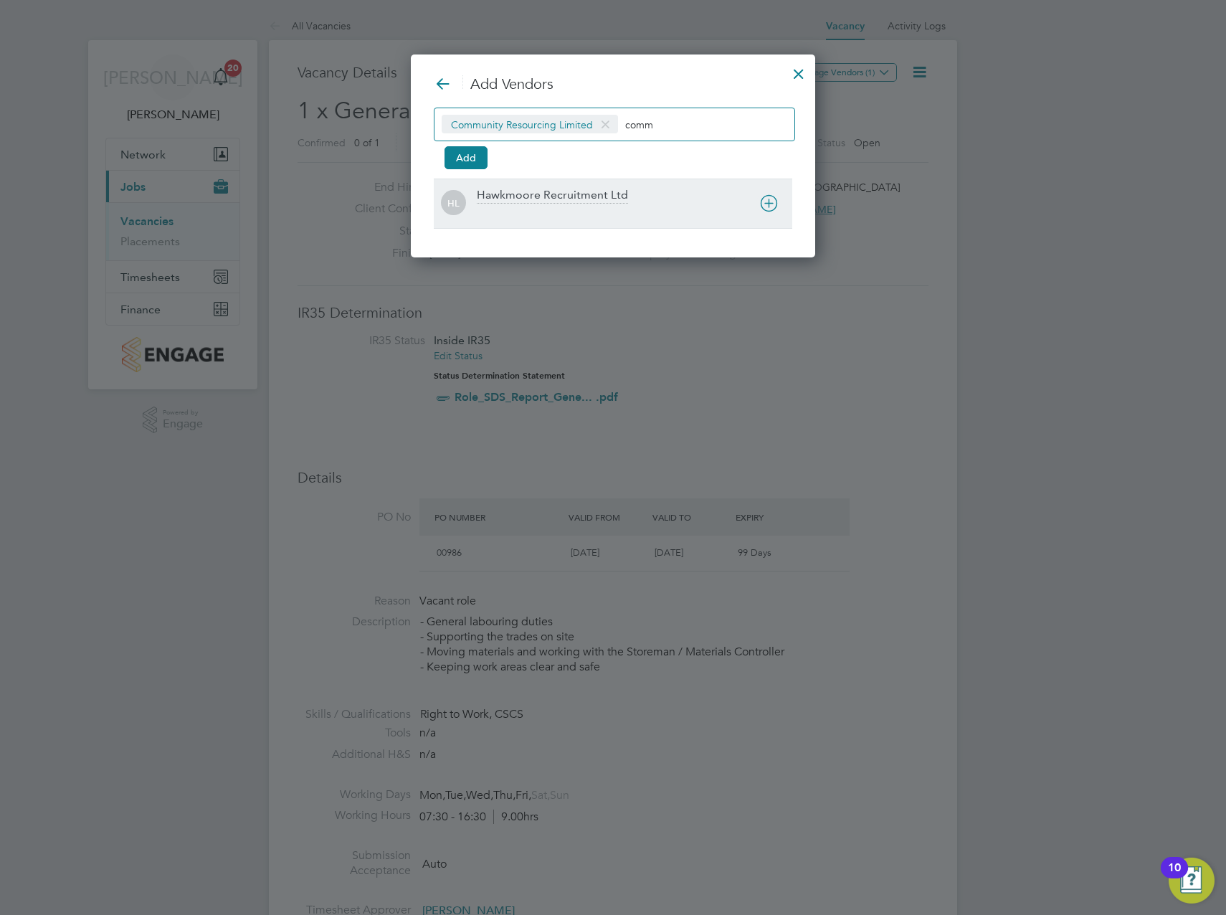
drag, startPoint x: 481, startPoint y: 157, endPoint x: 515, endPoint y: 181, distance: 41.2
click at [481, 156] on button "Add" at bounding box center [465, 157] width 43 height 23
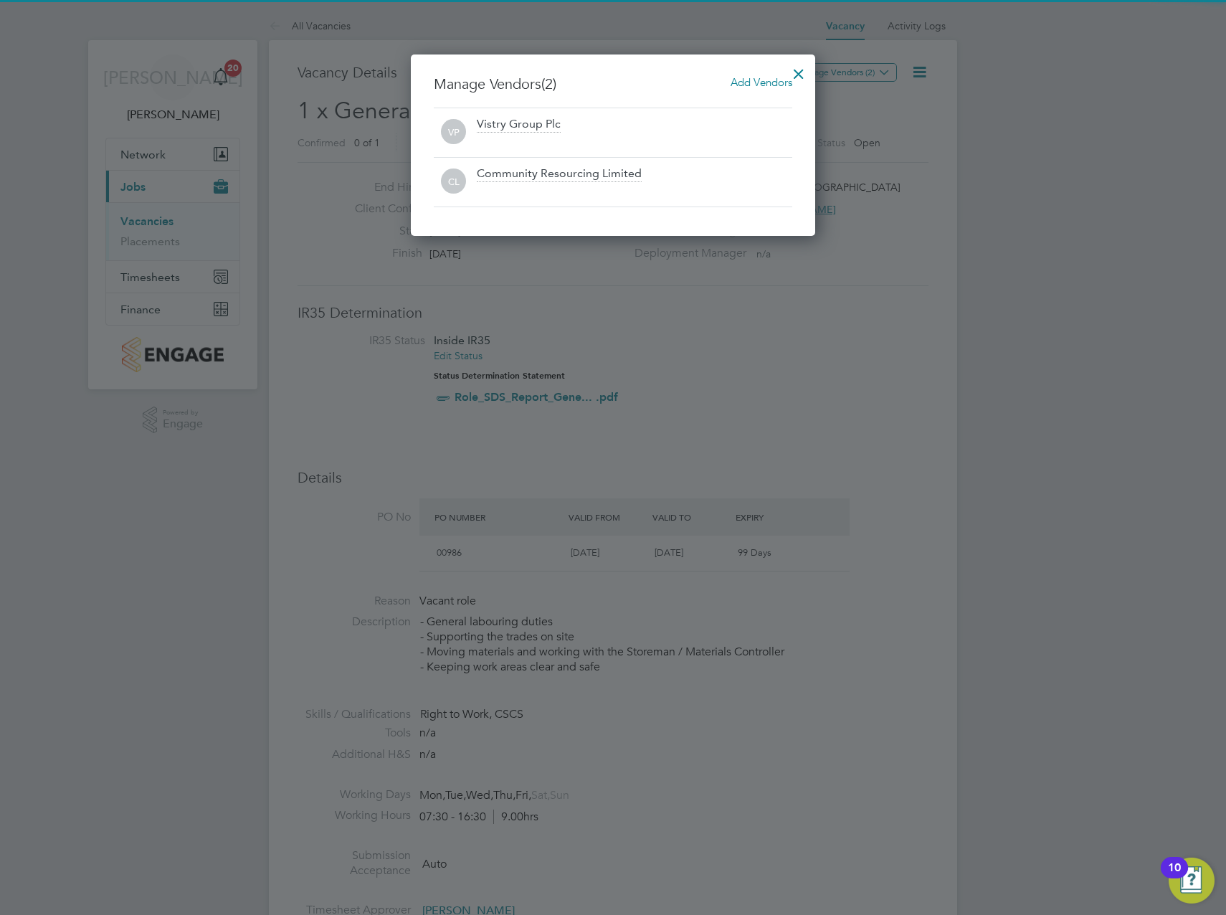
click at [1162, 259] on div at bounding box center [613, 457] width 1226 height 915
click at [802, 69] on div at bounding box center [799, 70] width 26 height 26
